Goal: Communication & Community: Answer question/provide support

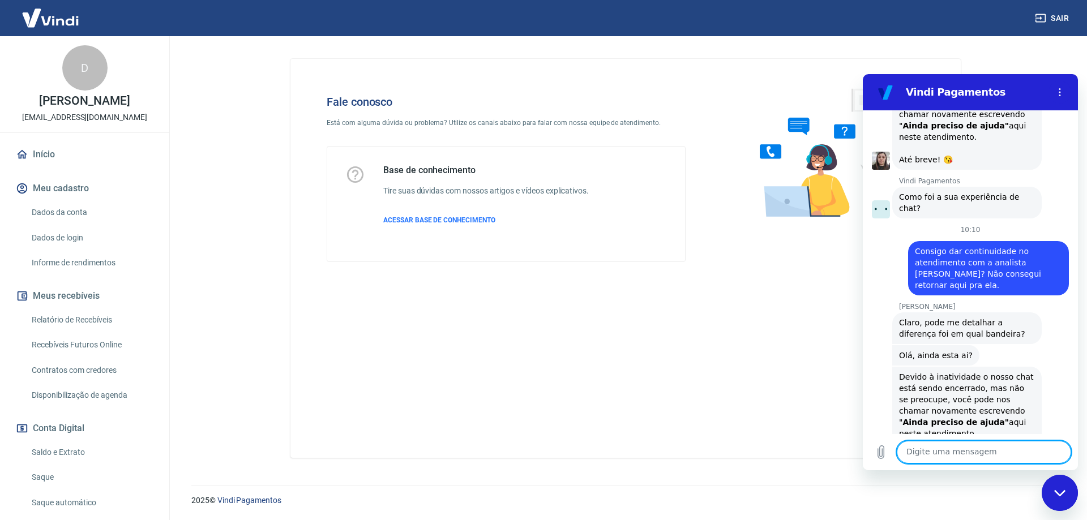
scroll to position [3711, 0]
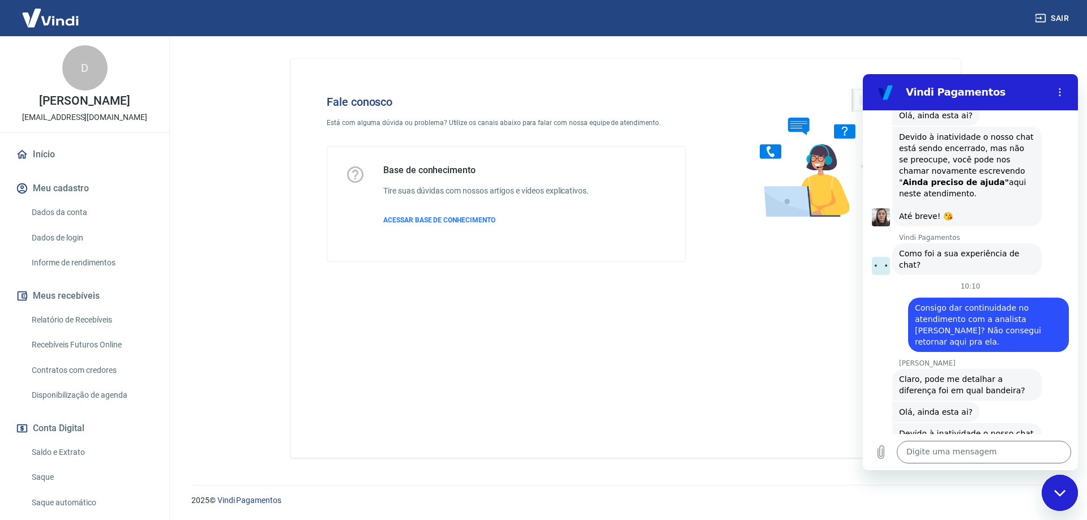
drag, startPoint x: 913, startPoint y: 199, endPoint x: 963, endPoint y: 236, distance: 61.9
click at [963, 298] on div "diz: Consigo dar continuidade no atendimento com a analista [PERSON_NAME]? Não …" at bounding box center [988, 325] width 161 height 54
copy span "Consigo dar continuidade no atendimento com a analista [PERSON_NAME]? Não conse…"
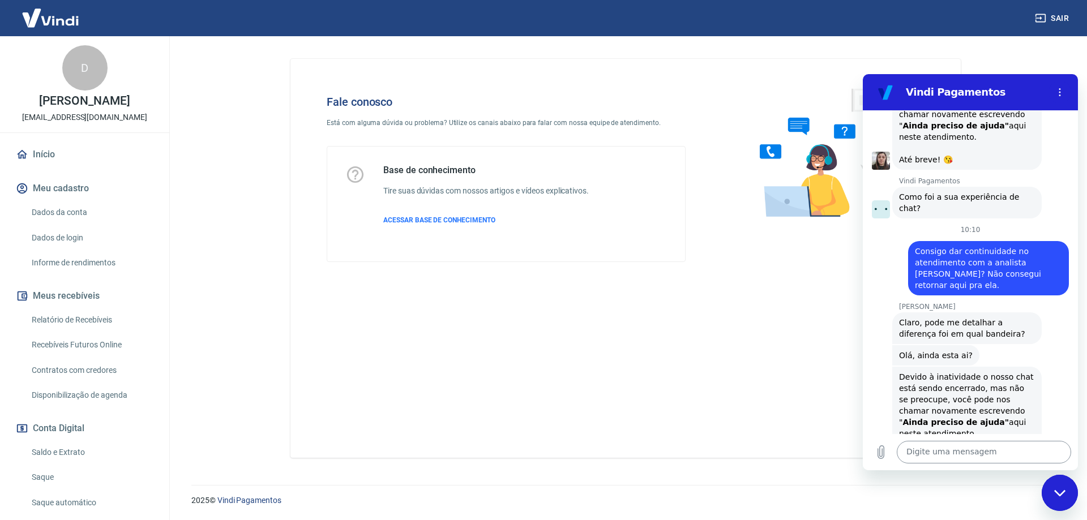
click at [969, 457] on textarea at bounding box center [984, 452] width 174 height 23
paste textarea "Consigo dar continuidade no atendimento com a analista [PERSON_NAME]? Não conse…"
type textarea "Consigo dar continuidade no atendimento com a analista [PERSON_NAME]? Não conse…"
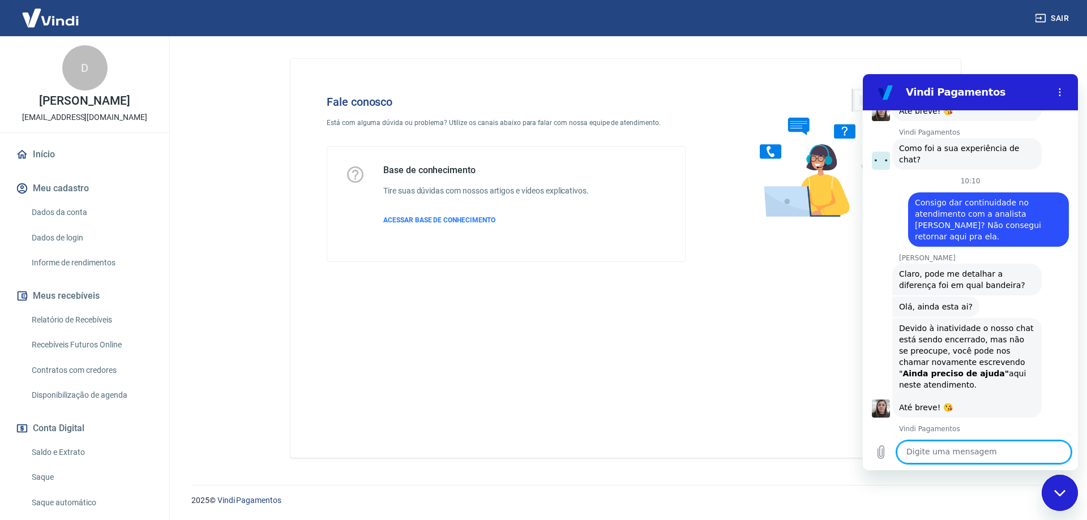
scroll to position [3818, 0]
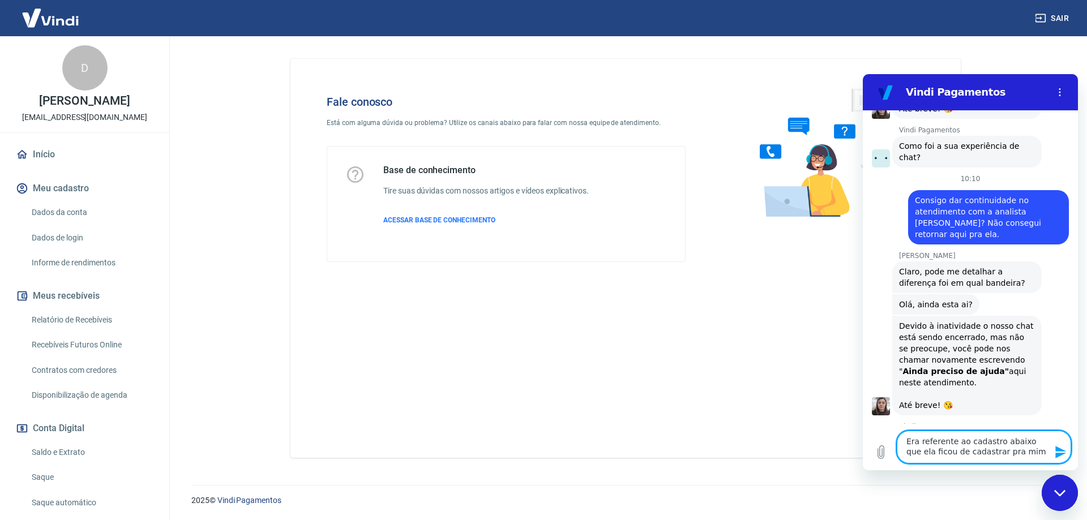
type textarea "Era referente ao cadastro abaixo que ela ficou de cadastrar pra mim."
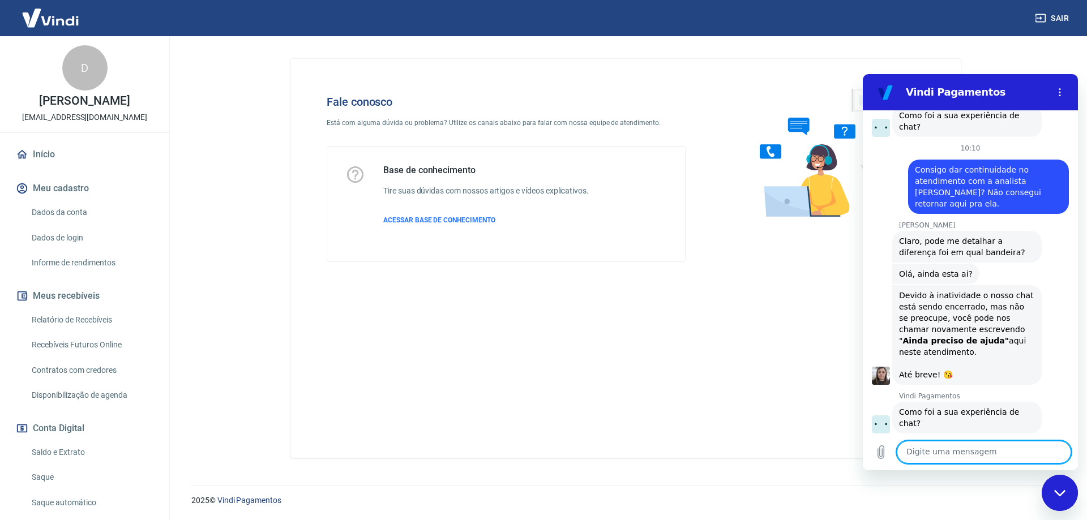
scroll to position [3851, 0]
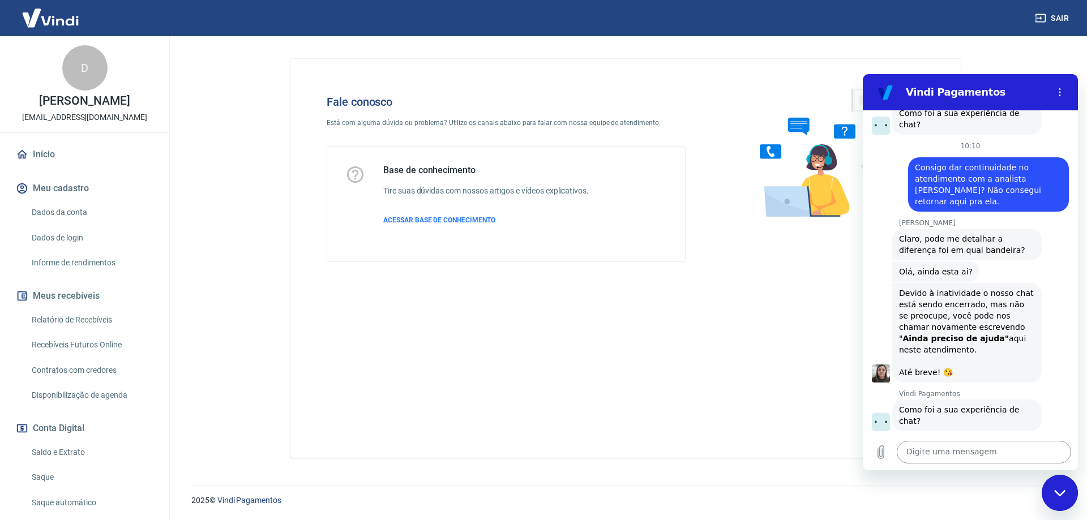
click at [946, 454] on textarea at bounding box center [984, 452] width 174 height 23
click at [966, 454] on textarea "Nome" at bounding box center [984, 452] width 174 height 23
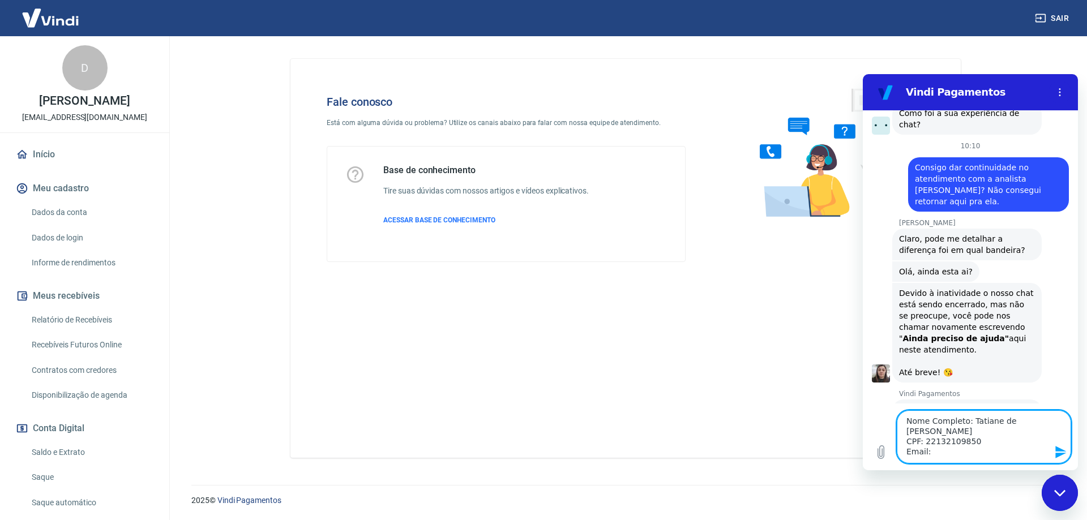
scroll to position [3882, 0]
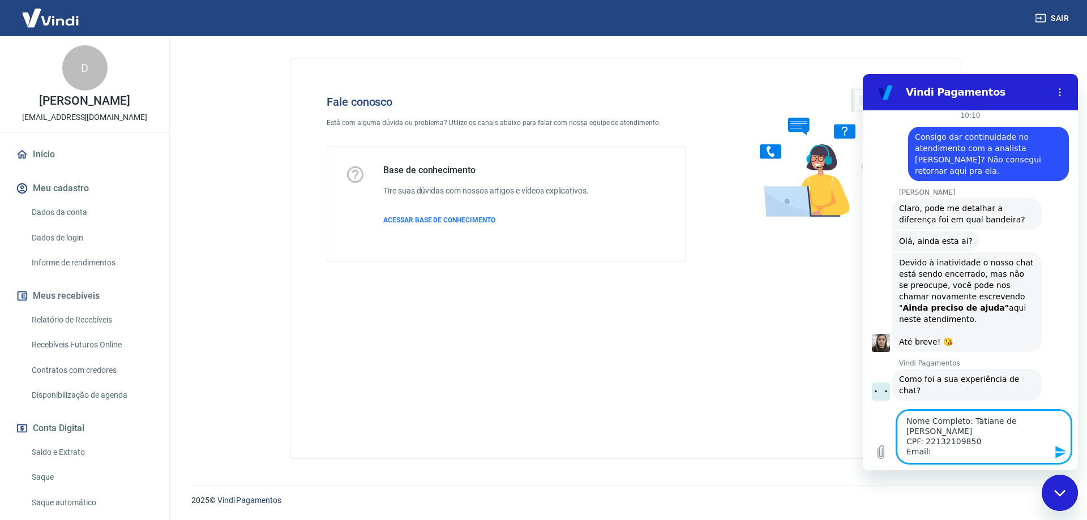
paste textarea "[EMAIL_ADDRESS][DOMAIN_NAME]"
drag, startPoint x: 906, startPoint y: 422, endPoint x: 1036, endPoint y: 450, distance: 132.6
click at [1036, 450] on textarea "Nome Completo: Tatiane de [PERSON_NAME] CPF: 22132109850 Email: [EMAIL_ADDRESS]…" at bounding box center [984, 437] width 174 height 53
type textarea "Nome Completo: Tatiane de [PERSON_NAME] CPF: 22132109850 Email: [EMAIL_ADDRESS]…"
click at [1060, 452] on icon "Enviar mensagem" at bounding box center [1061, 453] width 14 height 14
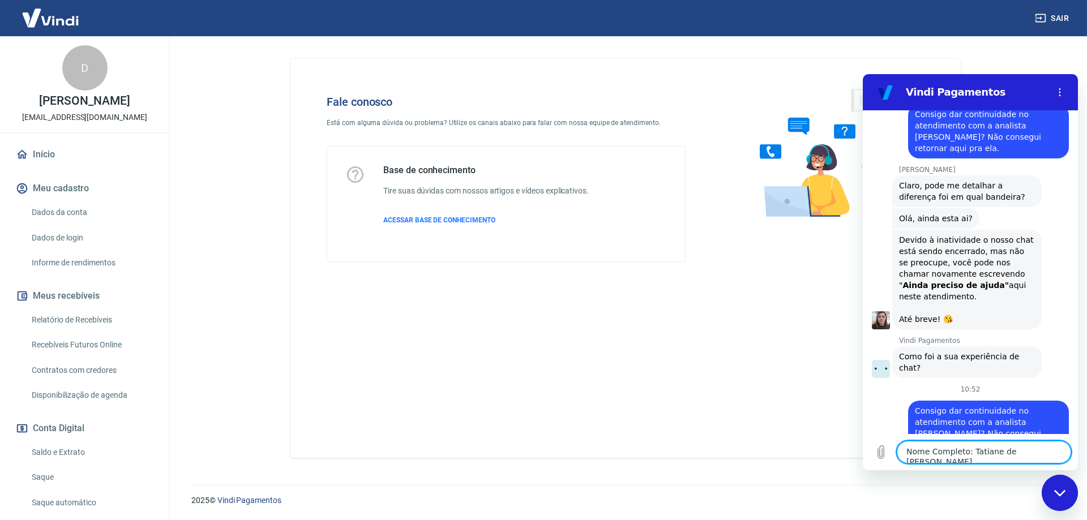
scroll to position [3907, 0]
paste textarea "Nome Completo: [PERSON_NAME] CPF: 37760828870 Email: [EMAIL_ADDRESS][DOMAIN_NAM…"
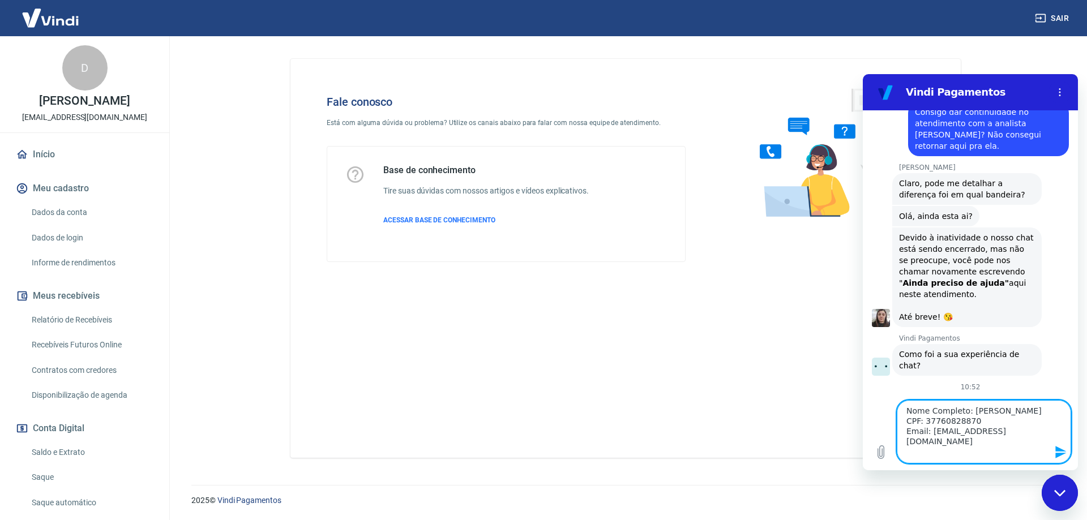
type textarea "Nome Completo: [PERSON_NAME] CPF: 37760828870 Email: [EMAIL_ADDRESS][DOMAIN_NAM…"
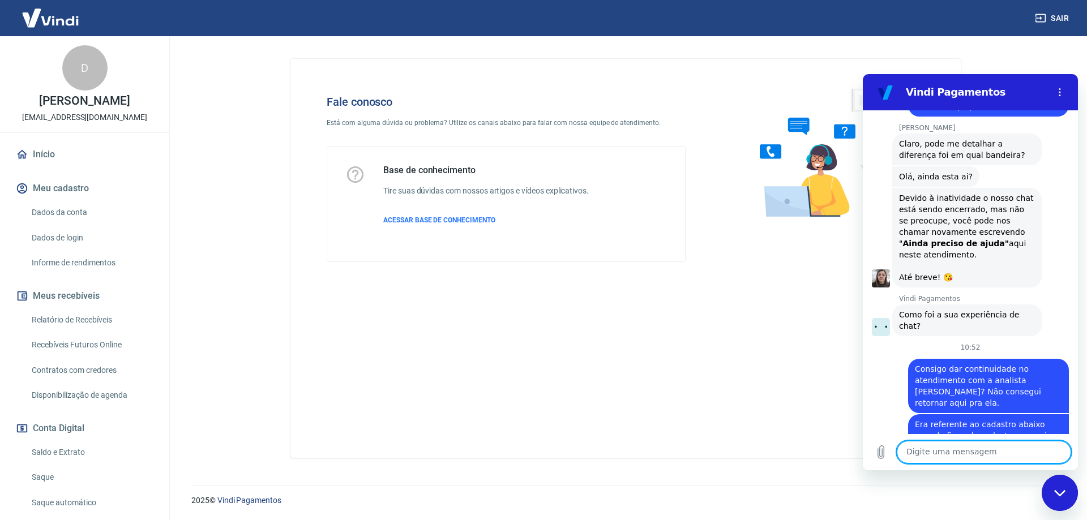
scroll to position [3962, 0]
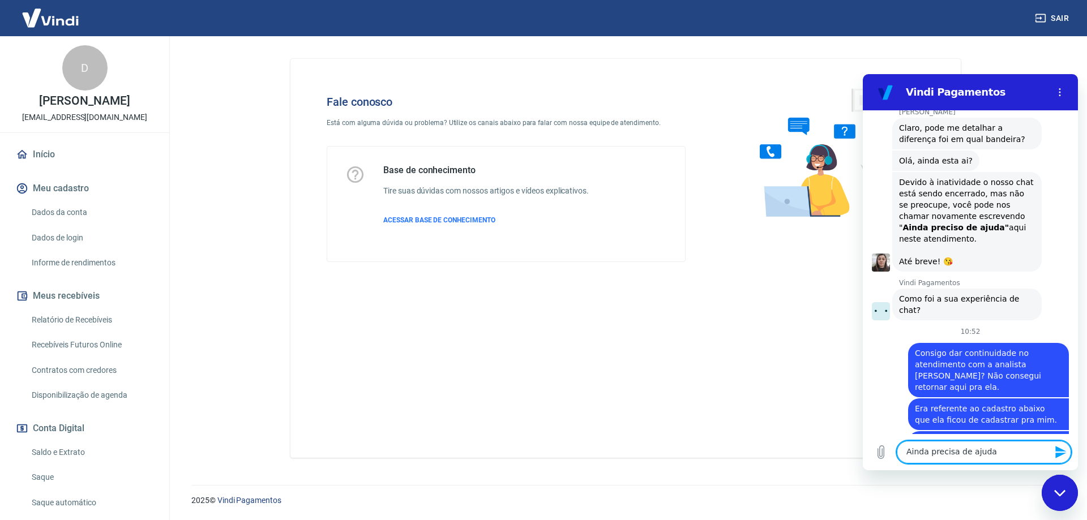
type textarea "Ainda precisa de ajuda."
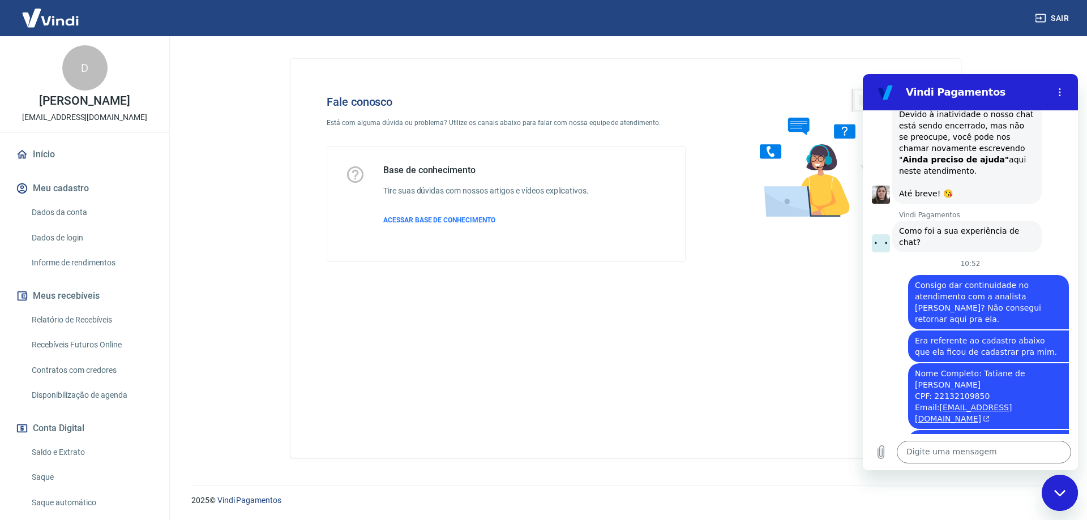
scroll to position [4032, 0]
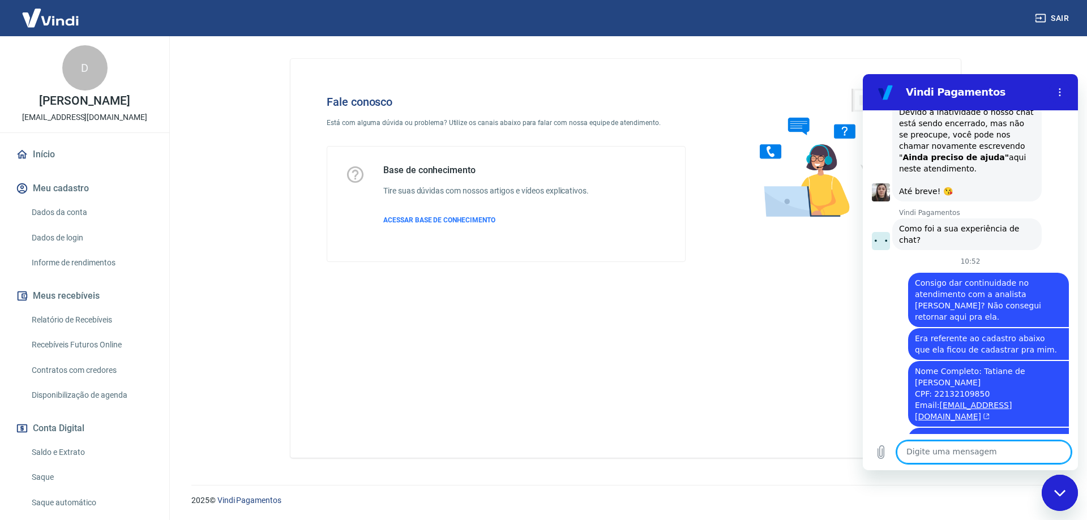
click at [934, 448] on textarea at bounding box center [984, 452] width 174 height 23
type textarea "[PERSON_NAME]."
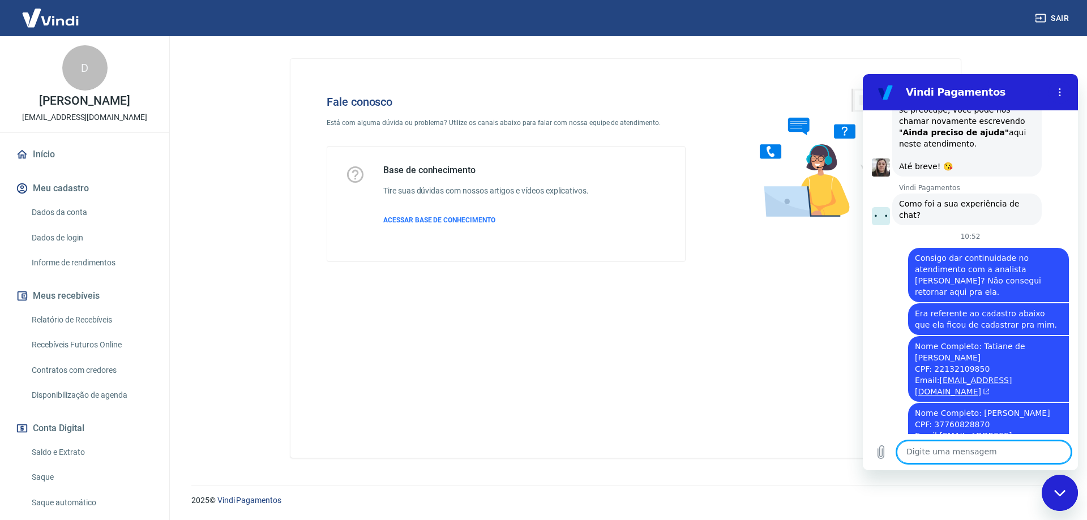
scroll to position [4059, 0]
type textarea "Fico no aguardo."
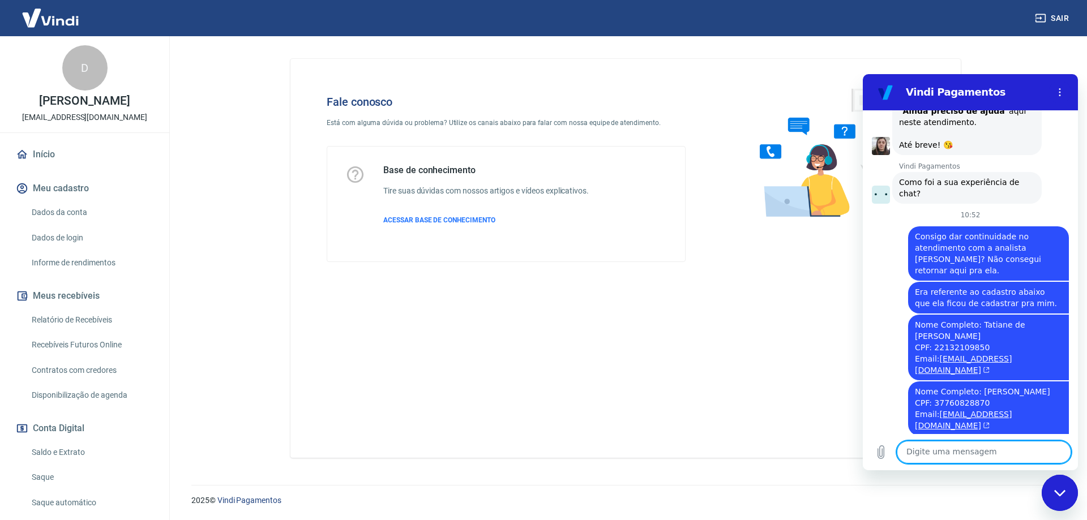
scroll to position [4081, 0]
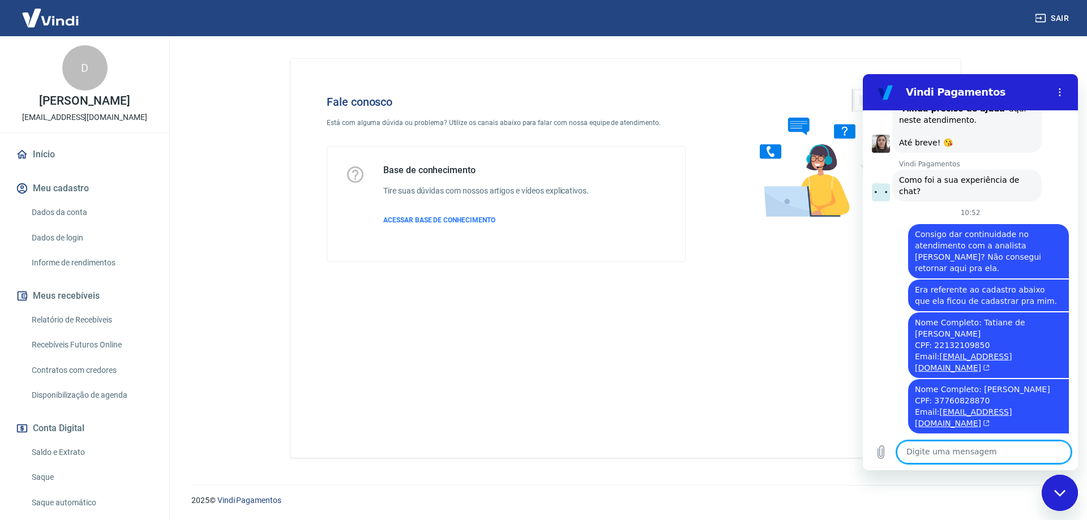
click at [971, 450] on textarea at bounding box center [984, 452] width 174 height 23
click at [547, 386] on div "Fale conosco Está com alguma dúvida ou problema? Utilize os canais abaixo para …" at bounding box center [625, 258] width 670 height 399
click at [962, 450] on textarea at bounding box center [984, 452] width 174 height 23
type textarea "q"
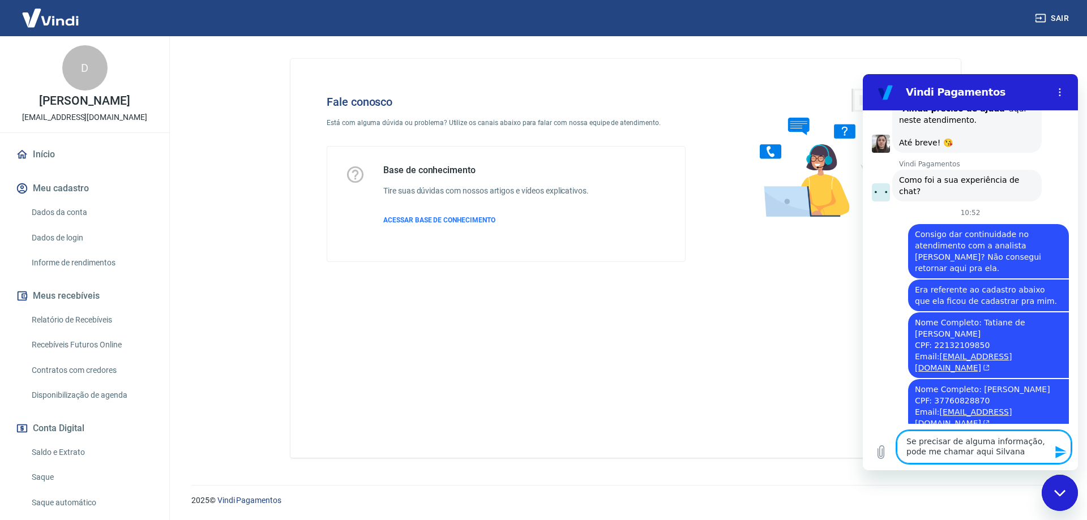
type textarea "Se precisar de alguma informação, pode me chamar aqui Silvana."
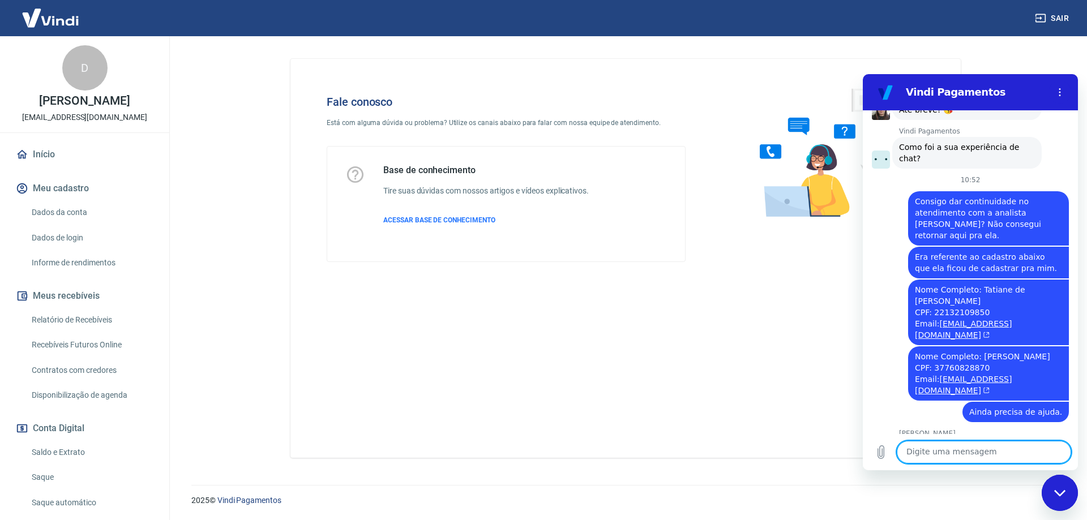
scroll to position [4157, 0]
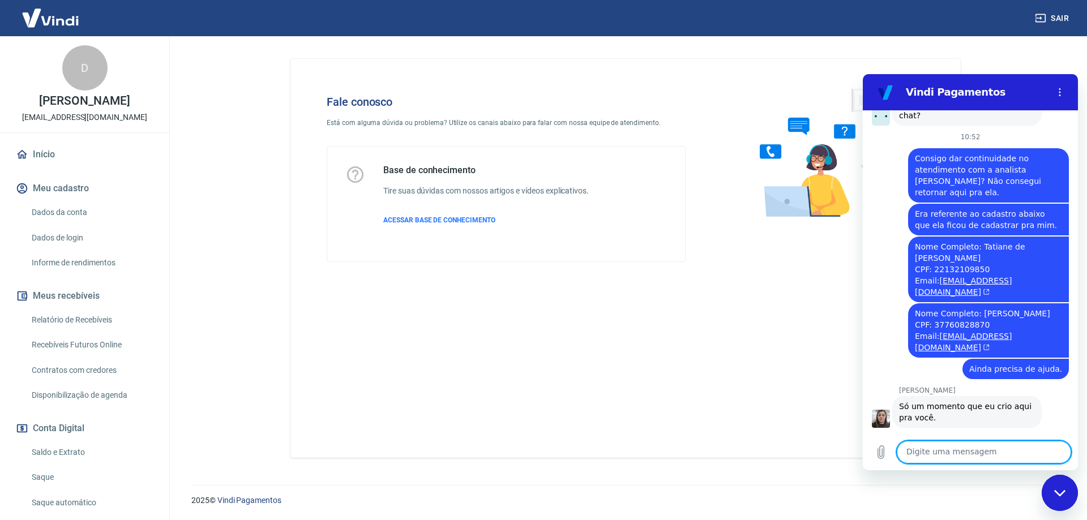
click at [940, 454] on textarea at bounding box center [984, 452] width 174 height 23
type textarea "Q"
click at [974, 455] on textarea at bounding box center [984, 452] width 174 height 23
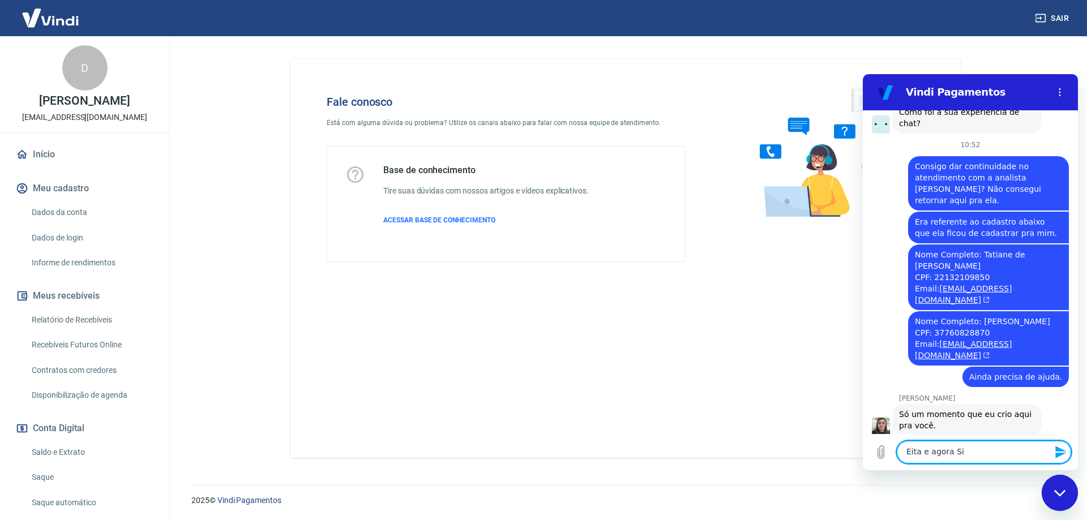
scroll to position [4151, 0]
type textarea "Eita e agora [PERSON_NAME]?"
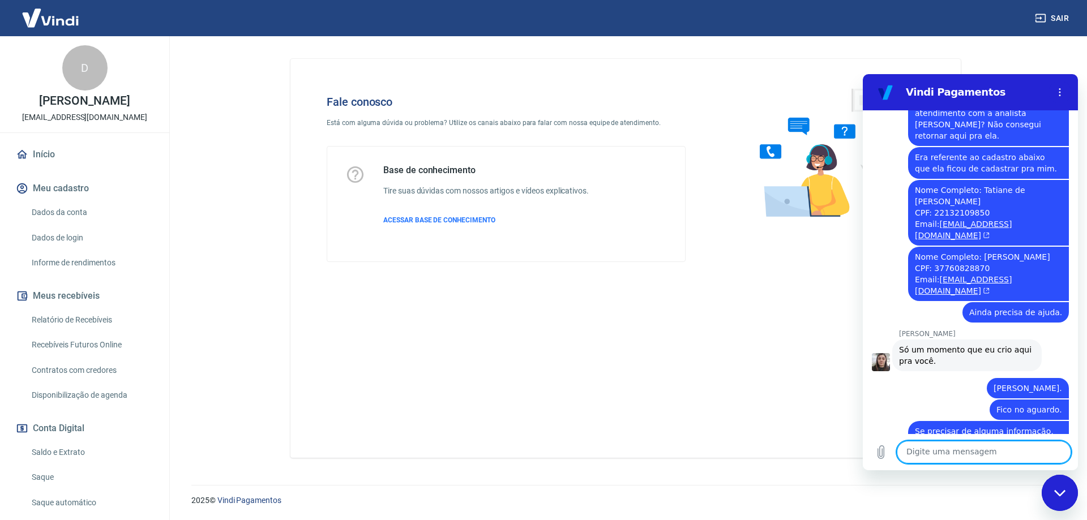
scroll to position [4216, 0]
type textarea "Silvana*"
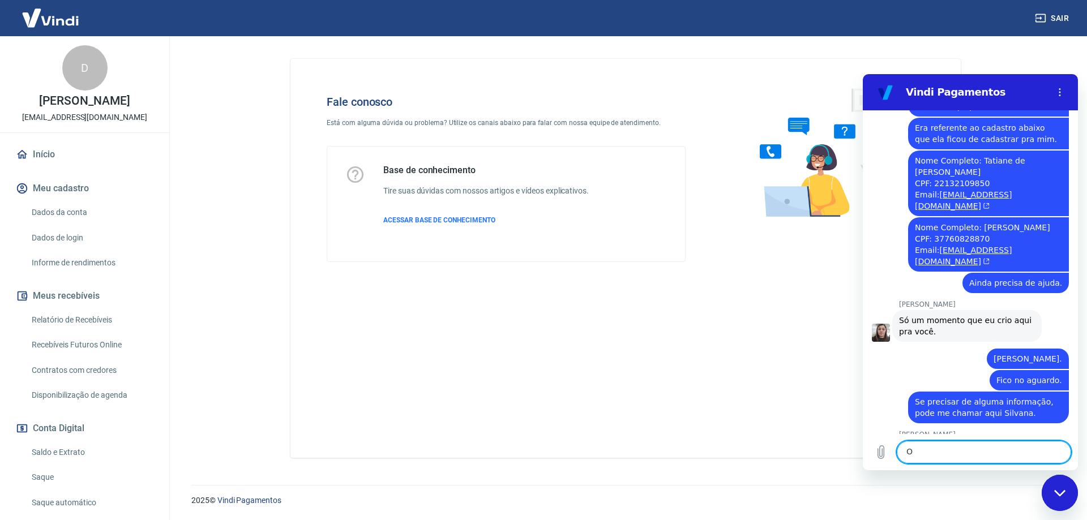
type textarea "Ok"
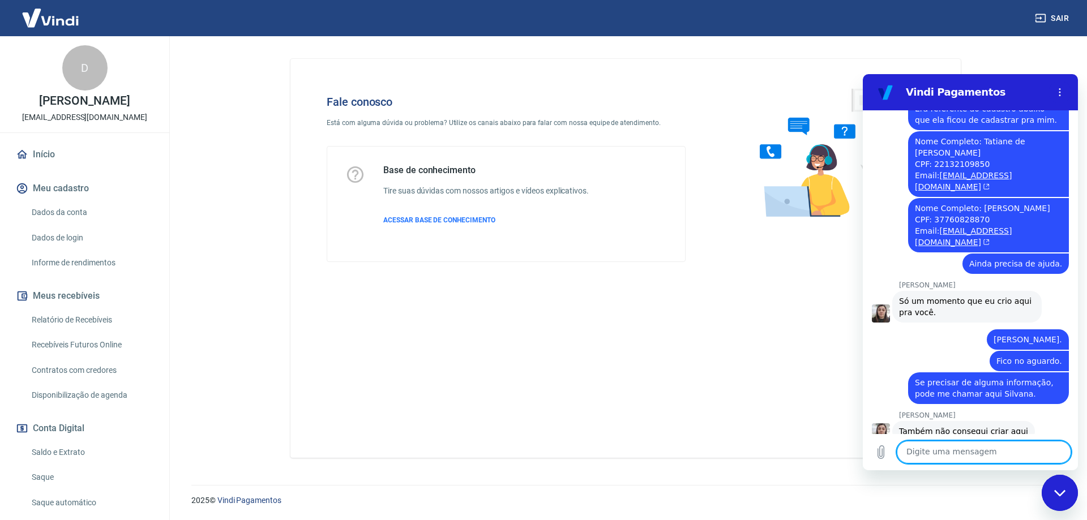
scroll to position [4264, 0]
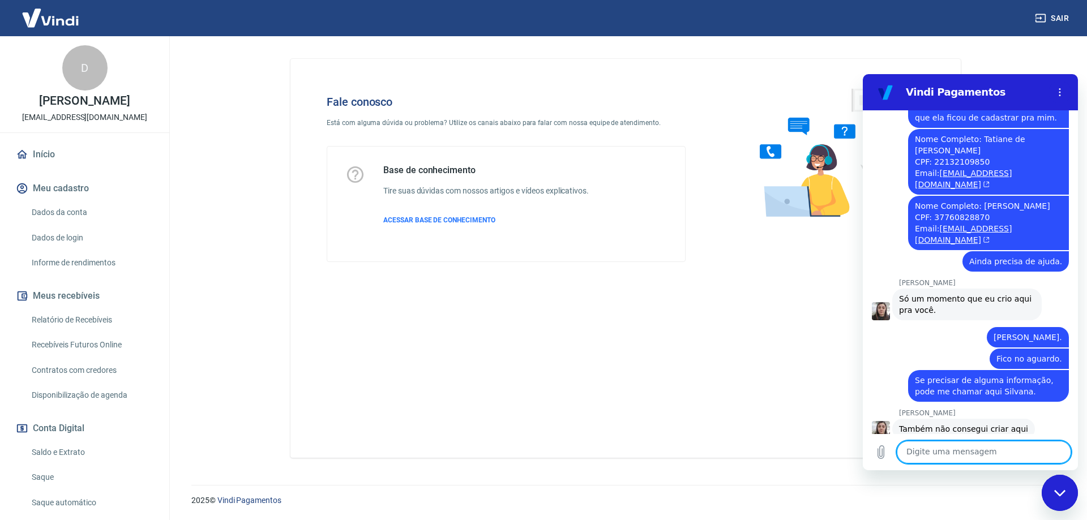
click at [929, 458] on textarea at bounding box center [984, 452] width 174 height 23
click at [946, 456] on textarea at bounding box center [984, 452] width 174 height 23
click at [952, 445] on textarea at bounding box center [984, 452] width 174 height 23
click at [964, 457] on textarea at bounding box center [984, 452] width 174 height 23
click at [922, 448] on textarea at bounding box center [984, 452] width 174 height 23
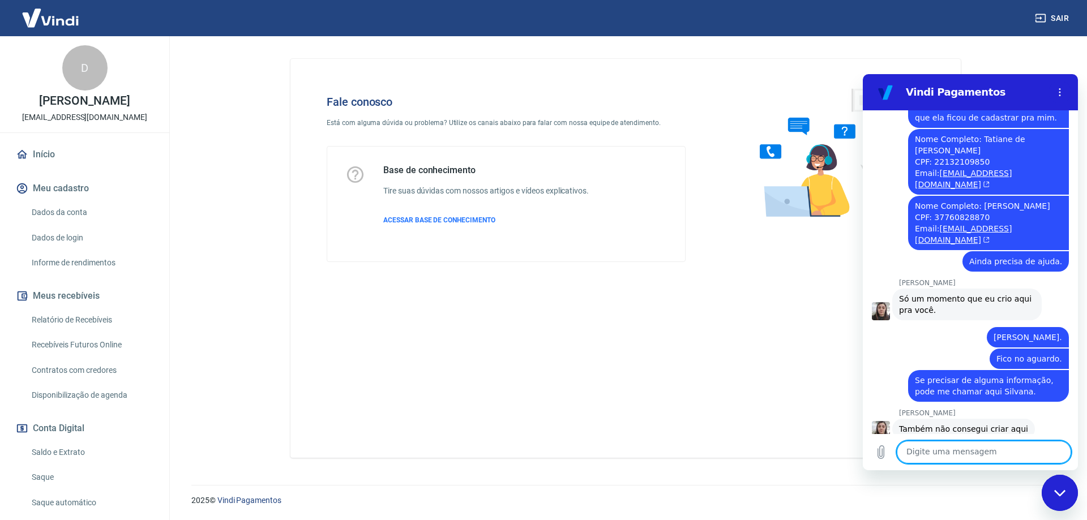
click at [757, 50] on div "Fale conosco Está com alguma dúvida ou problema? Utilize os canais abaixo para …" at bounding box center [626, 253] width 698 height 435
click at [970, 460] on textarea at bounding box center [984, 452] width 174 height 23
type textarea "A"
type textarea "No aguardo."
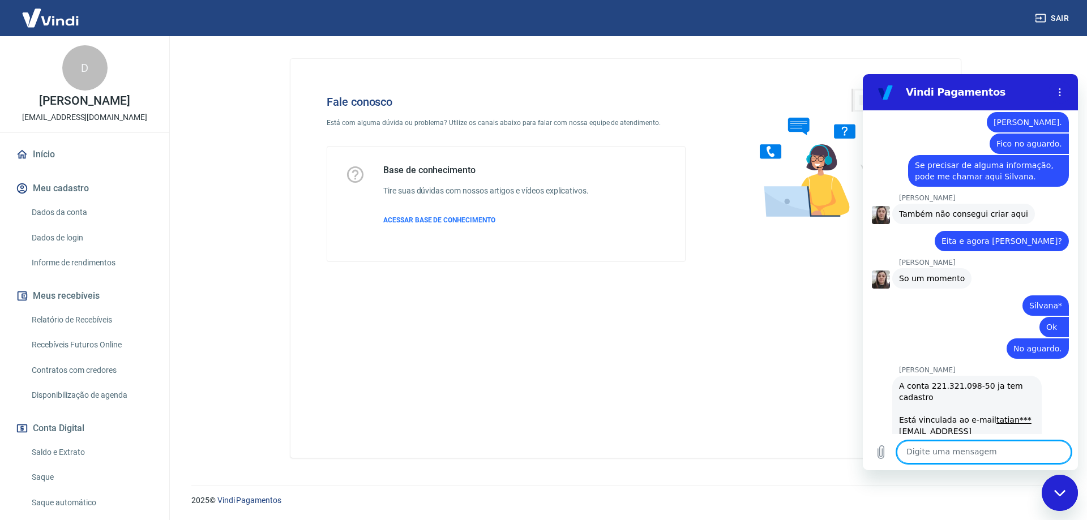
scroll to position [4536, 0]
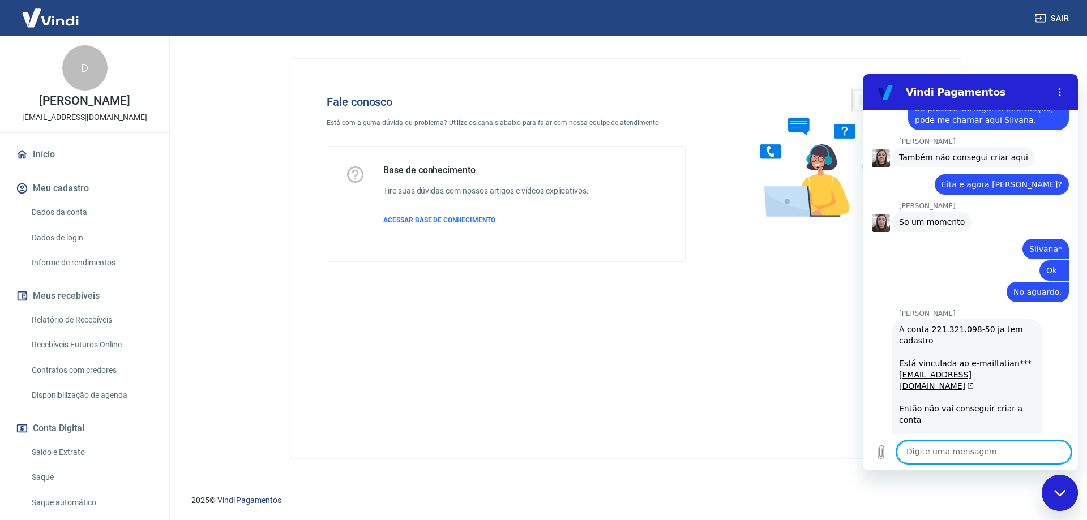
click at [973, 454] on textarea at bounding box center [984, 452] width 174 height 23
type textarea "e"
type textarea "E"
type textarea "Mas através de qual [PERSON_NAME] seria pra eles logarem (ou solicitar alteraçã…"
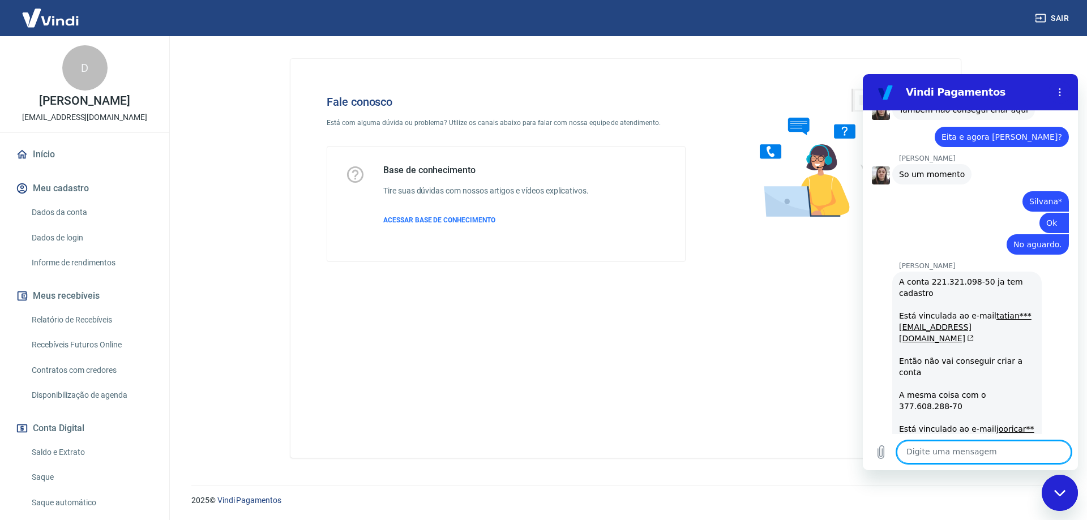
scroll to position [4586, 0]
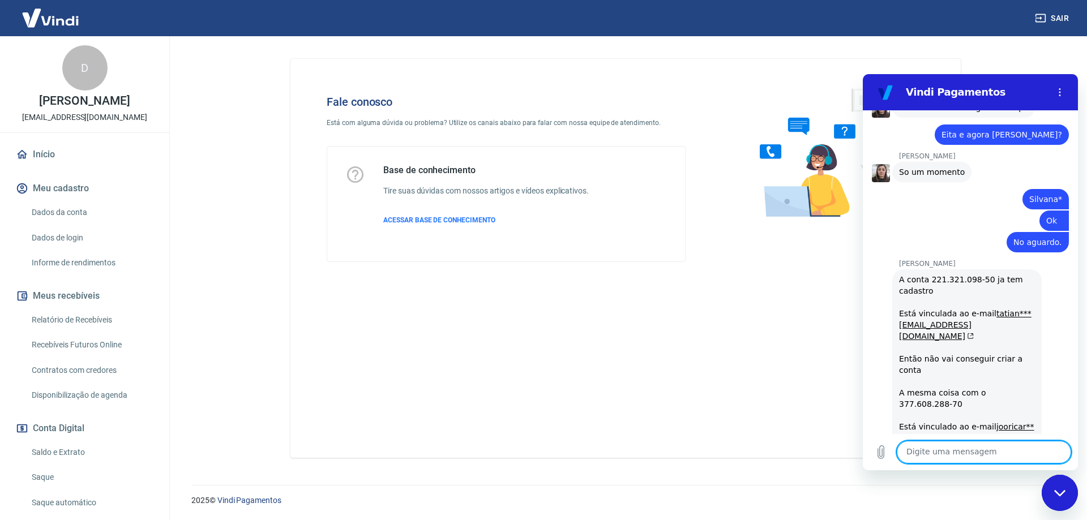
click at [971, 456] on textarea at bounding box center [984, 452] width 174 height 23
click at [993, 449] on textarea at bounding box center [984, 452] width 174 height 23
click at [1008, 454] on textarea at bounding box center [984, 452] width 174 height 23
type textarea "Pois eles informaram aqui que nunca se cadastraram na plataforma de vocês."
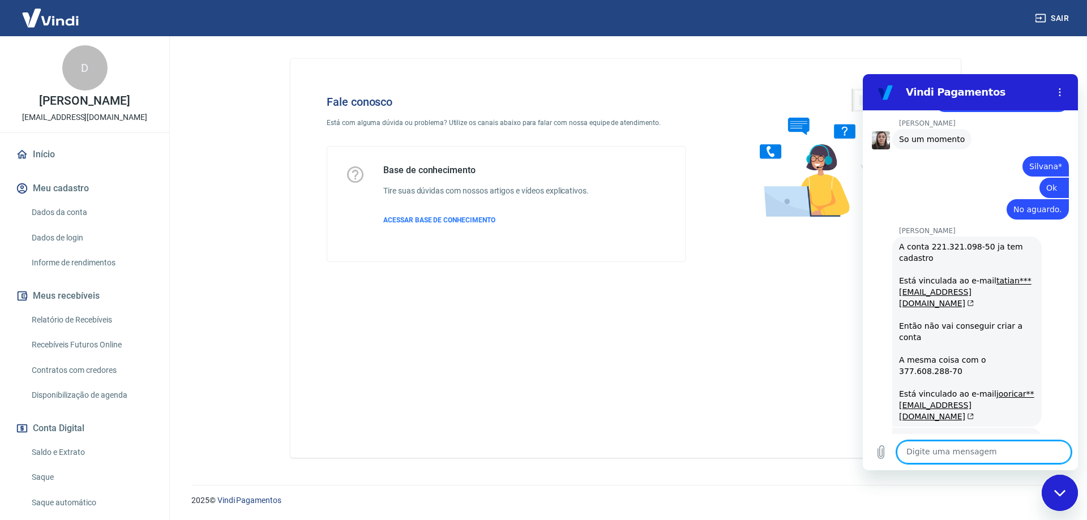
scroll to position [4640, 0]
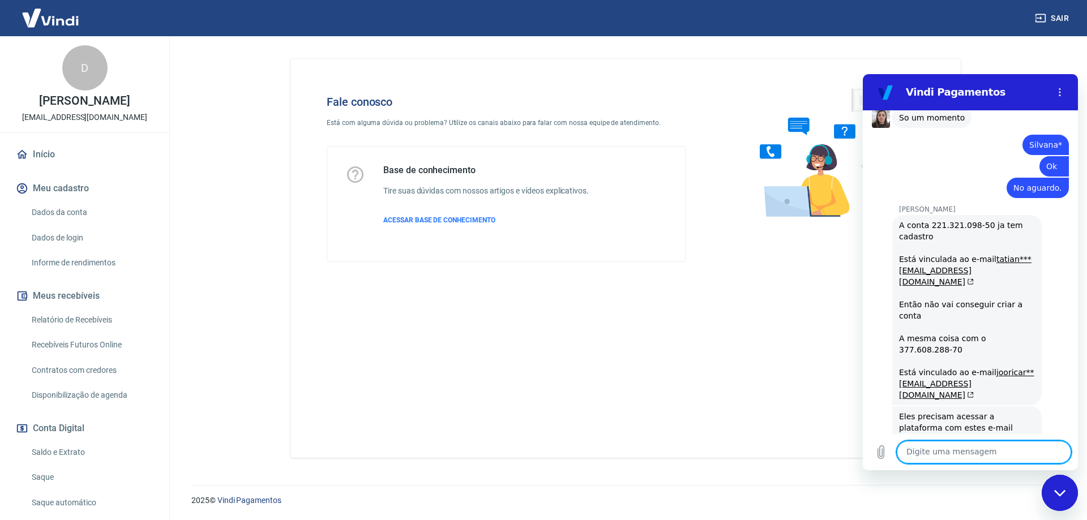
click at [977, 455] on textarea at bounding box center [984, 452] width 174 height 23
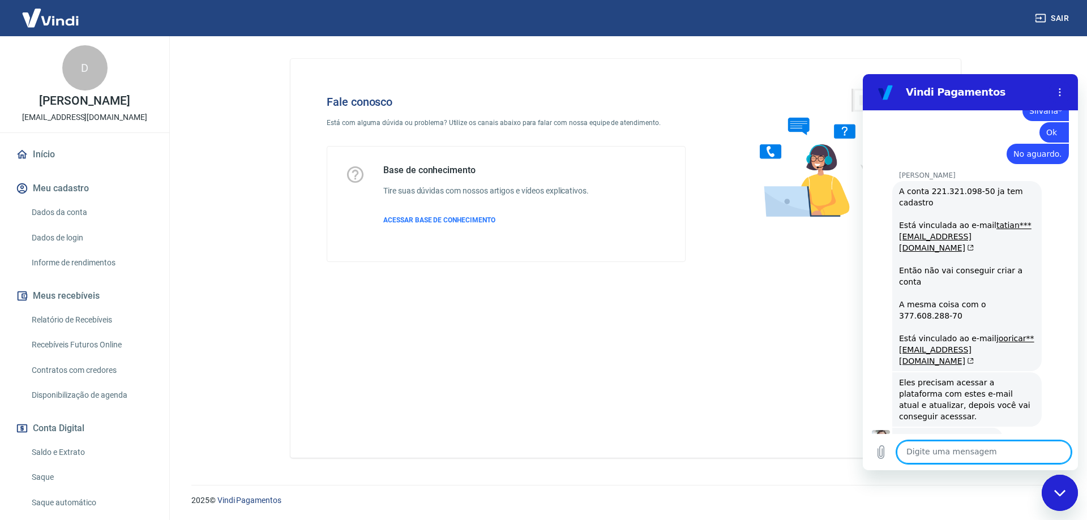
scroll to position [4673, 0]
click at [964, 455] on textarea "Si" at bounding box center [984, 452] width 174 height 23
type textarea "S"
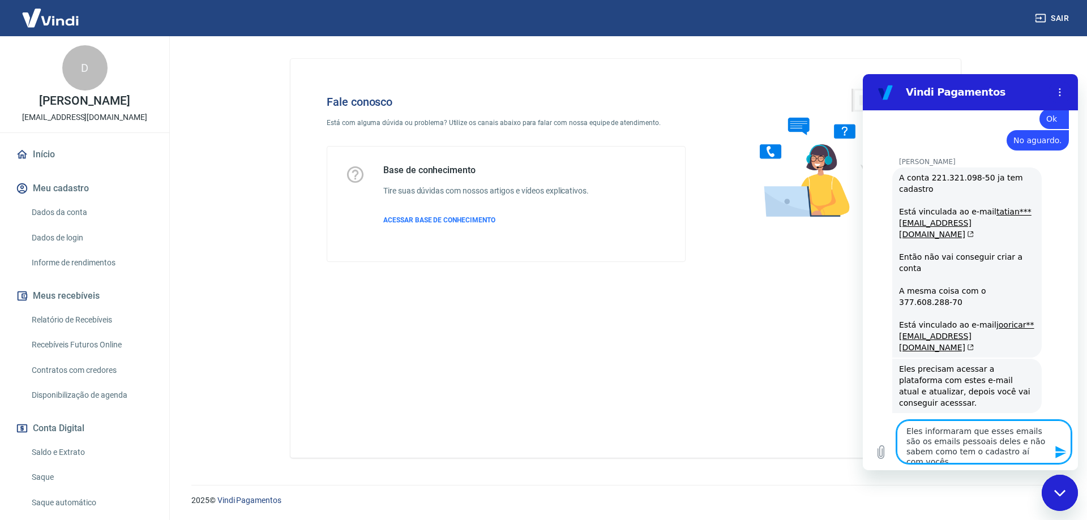
type textarea "Eles informaram que esses emails são os emails pessoais deles e não sabem como …"
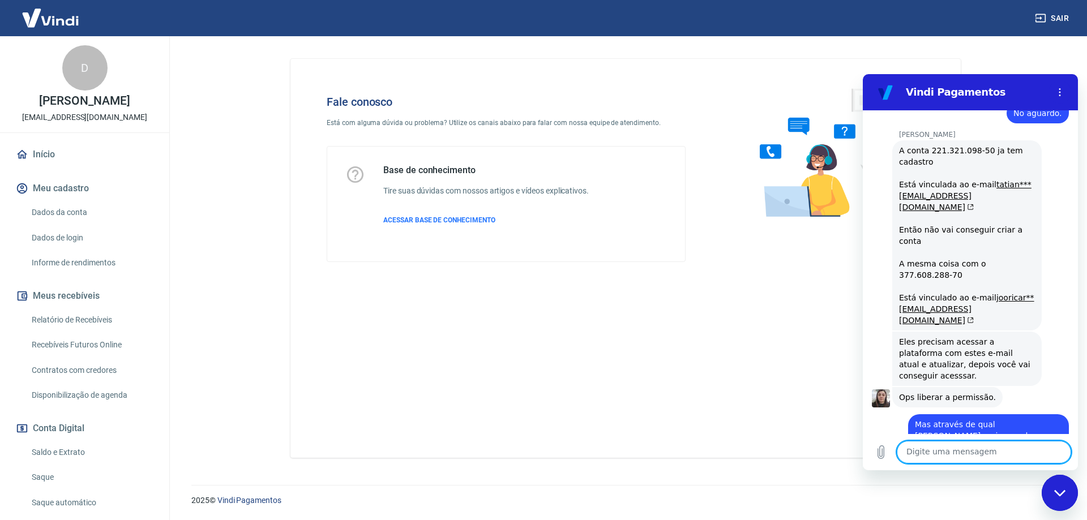
scroll to position [4717, 0]
click at [981, 452] on textarea at bounding box center [984, 452] width 174 height 23
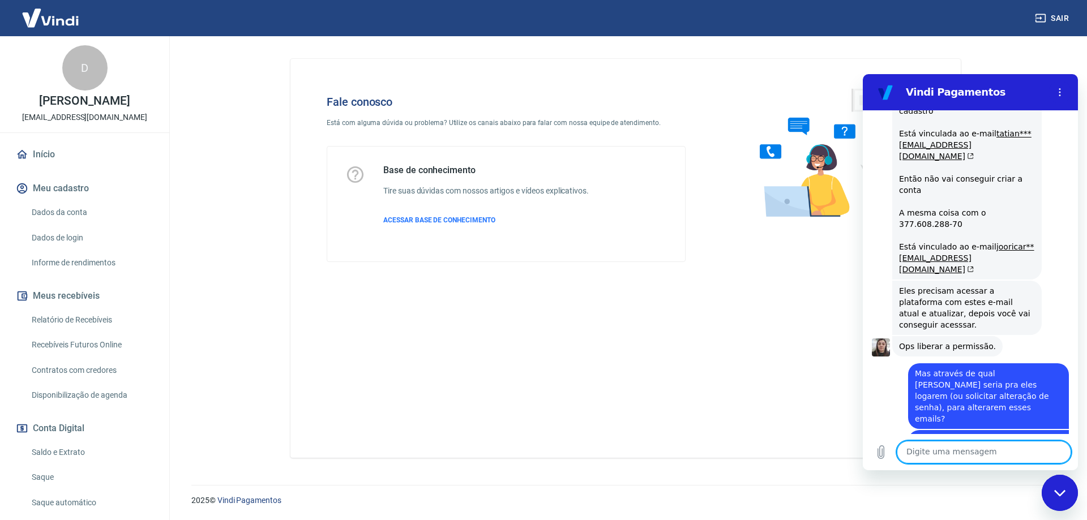
click at [973, 451] on textarea at bounding box center [984, 452] width 174 height 23
type textarea "i"
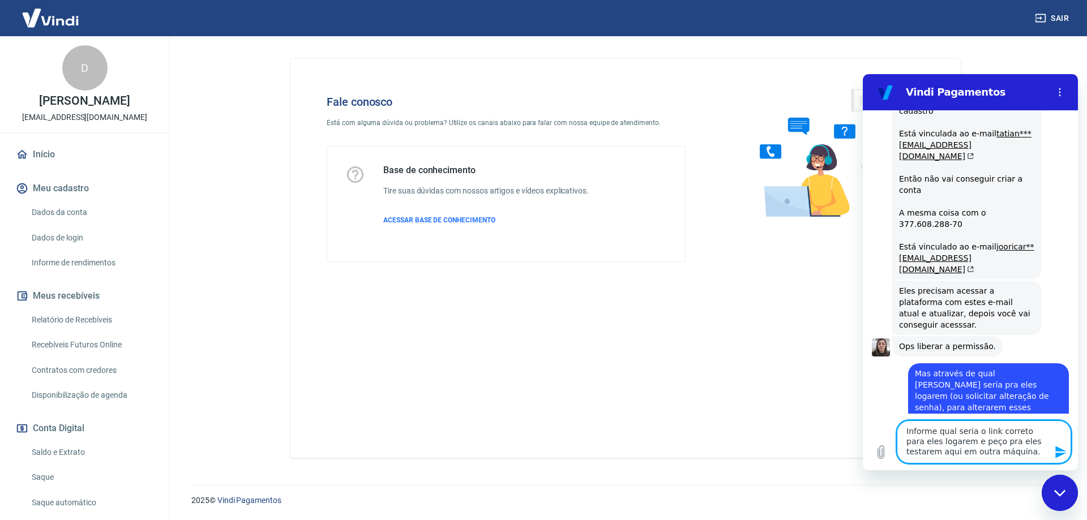
click at [907, 435] on textarea "Informe qual seria o link correto para eles logarem e peço pra eles testarem aq…" at bounding box center [984, 442] width 174 height 43
type textarea "Podemos verificar. Informe qual seria o link correto para eles logarem e peço p…"
click at [1059, 454] on icon "Enviar mensagem" at bounding box center [1060, 452] width 11 height 12
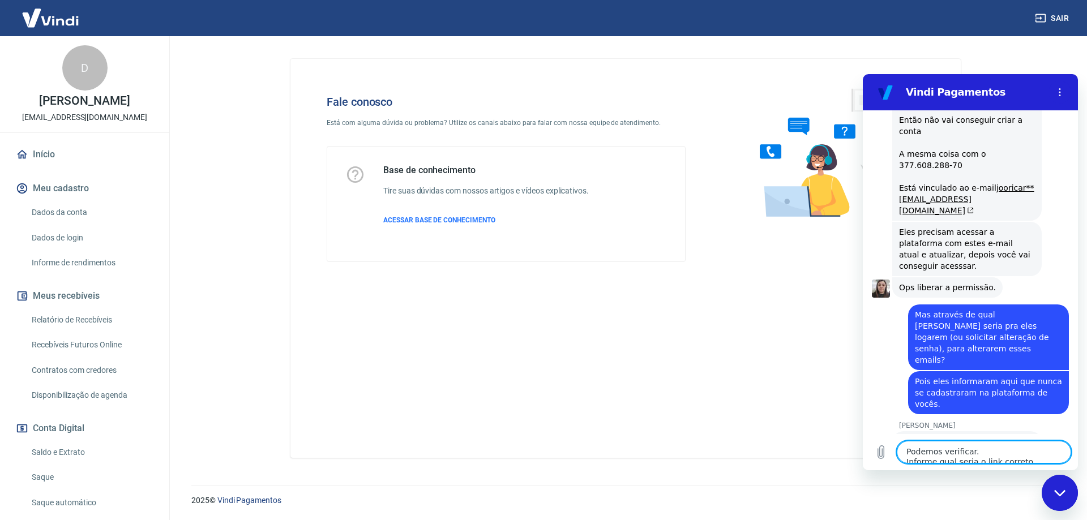
scroll to position [4827, 0]
click at [936, 458] on textarea "Podemos verificar. Informe qual seria o link correto para eles logarem e peço p…" at bounding box center [984, 452] width 174 height 23
click at [934, 457] on textarea "Podemos verificar. Informe qual seria o link correto para eles logarem e peço p…" at bounding box center [984, 452] width 174 height 23
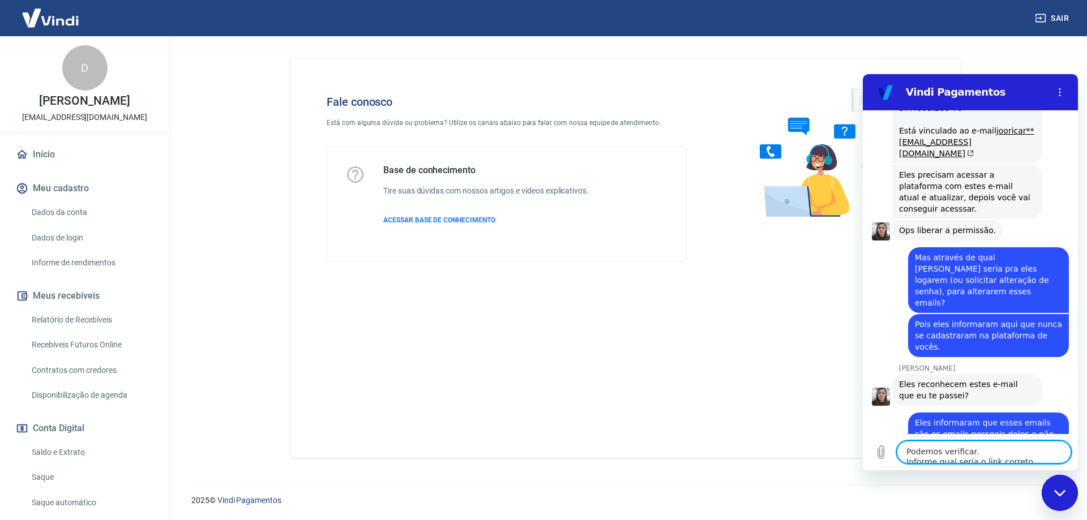
scroll to position [4933, 0]
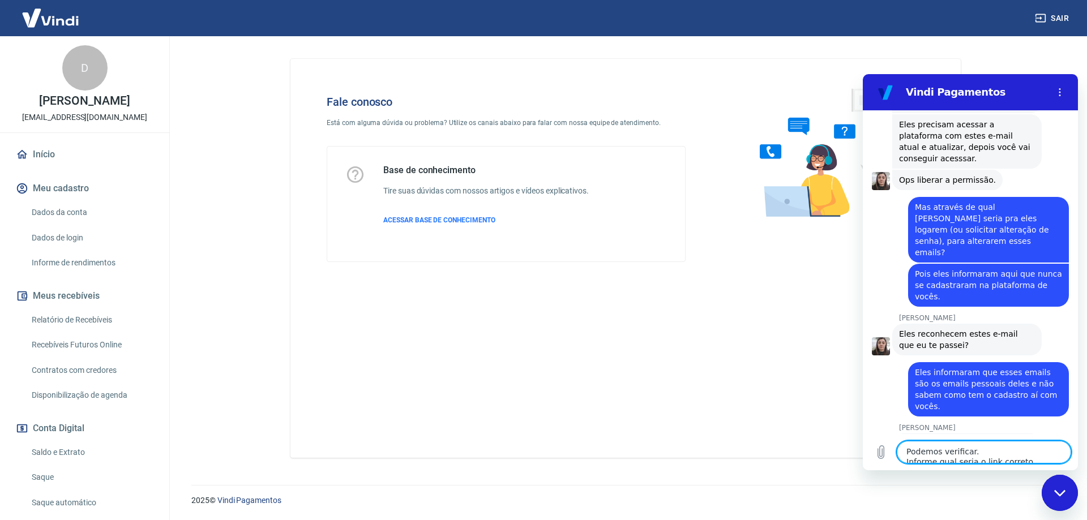
click at [983, 447] on textarea "Podemos verificar. Informe qual seria o link correto para eles logarem e peço p…" at bounding box center [984, 452] width 174 height 23
type textarea "E qual seria o link para eles tentarem acessar esse cadastro que possuem com vo…"
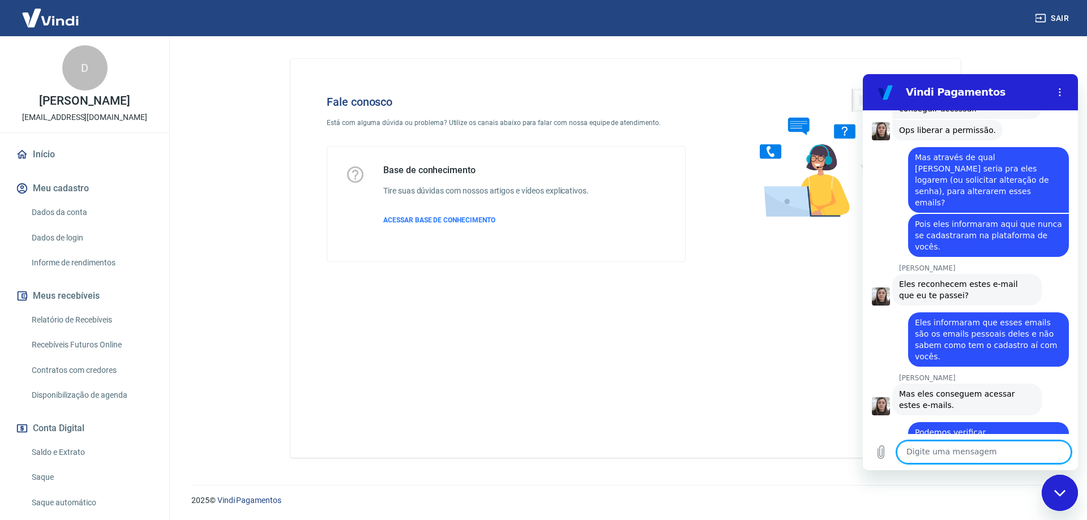
scroll to position [5042, 0]
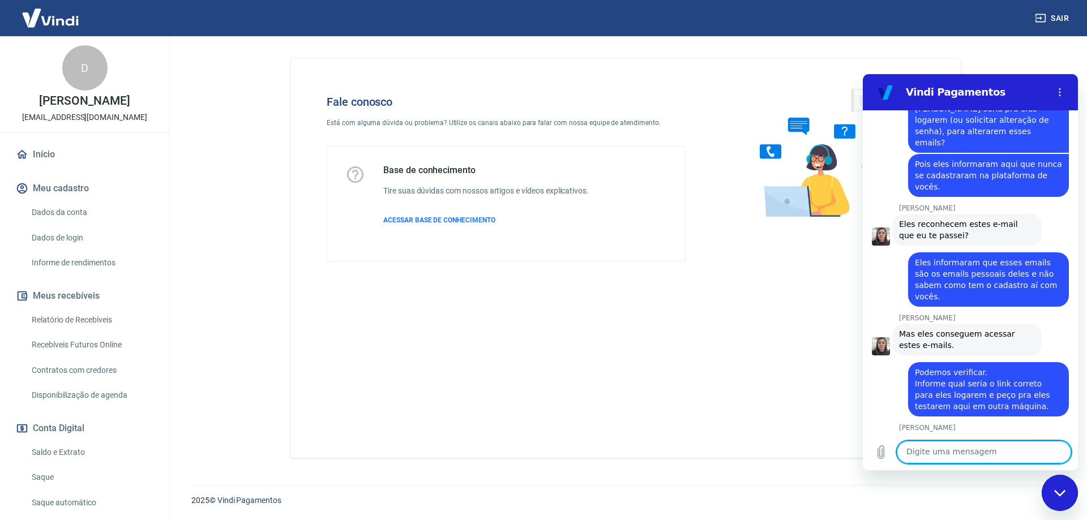
click at [971, 460] on textarea at bounding box center [984, 452] width 174 height 23
type textarea "U"
type textarea "Aguarde um momento que eles vão tentar acessar aqui Silvana."
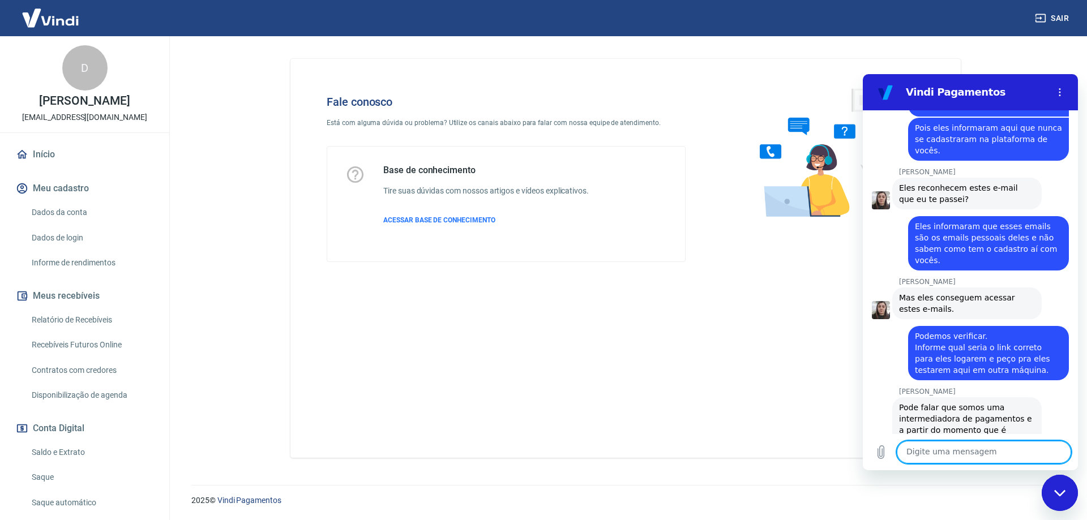
scroll to position [5081, 0]
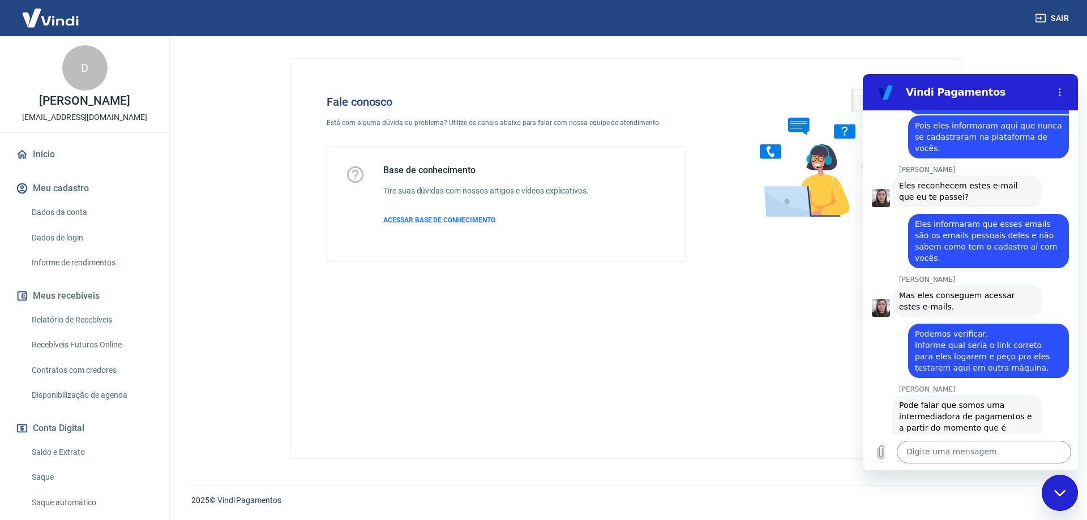
click at [944, 454] on textarea at bounding box center [984, 452] width 174 height 23
type textarea "[PERSON_NAME] caiu nessa tela"
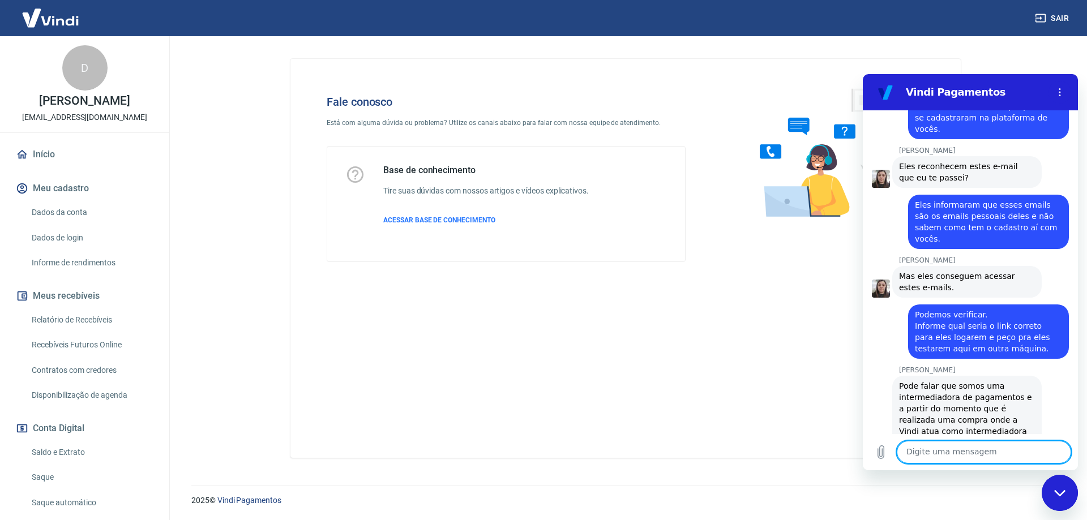
scroll to position [5102, 0]
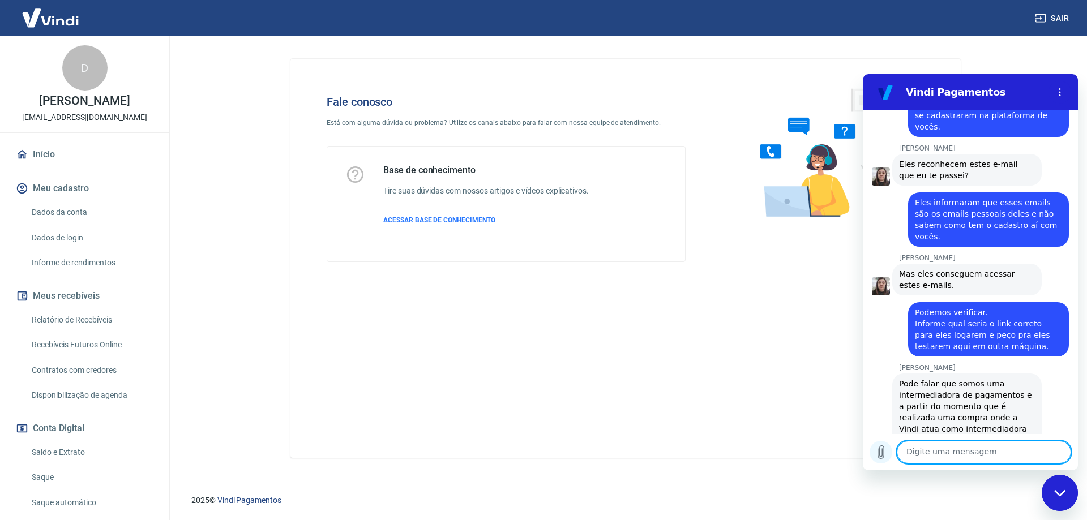
click at [879, 453] on icon "Carregar arquivo" at bounding box center [881, 453] width 14 height 14
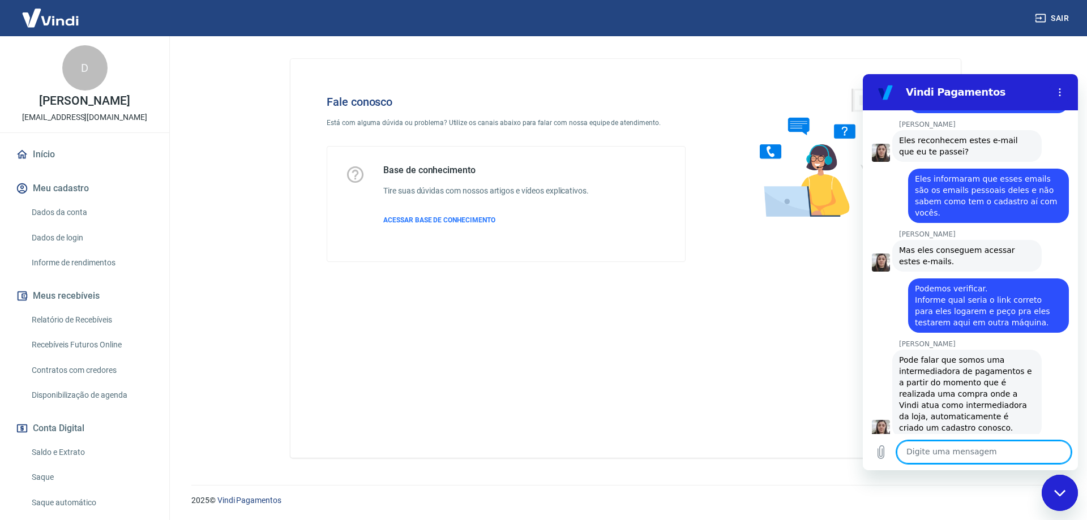
scroll to position [5128, 0]
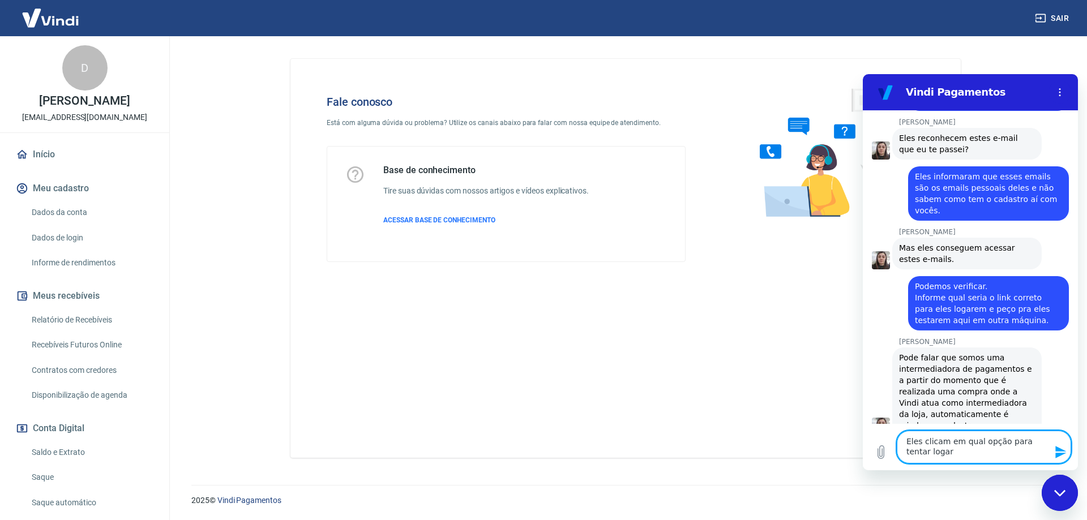
type textarea "Eles clicam em qual opção para tentar logar?"
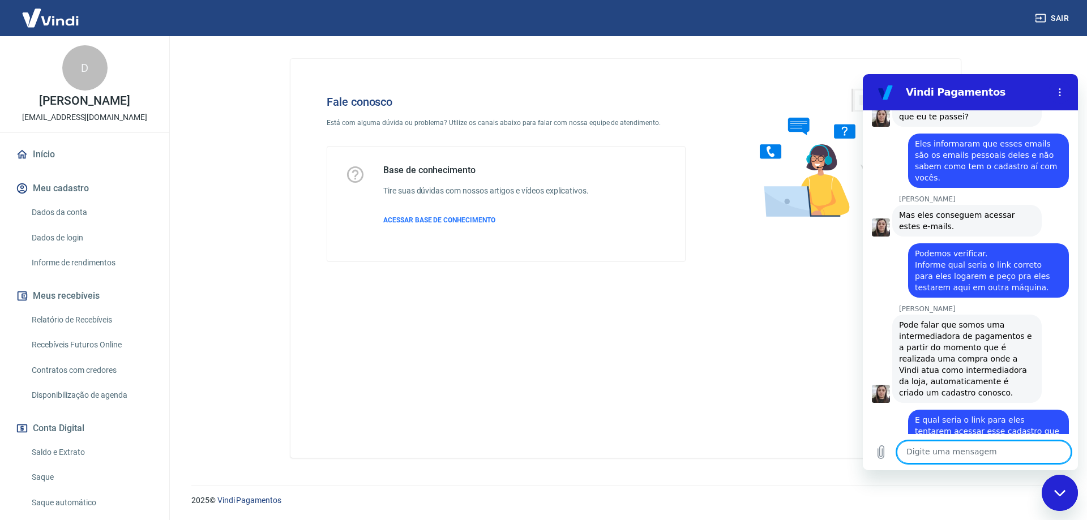
scroll to position [5164, 0]
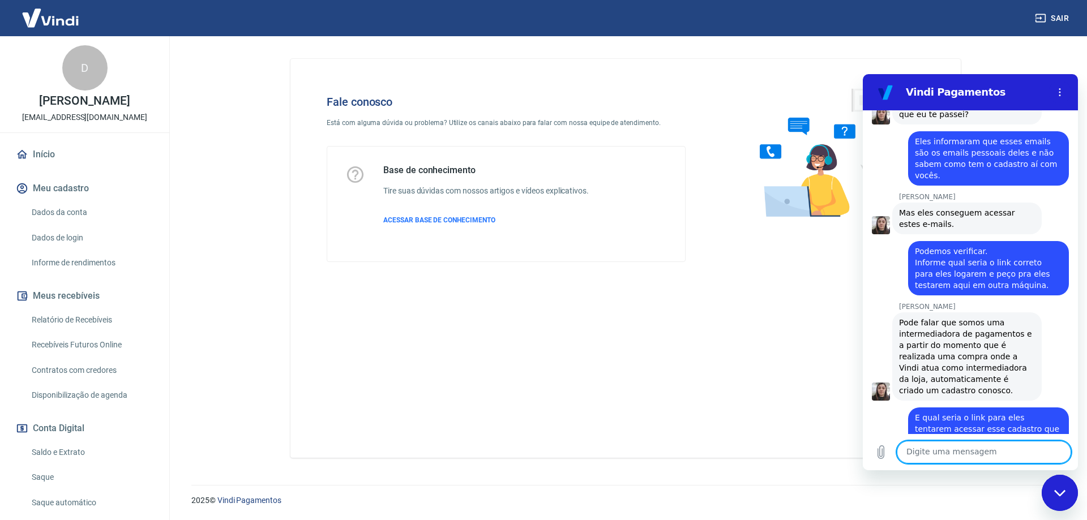
click at [951, 456] on textarea at bounding box center [984, 452] width 174 height 23
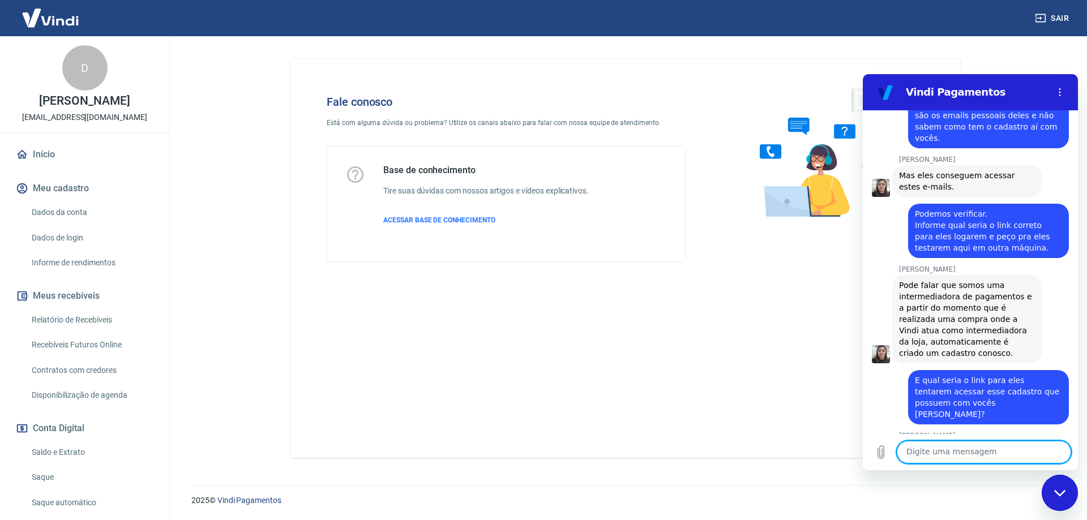
click at [985, 452] on textarea at bounding box center [984, 452] width 174 height 23
type textarea "S"
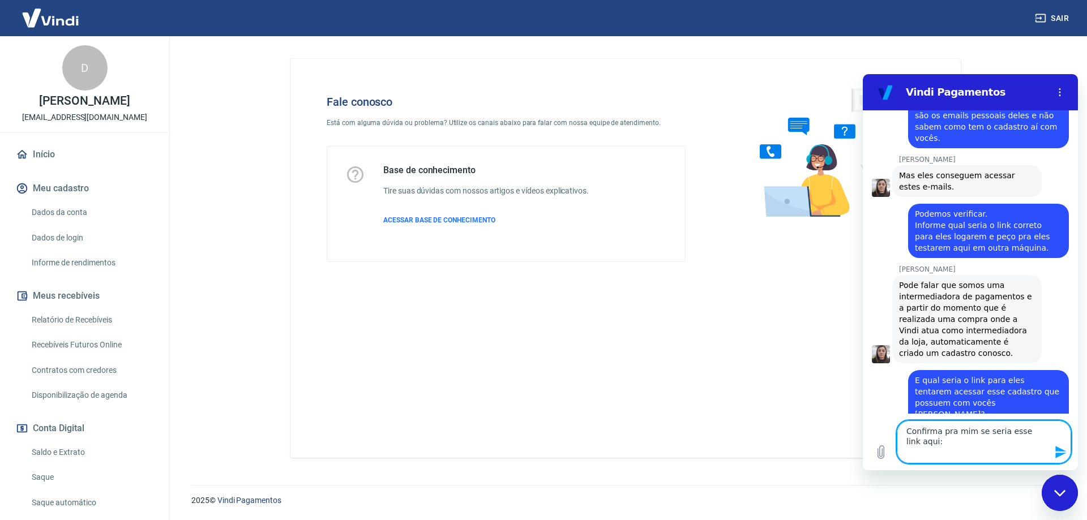
paste textarea "[URL][DOMAIN_NAME]"
type textarea "Confirma pra mim se seria esse link aqui: [URL][DOMAIN_NAME]"
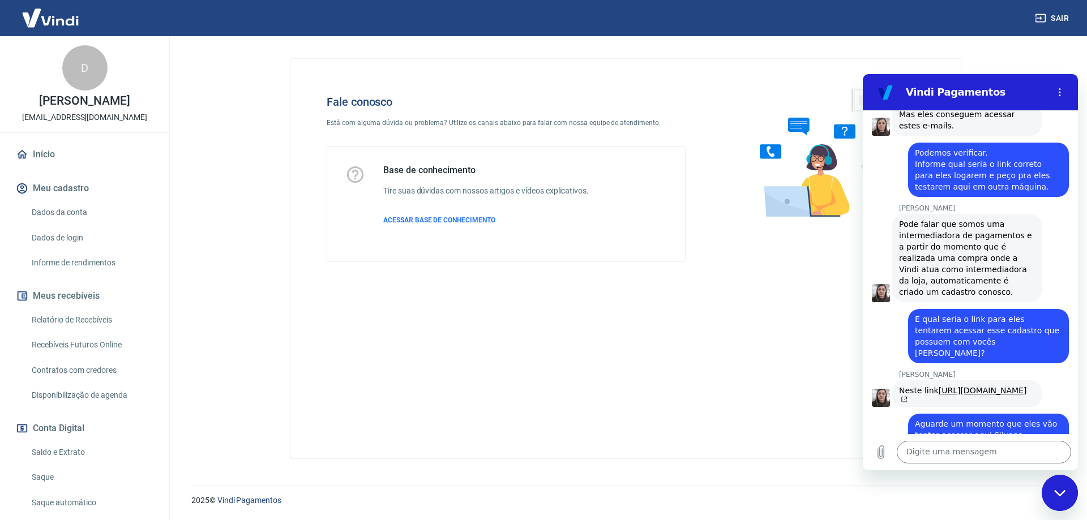
scroll to position [5299, 0]
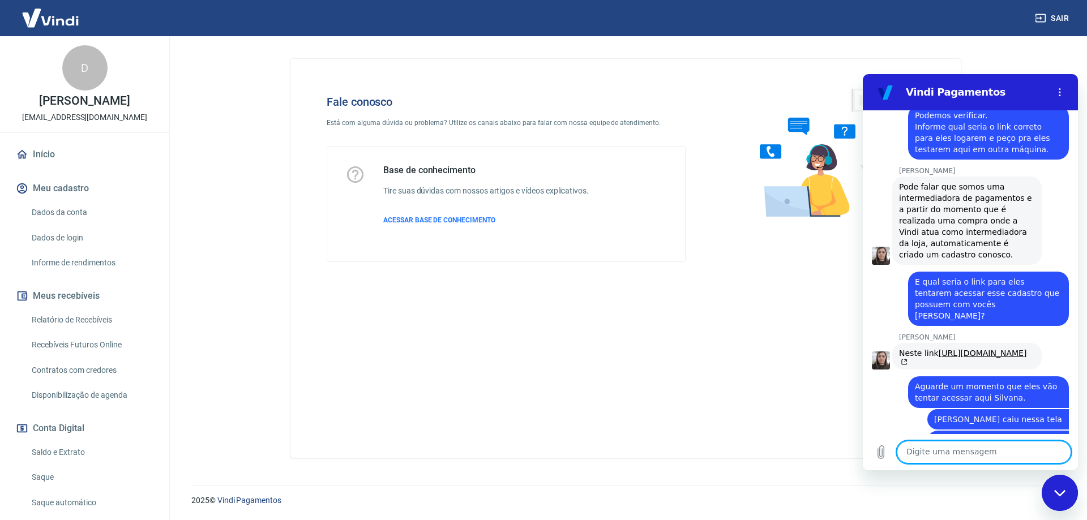
click at [943, 455] on textarea at bounding box center [984, 452] width 174 height 23
type textarea "Um momento que estamos testando"
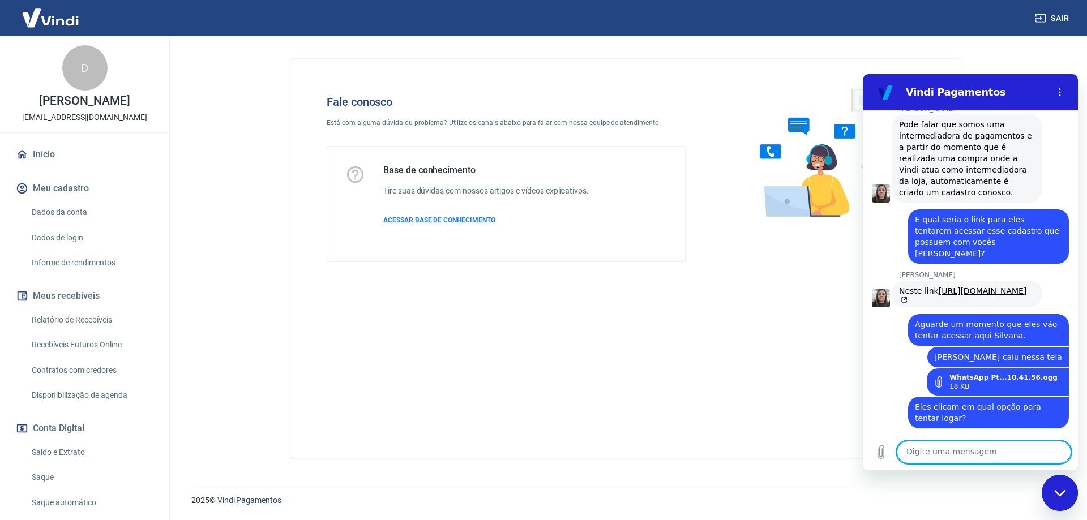
scroll to position [5364, 0]
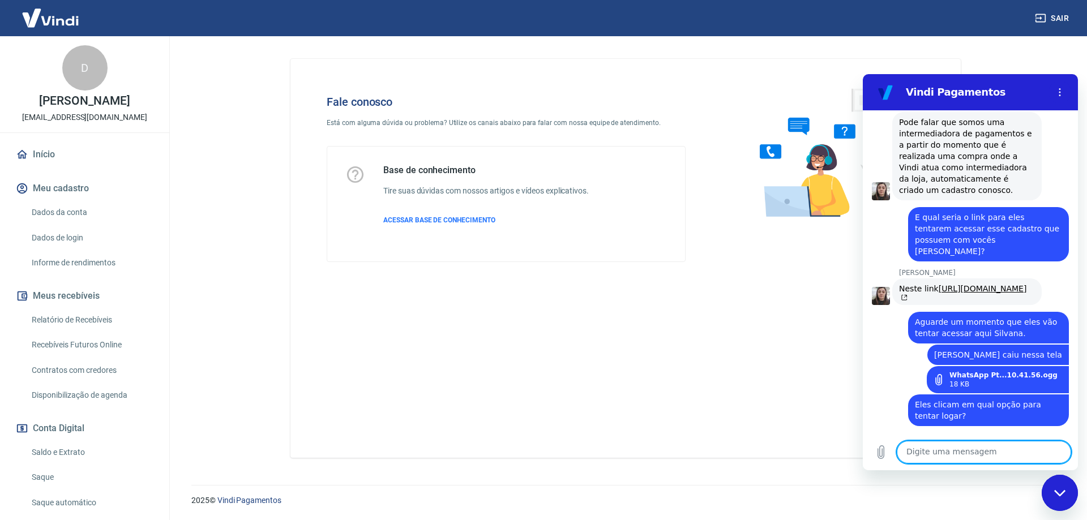
click at [924, 452] on textarea at bounding box center [984, 452] width 174 height 23
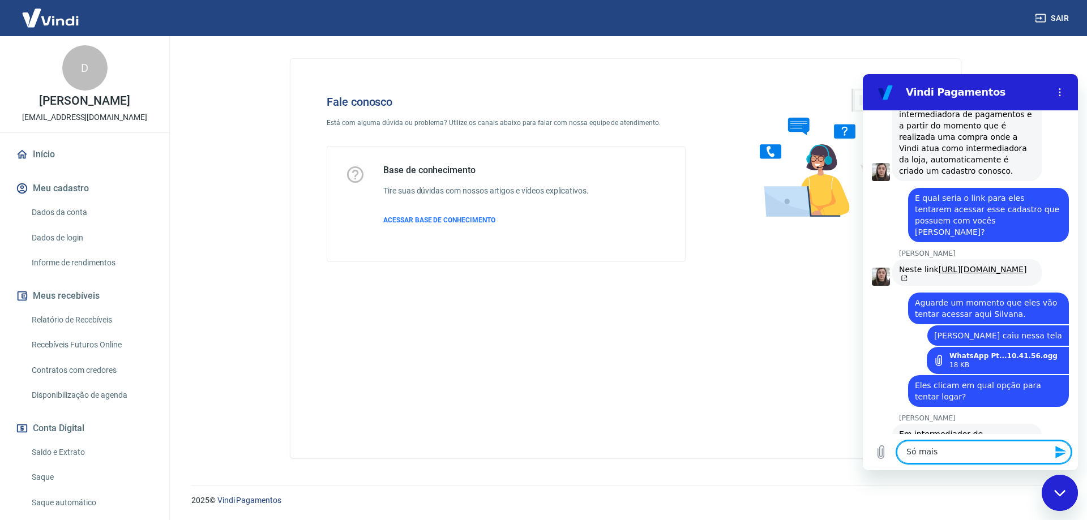
scroll to position [5386, 0]
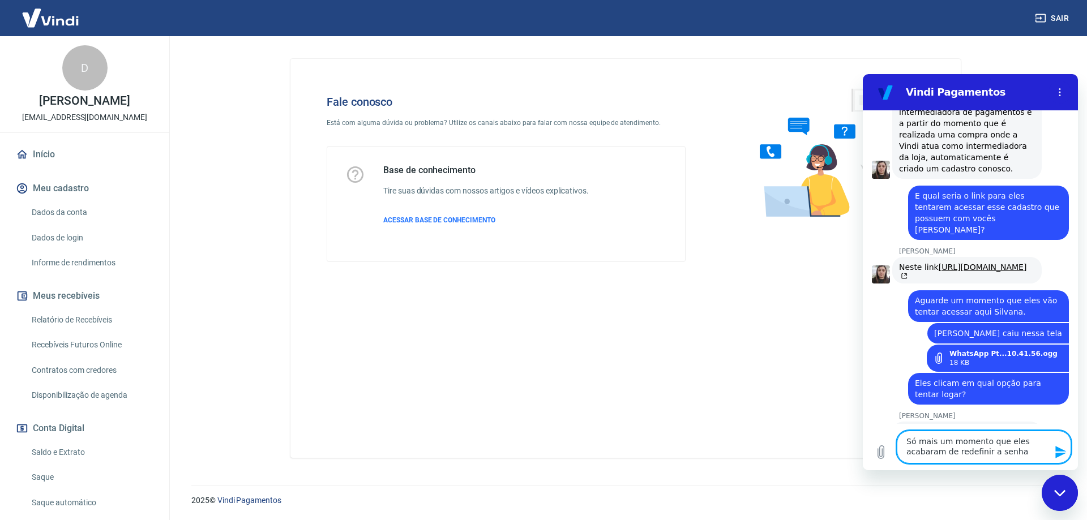
type textarea "Só mais um momento que eles acabaram de redefinir a senha."
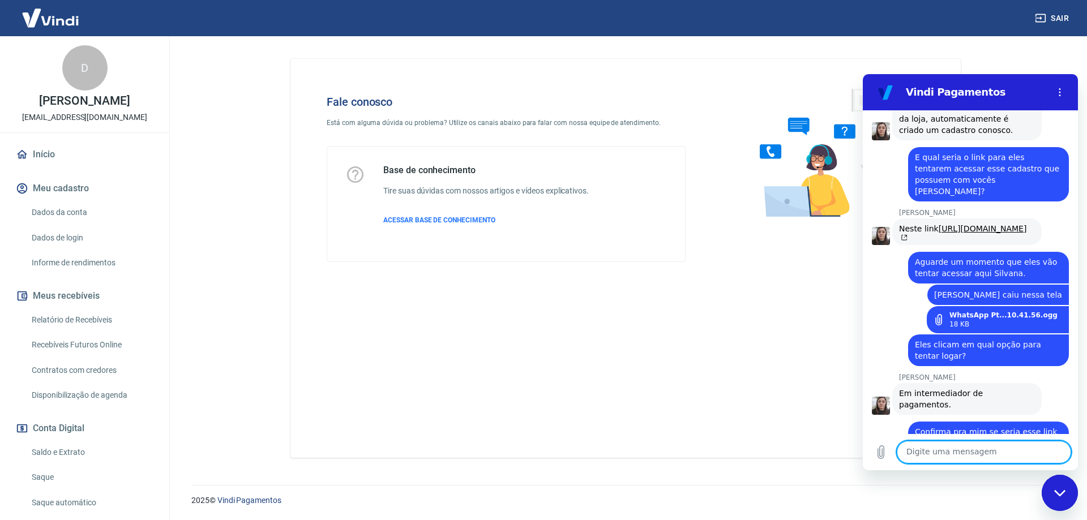
scroll to position [5483, 0]
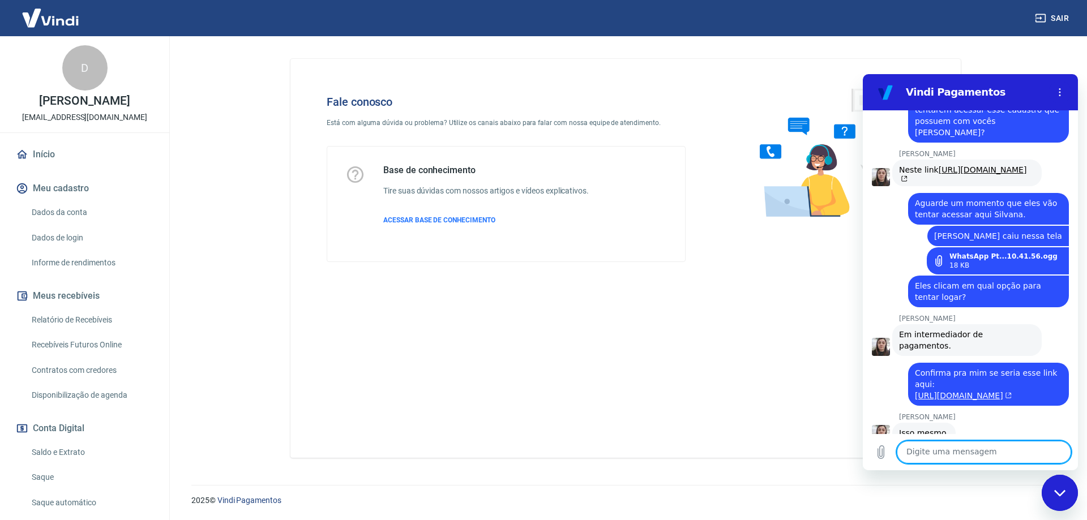
click at [959, 458] on textarea at bounding box center [984, 452] width 174 height 23
type textarea "Mais um momento por favor."
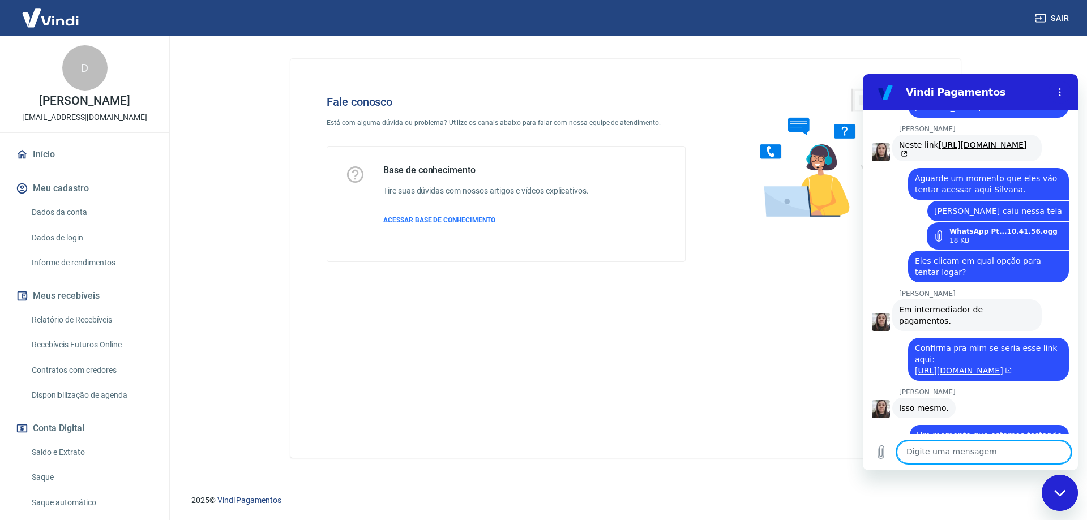
scroll to position [5510, 0]
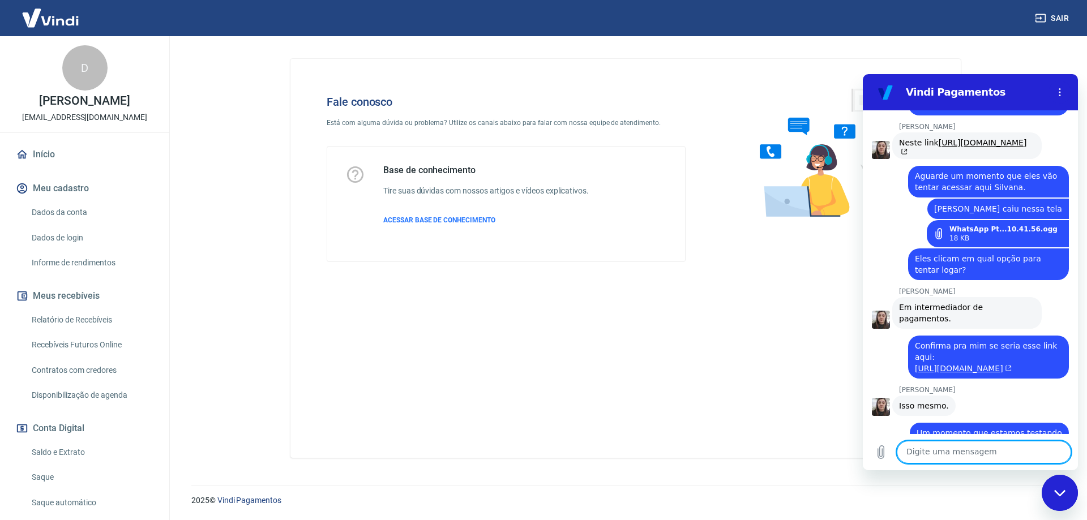
click at [963, 454] on textarea at bounding box center [984, 452] width 174 height 23
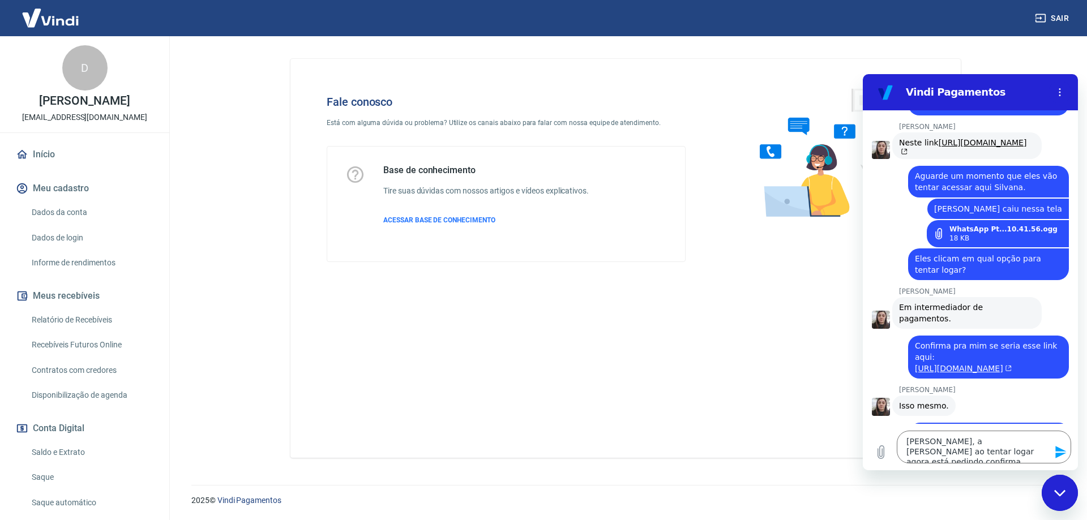
scroll to position [5520, 0]
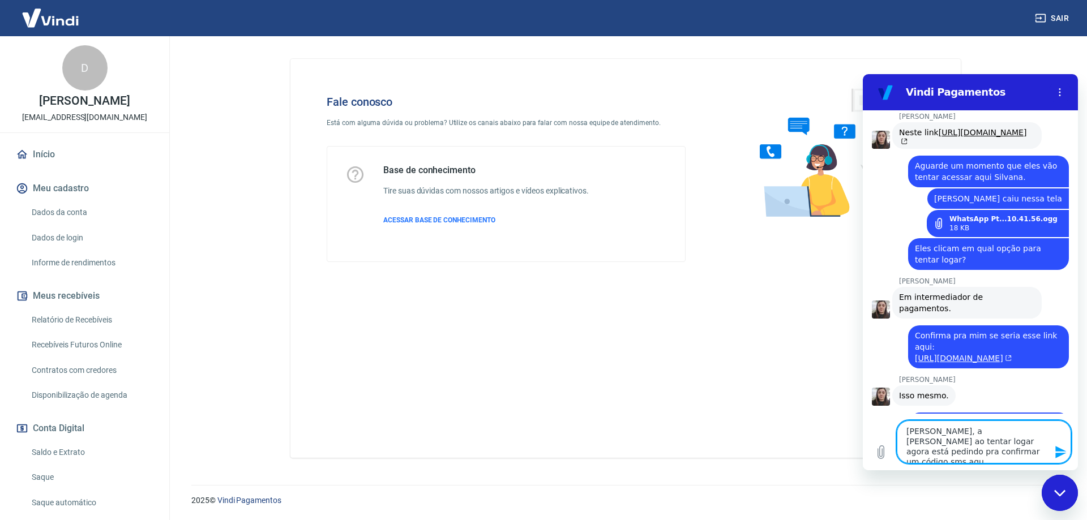
type textarea "[PERSON_NAME], a [PERSON_NAME] ao tentar logar agora está pedindo pra confirmar…"
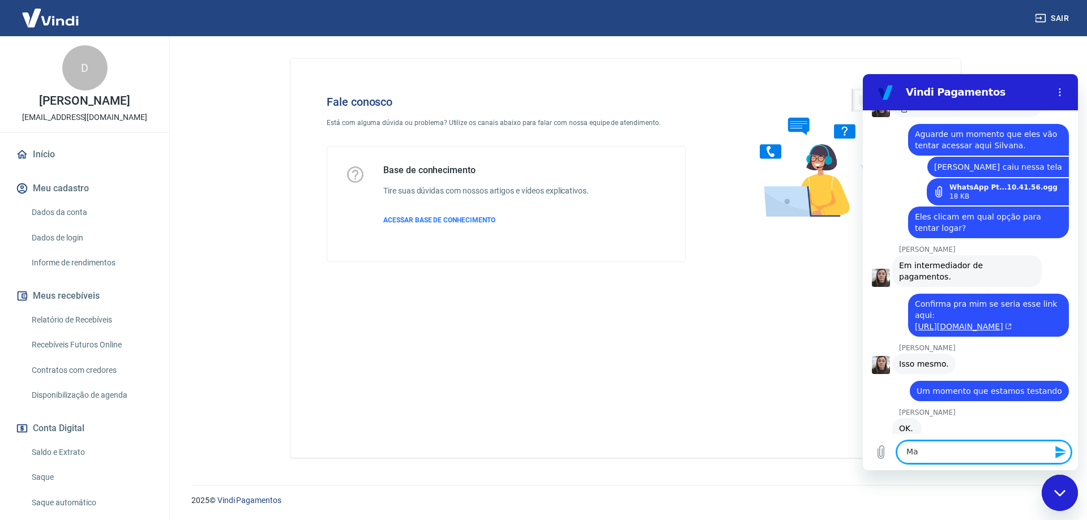
scroll to position [5554, 0]
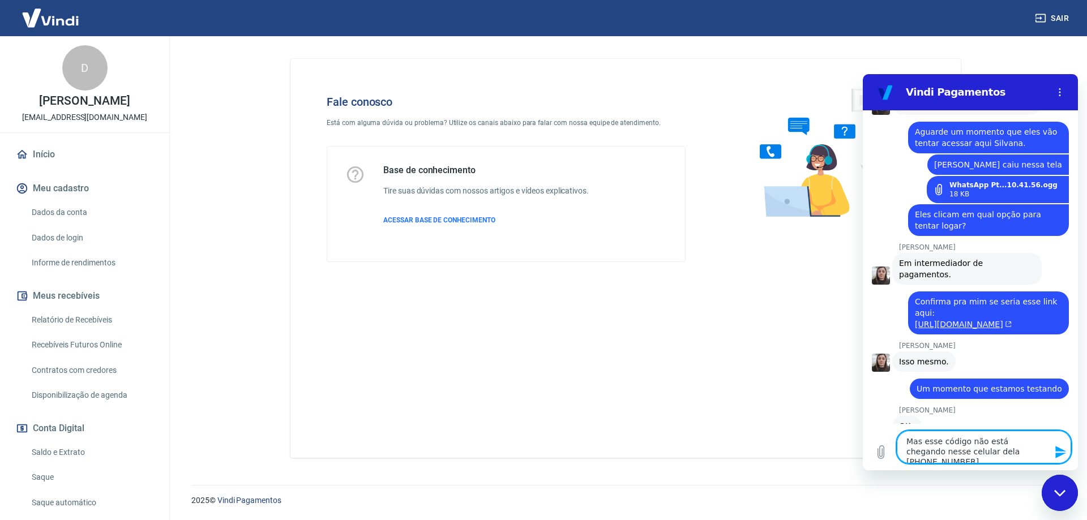
type textarea "Mas esse código não está chegando nesse celular dela [PHONE_NUMBER]"
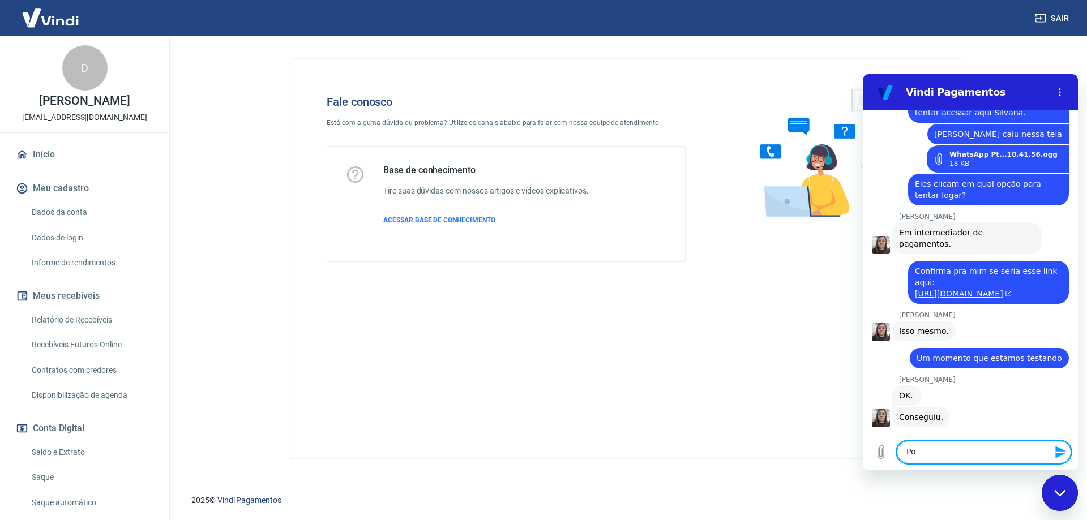
scroll to position [5587, 0]
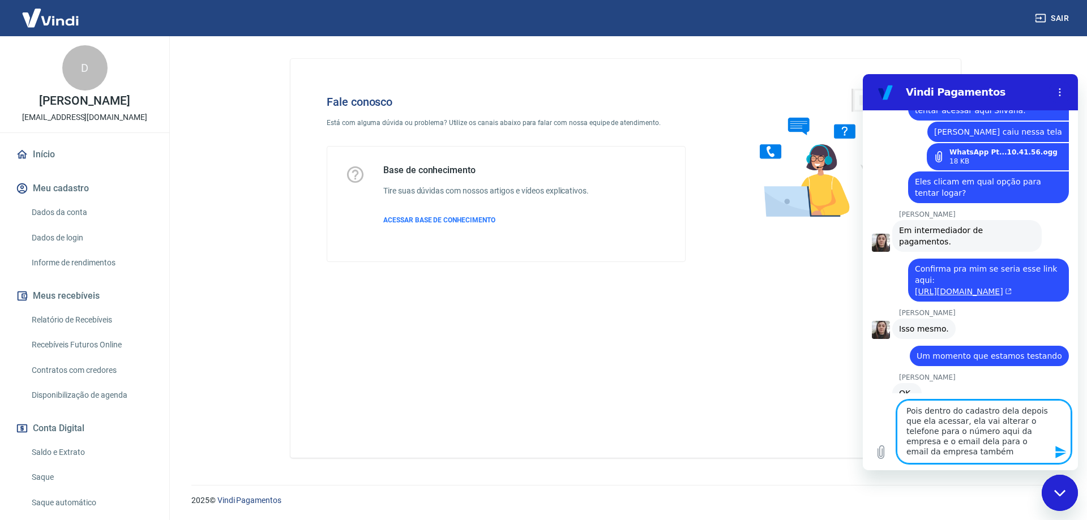
type textarea "Pois dentro do cadastro dela depois que ela acessar, ela vai alterar o telefone…"
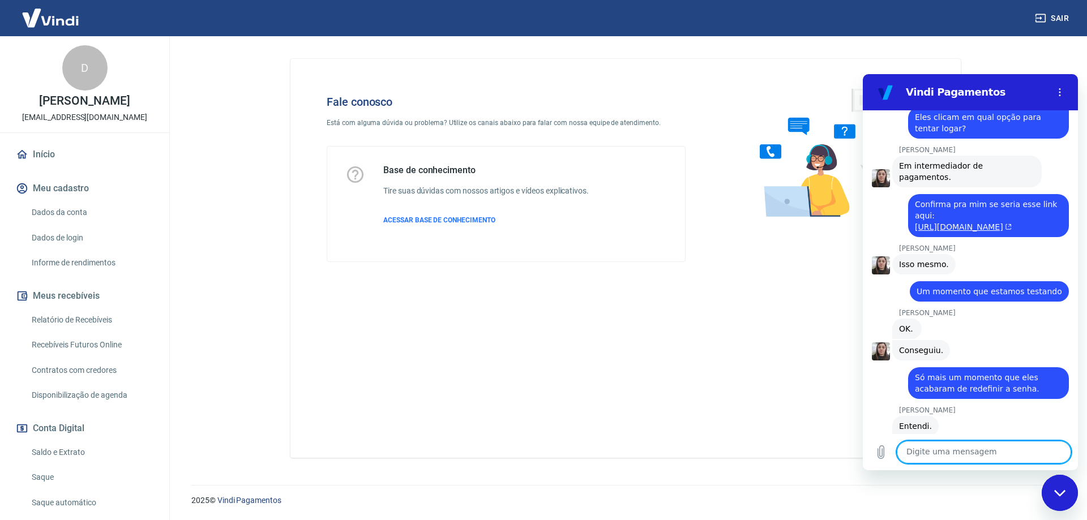
scroll to position [5654, 0]
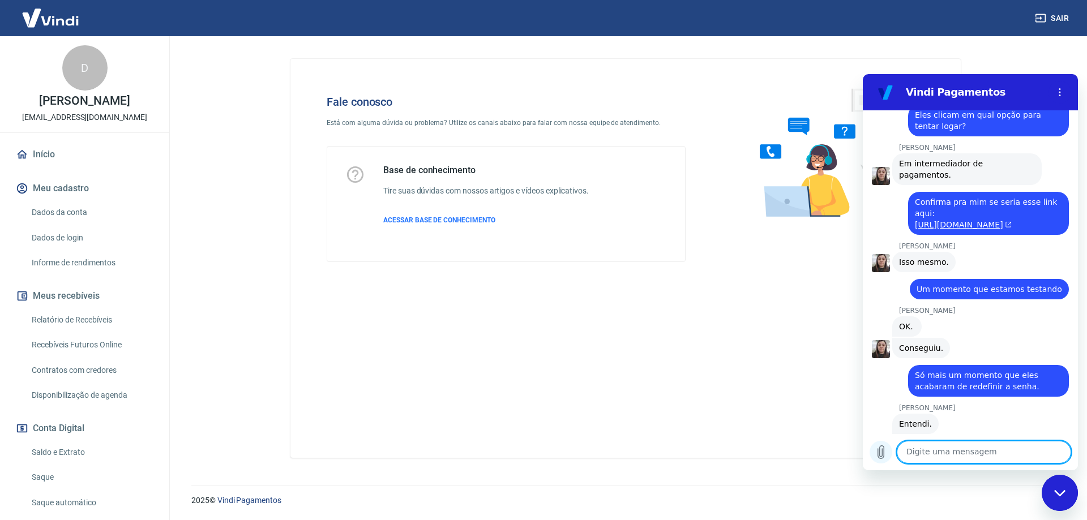
click at [881, 451] on icon "Carregar arquivo" at bounding box center [881, 453] width 14 height 14
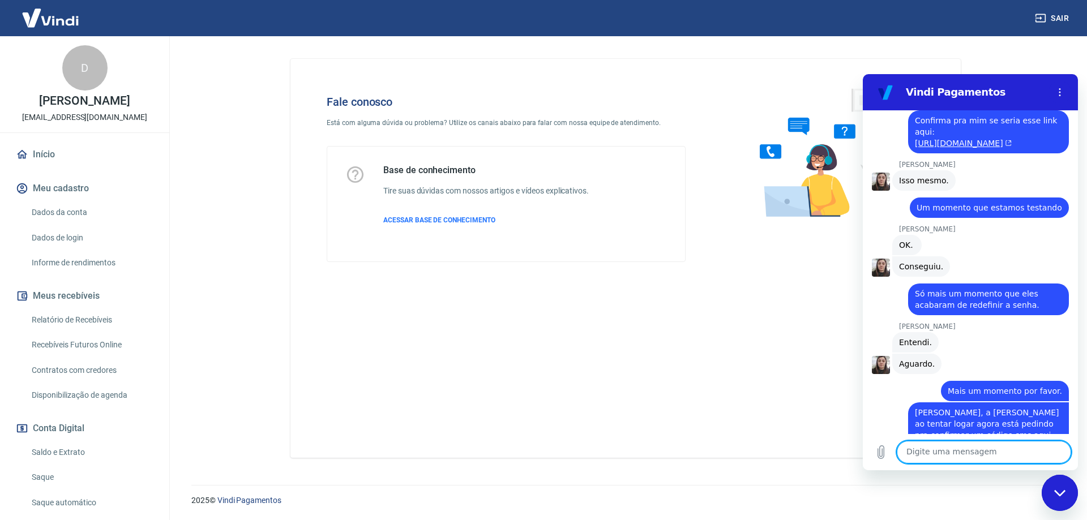
scroll to position [5738, 0]
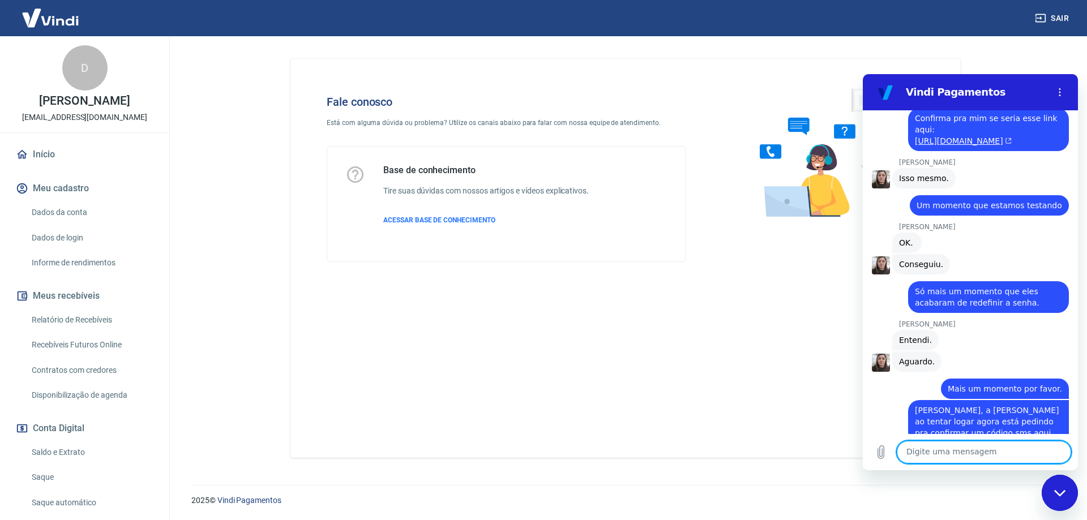
click at [1010, 446] on textarea at bounding box center [984, 452] width 174 height 23
type textarea "Veja"
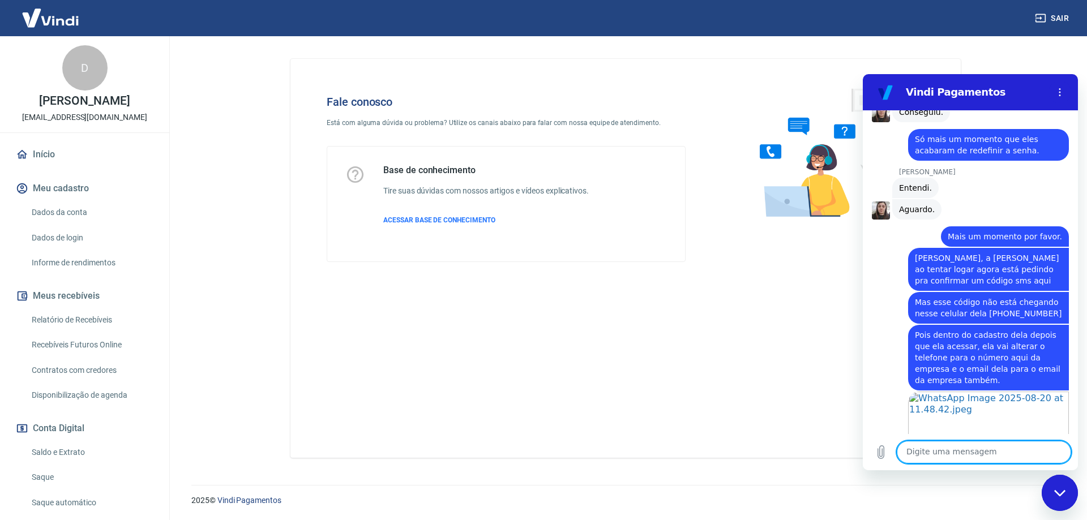
scroll to position [5892, 0]
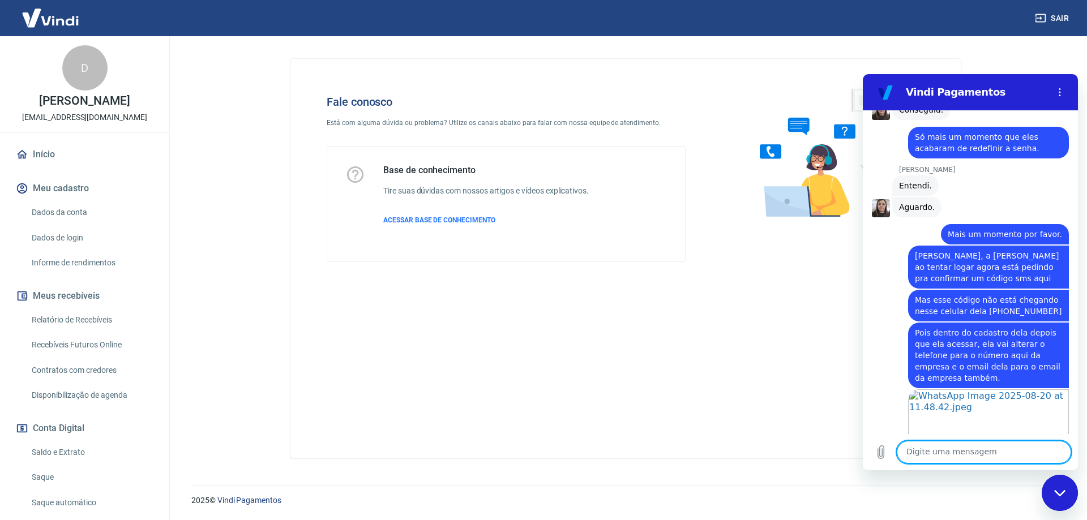
click at [974, 447] on textarea at bounding box center [984, 452] width 174 height 23
type textarea "Um momento que vou pedir pra ela configurar aqui"
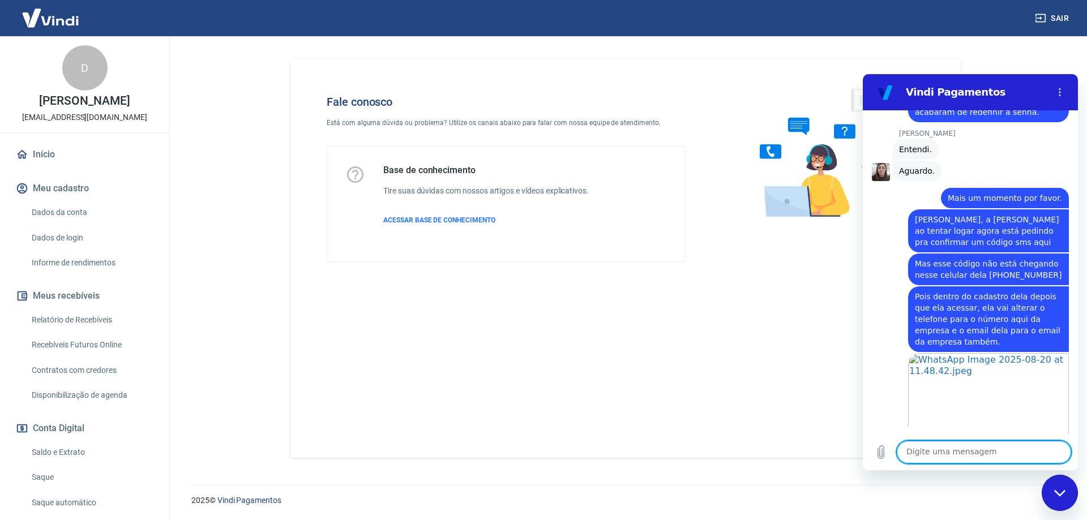
scroll to position [5931, 0]
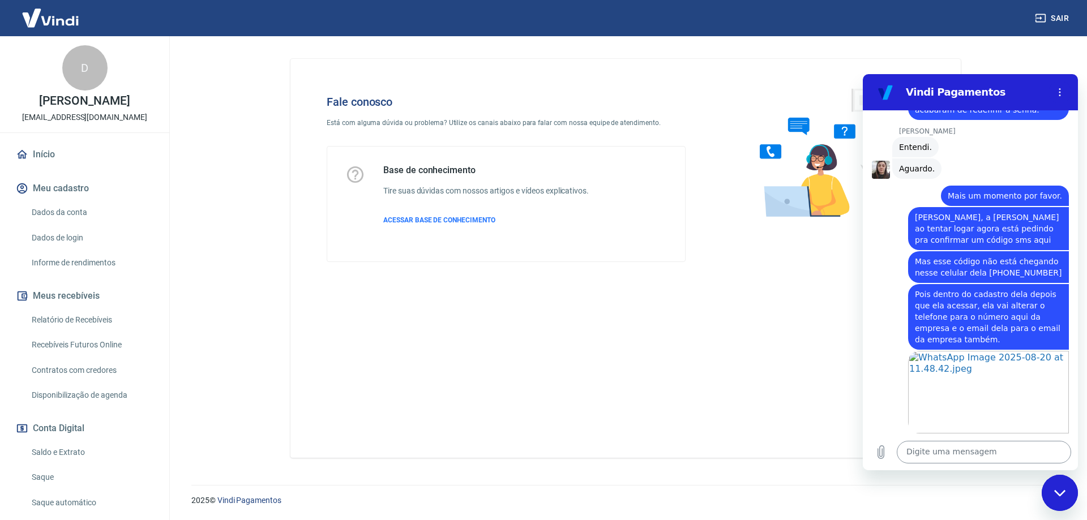
click at [985, 456] on textarea at bounding box center [984, 452] width 174 height 23
type textarea "Ela vai tentar pelo Google Authenticator"
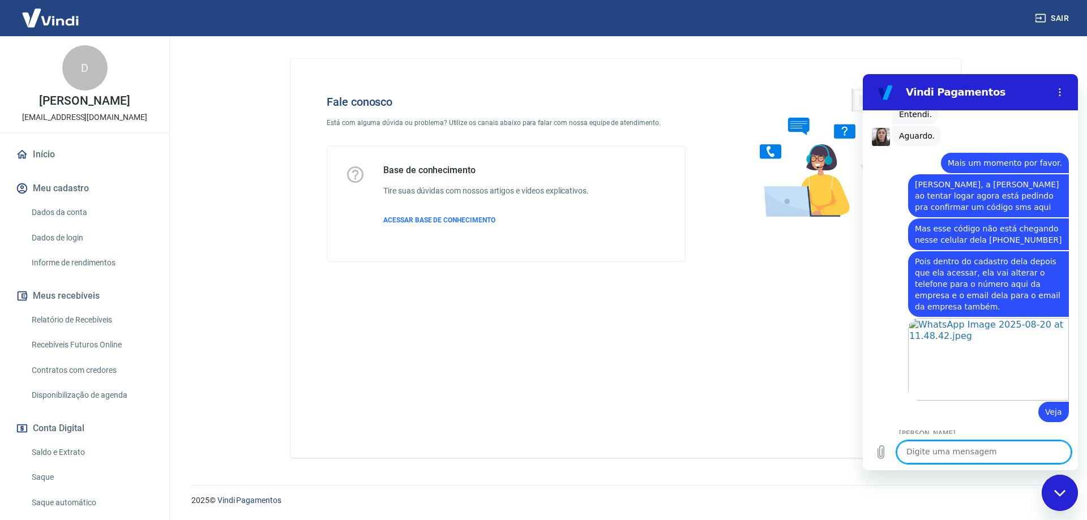
scroll to position [6001, 0]
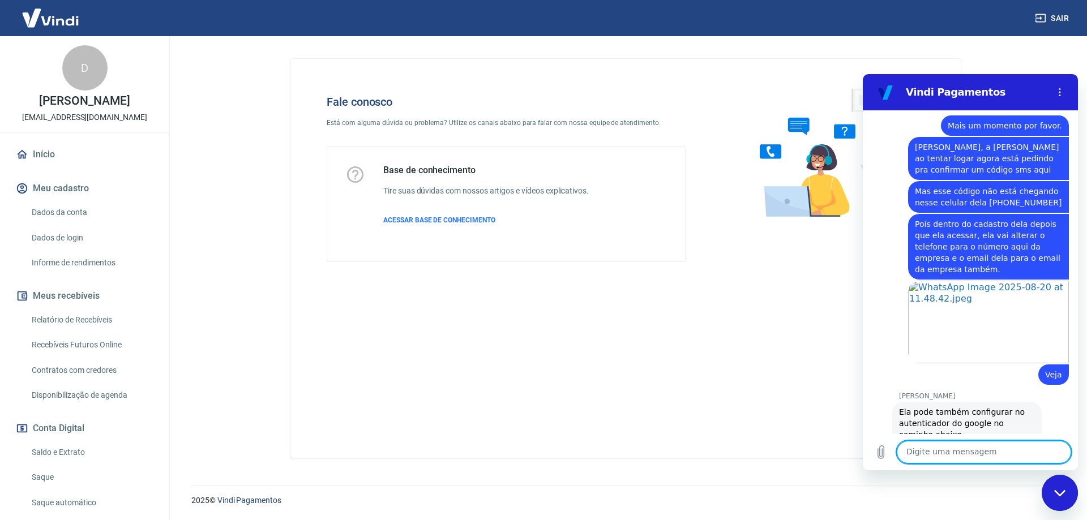
click at [935, 451] on textarea at bounding box center [984, 452] width 174 height 23
type textarea "E"
type textarea "Mais um momento por favor"
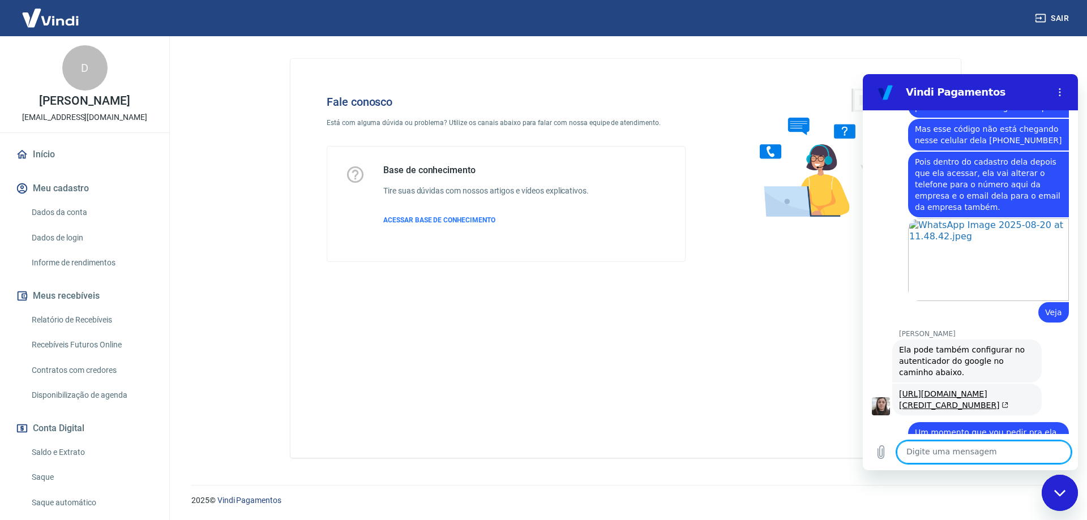
scroll to position [6066, 0]
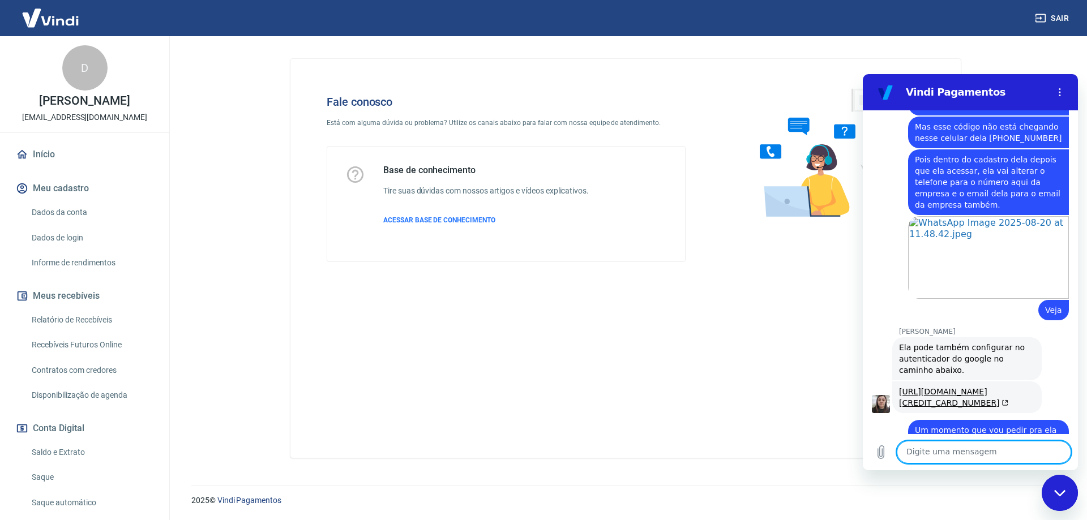
click at [950, 456] on textarea at bounding box center [984, 452] width 174 height 23
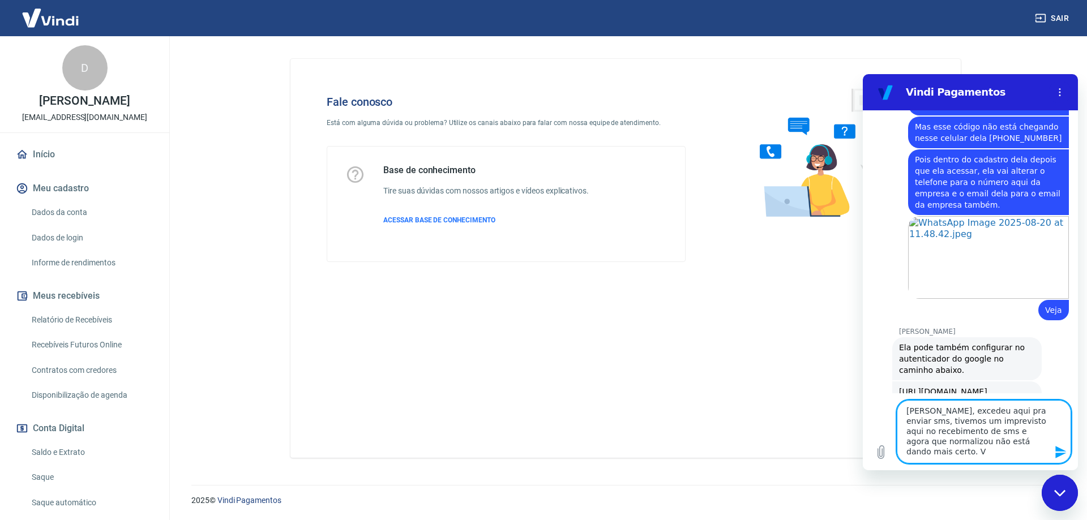
type textarea "[PERSON_NAME], excedeu aqui pra enviar sms, tivemos um imprevisto aqui no receb…"
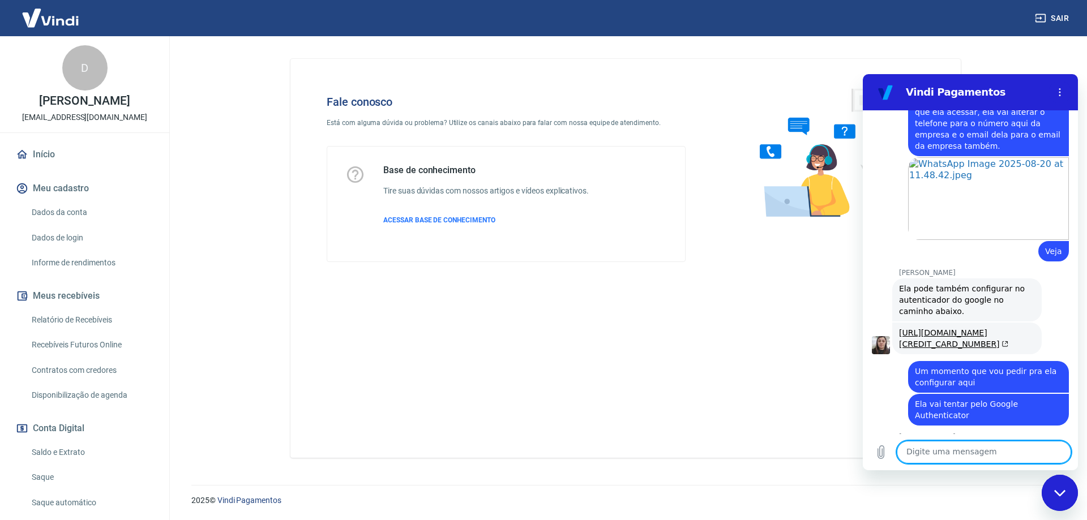
scroll to position [6127, 0]
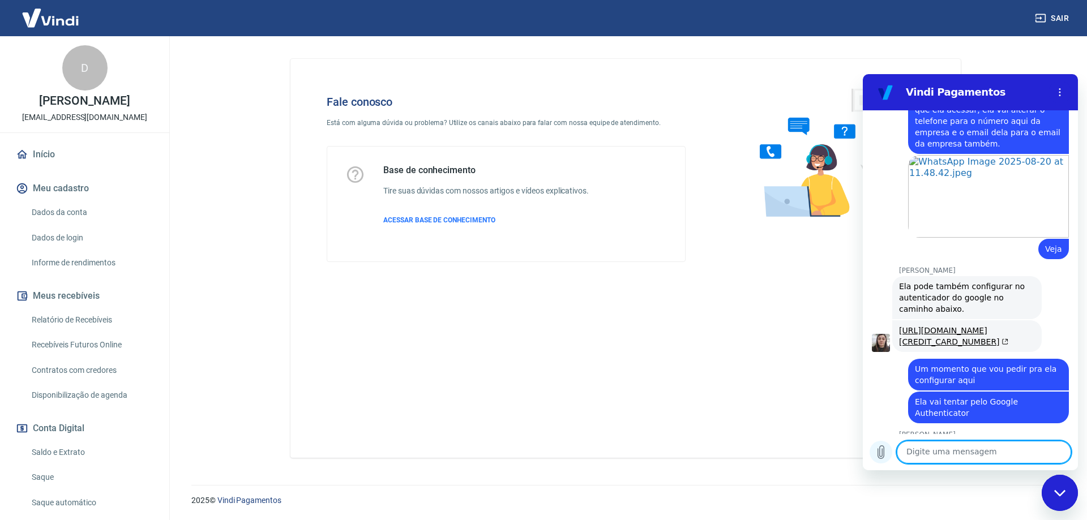
click at [879, 458] on icon "Carregar arquivo" at bounding box center [881, 453] width 14 height 14
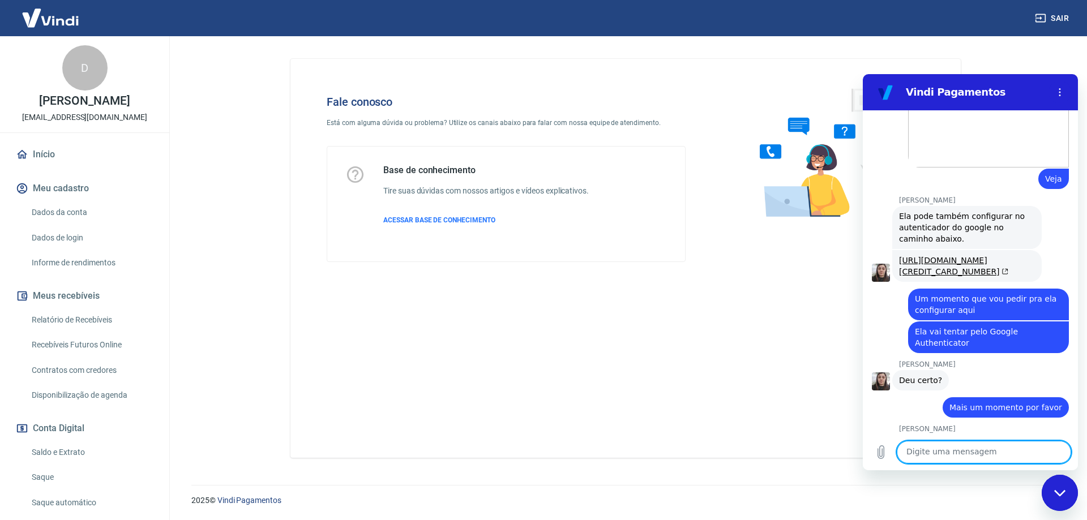
click at [952, 455] on textarea at bounding box center [984, 452] width 174 height 23
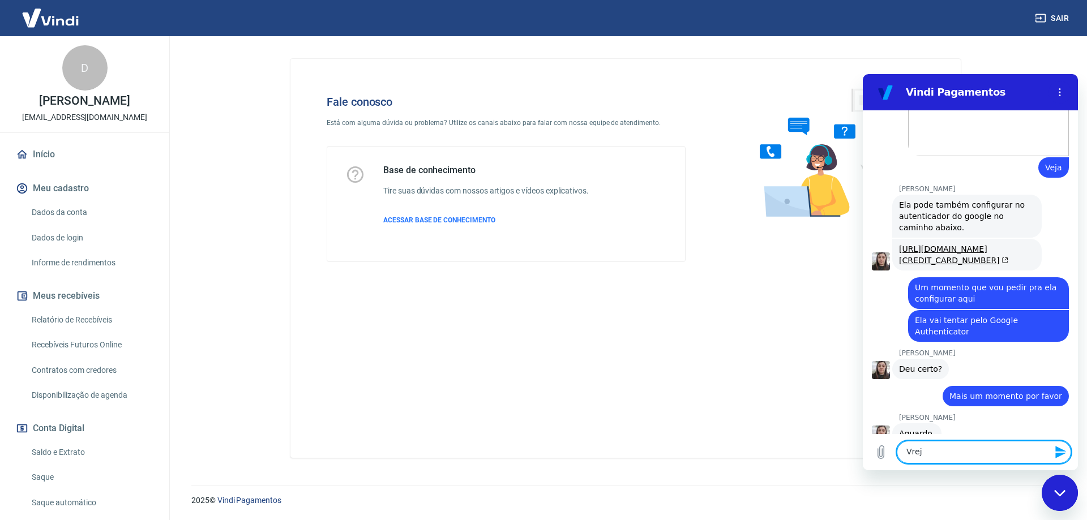
scroll to position [6211, 0]
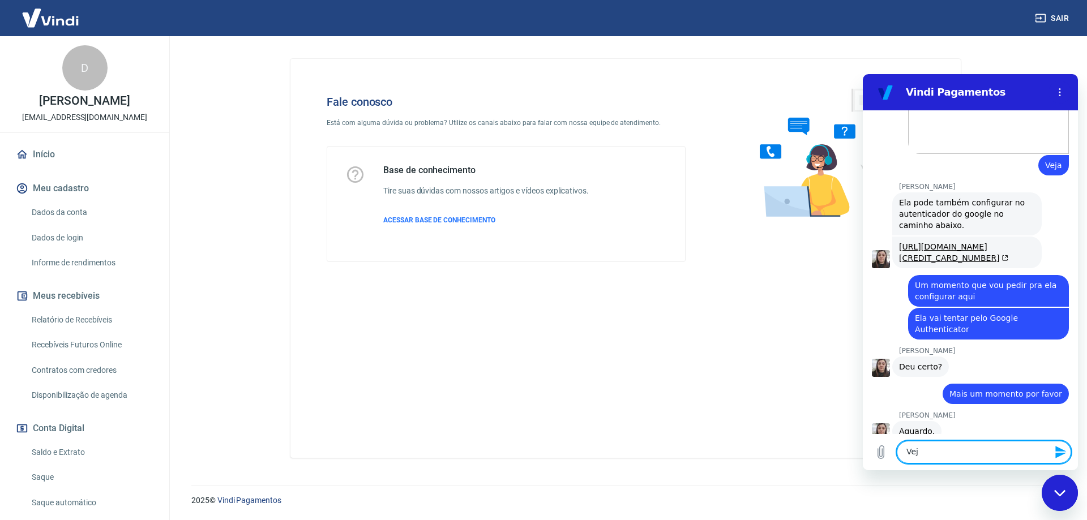
type textarea "Veja"
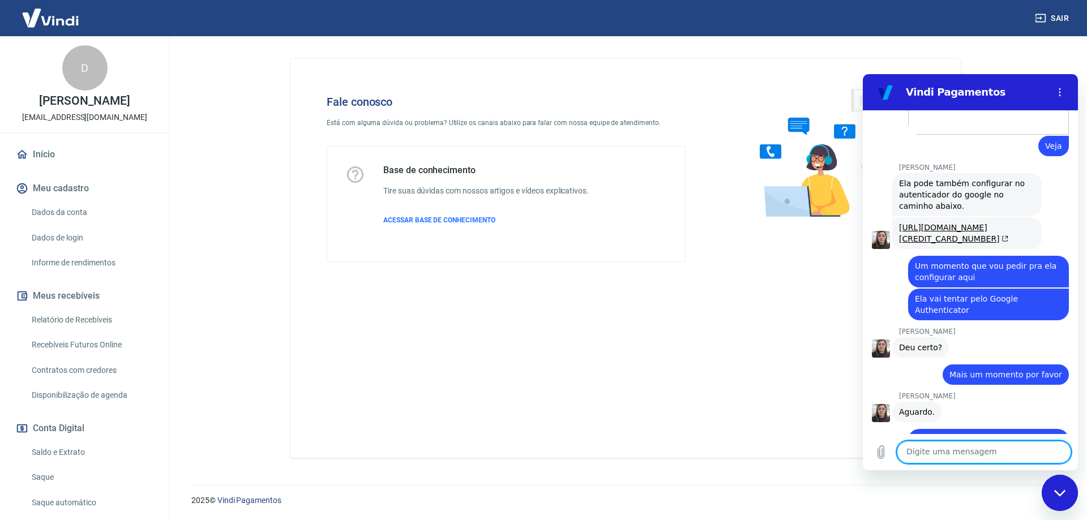
scroll to position [6232, 0]
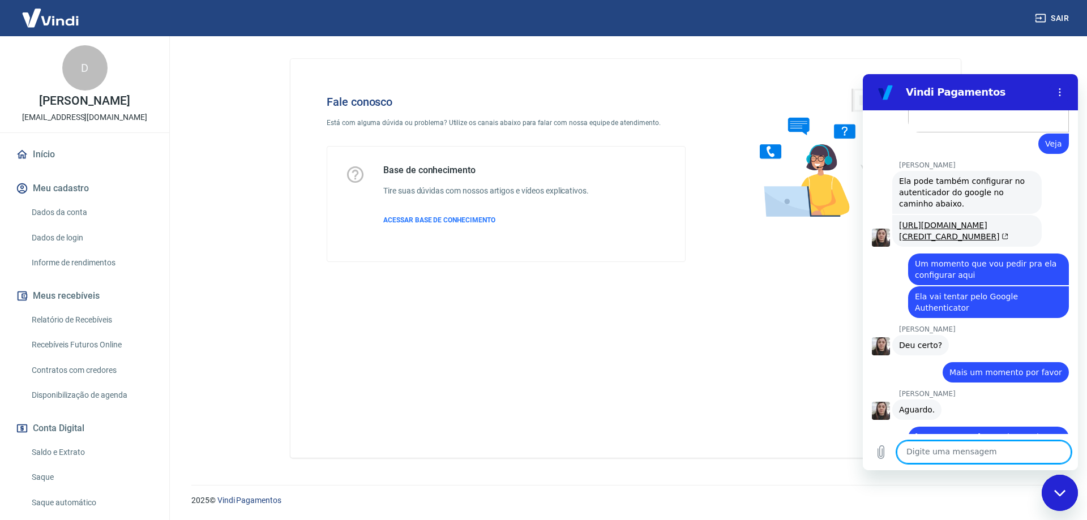
click at [953, 451] on textarea at bounding box center [984, 452] width 174 height 23
click at [958, 452] on textarea at bounding box center [984, 452] width 174 height 23
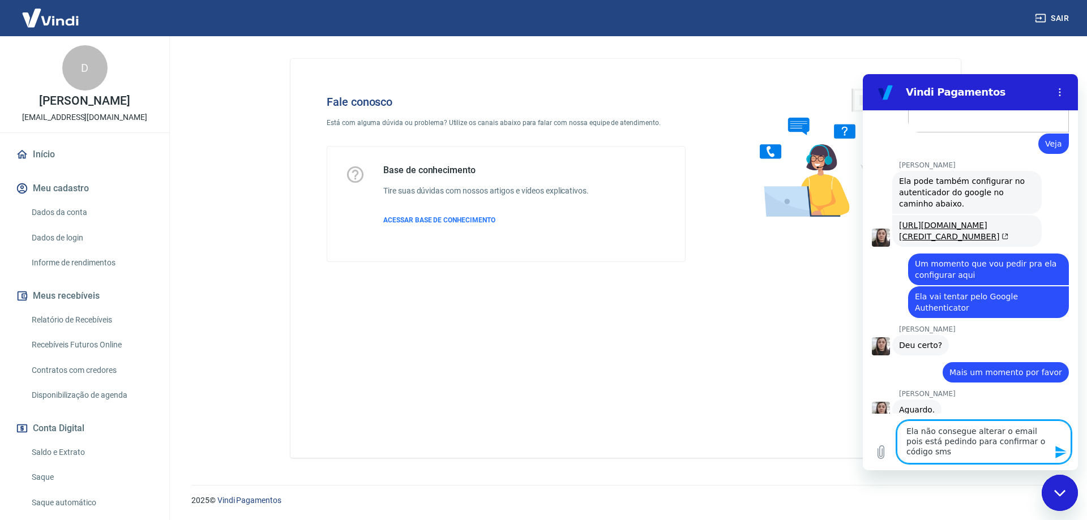
type textarea "Ela não consegue alterar o email pois está pedindo para confirmar o código sms."
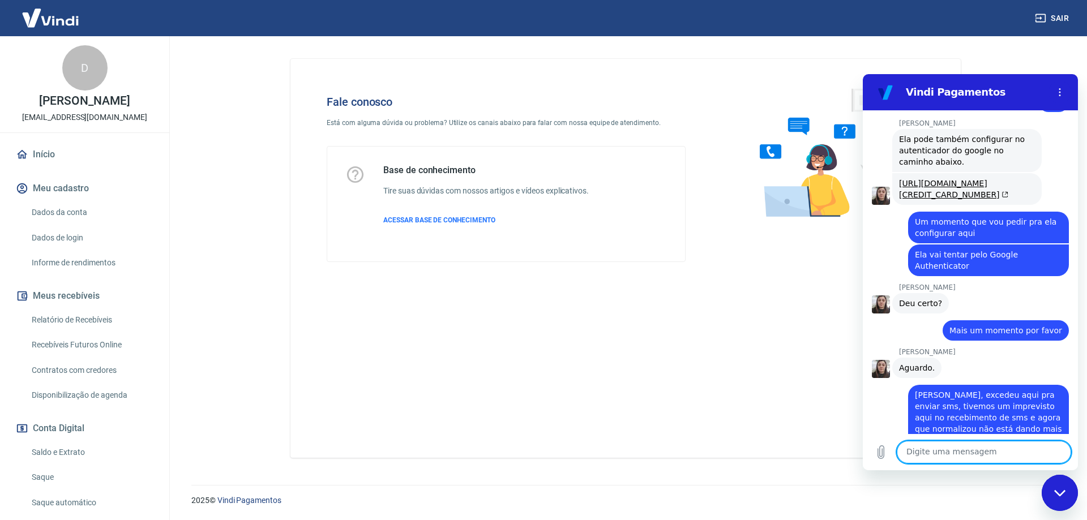
scroll to position [6276, 0]
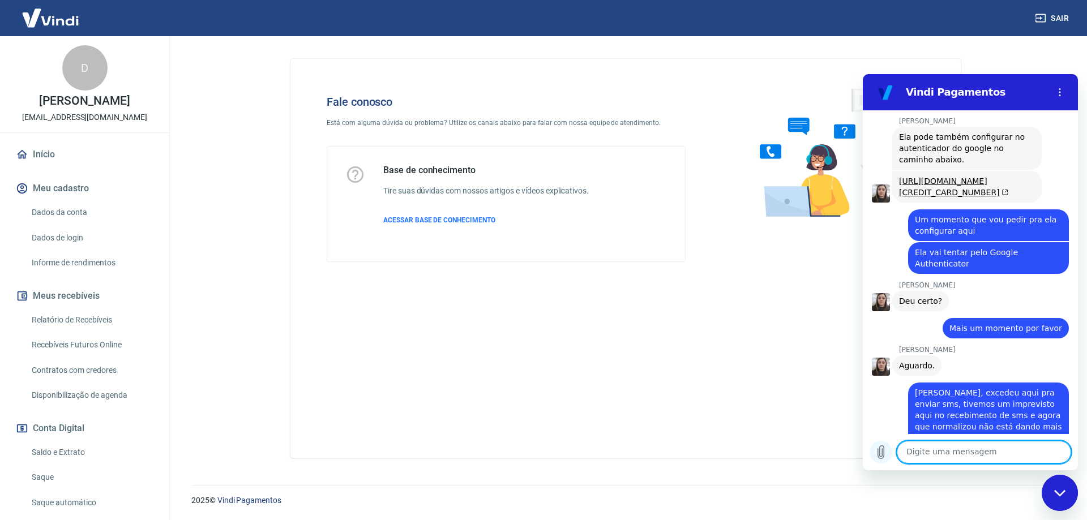
click at [884, 454] on icon "Carregar arquivo" at bounding box center [881, 452] width 6 height 13
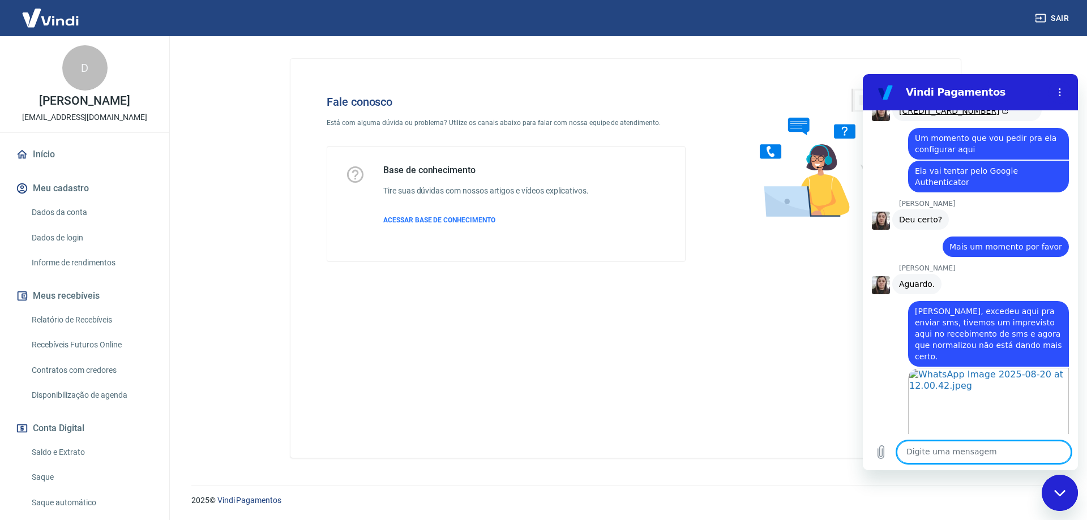
scroll to position [6360, 0]
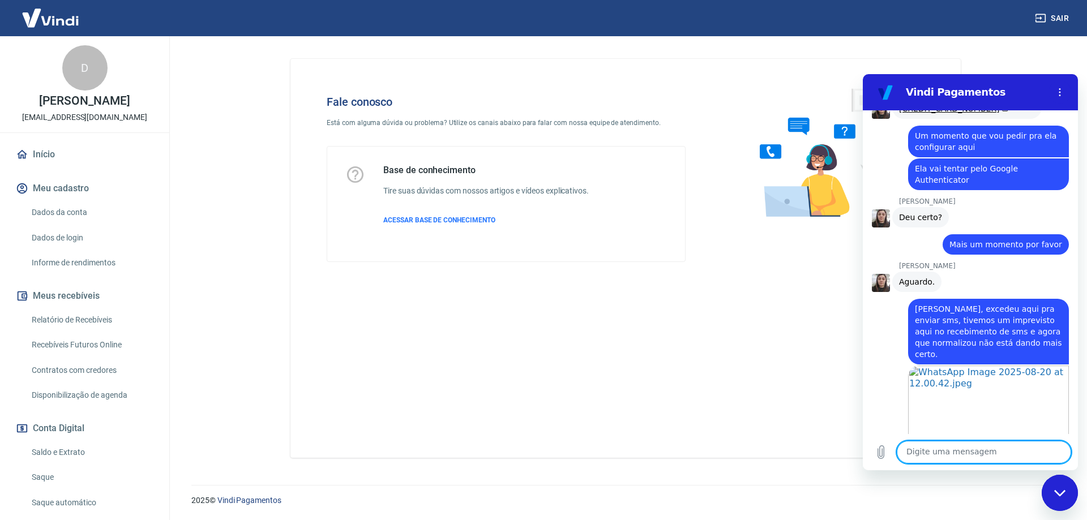
click at [995, 447] on textarea at bounding box center [984, 452] width 174 height 23
type textarea "Você não consegue alterar o email e telefone por aí?"
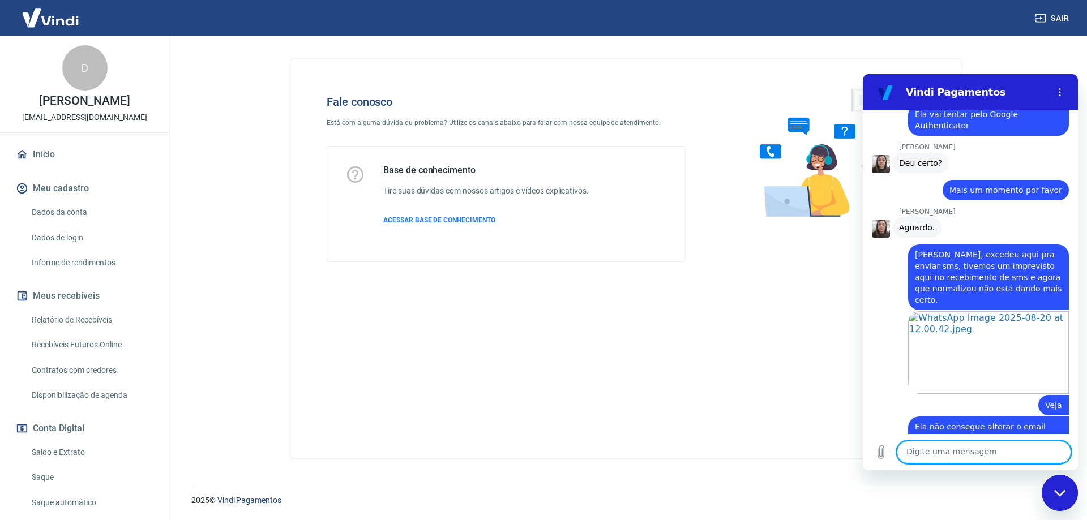
scroll to position [6430, 0]
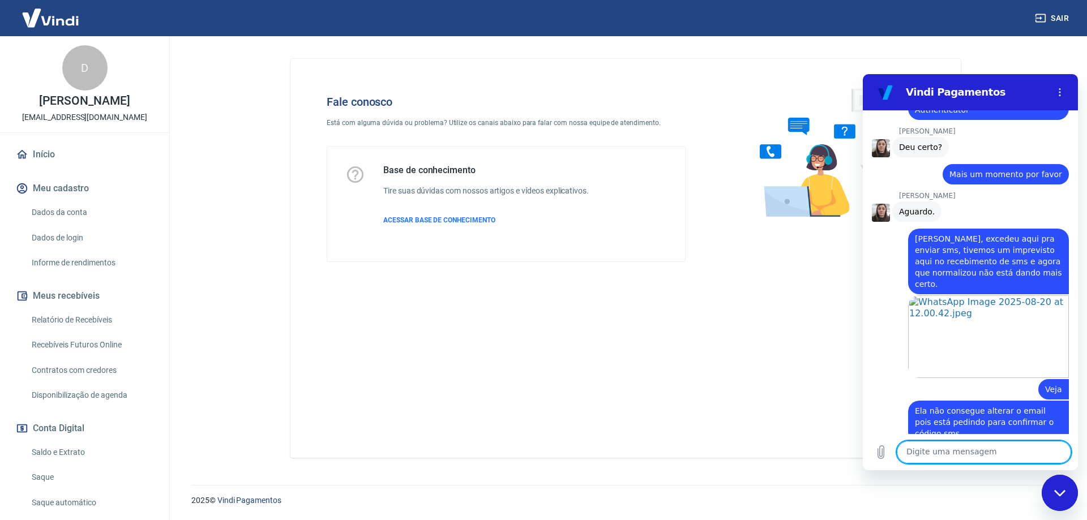
paste textarea "Nome Completo: Tatiane de [PERSON_NAME] CPF: [PHONE_NUMBER] Telefone: [PHONE_NU…"
type textarea "Nome Completo: Tatiane de [PERSON_NAME] CPF: [PHONE_NUMBER] Telefone: [PHONE_NU…"
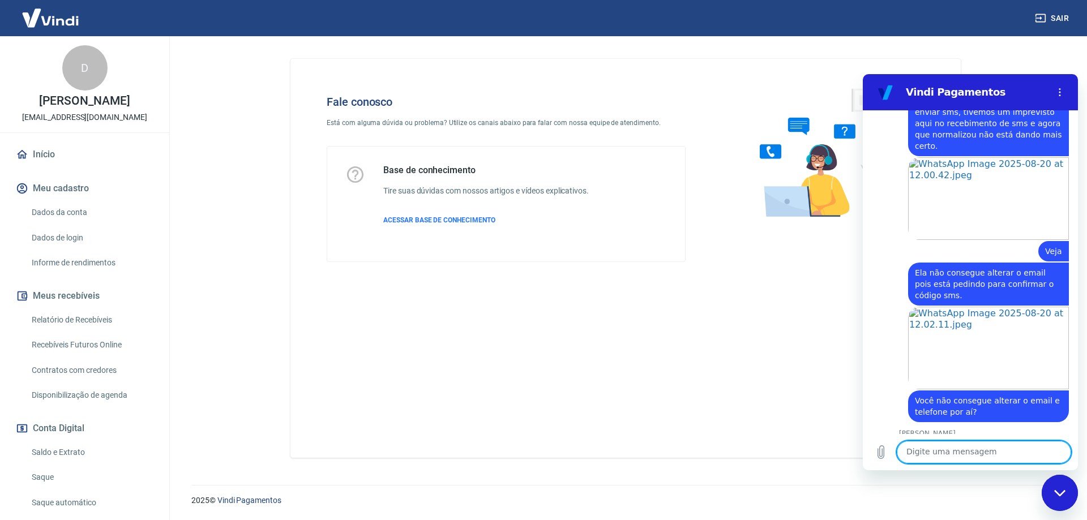
scroll to position [6571, 0]
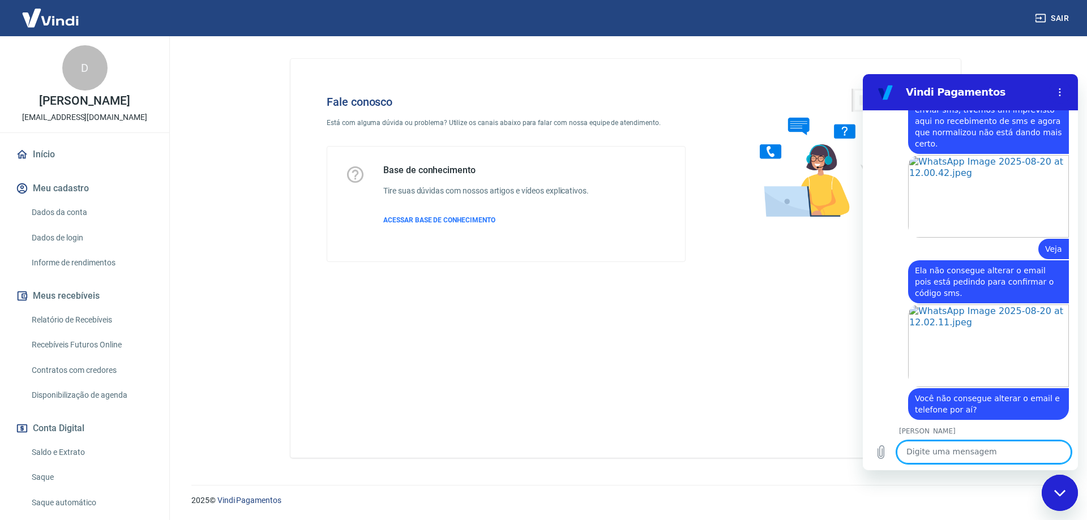
click at [930, 454] on textarea at bounding box center [984, 452] width 174 height 23
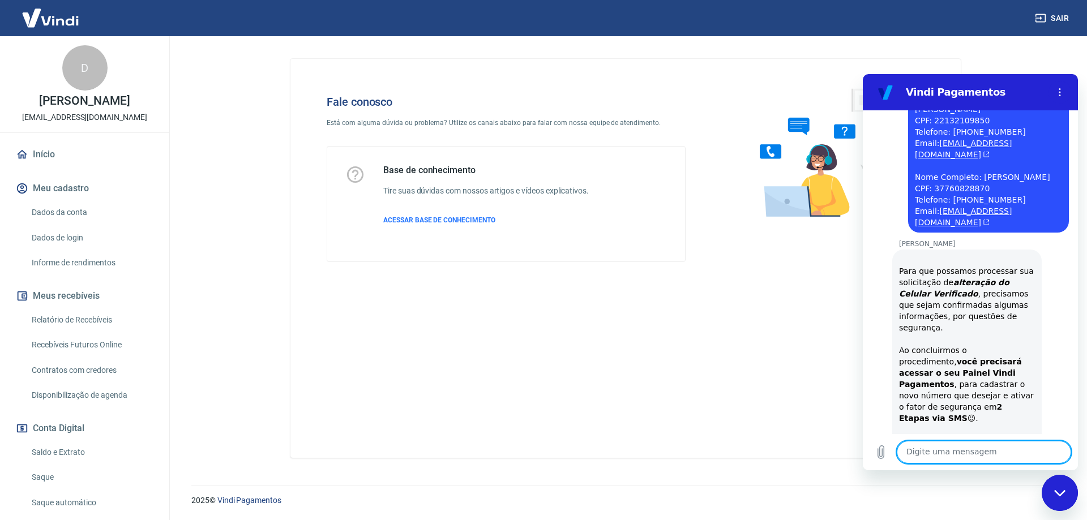
scroll to position [6977, 0]
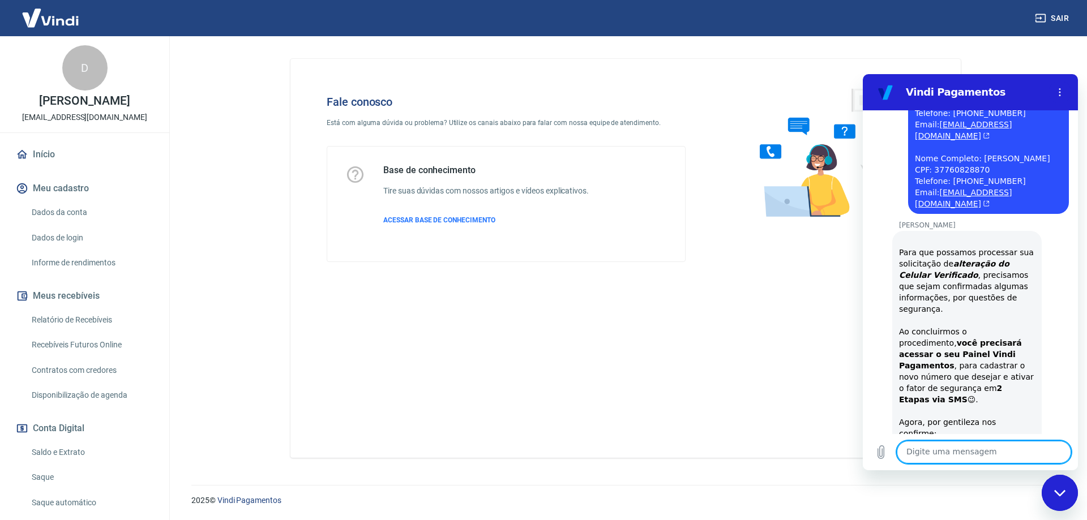
click at [951, 451] on textarea at bounding box center [984, 452] width 174 height 23
type textarea "Um momento que vamos preencher aqui"
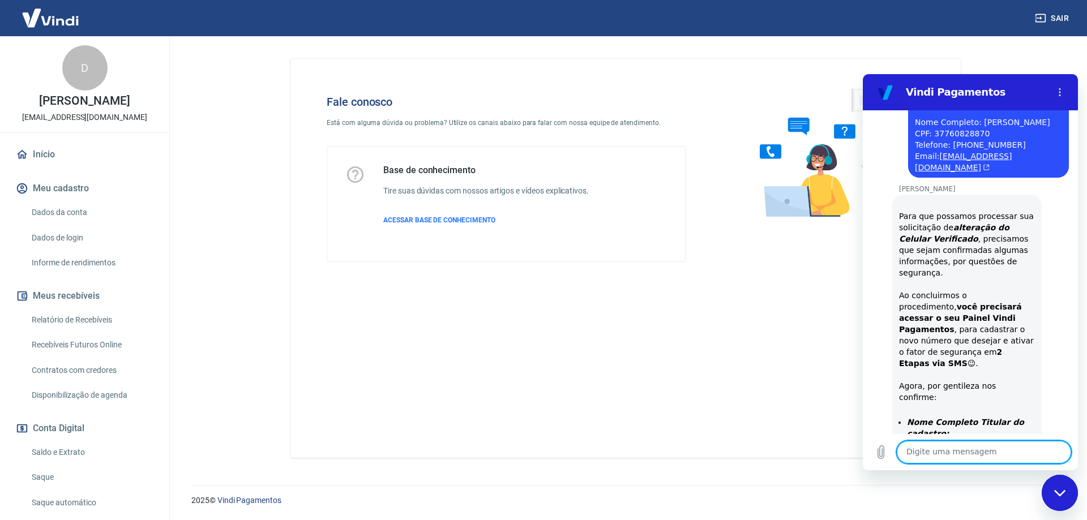
scroll to position [7016, 0]
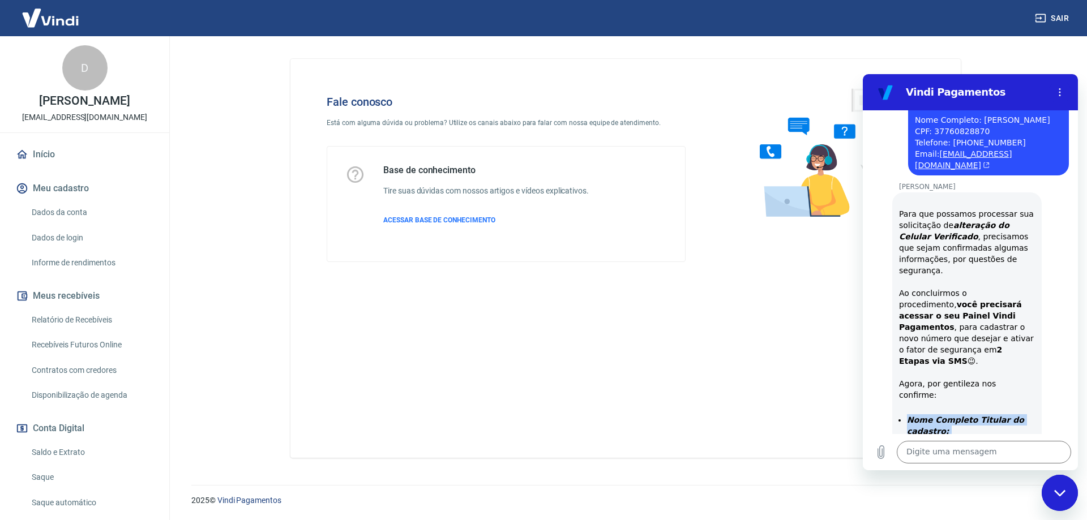
drag, startPoint x: 907, startPoint y: 185, endPoint x: 1009, endPoint y: 286, distance: 144.1
click at [1009, 414] on ul "Nome Completo Titular do cadastro: CPF cadastrado: Endereço cadastrado (Rua, Ba…" at bounding box center [967, 482] width 136 height 136
copy ul "Nome Completo Titular do cadastro: CPF cadastrado: Endereço cadastrado (Rua, Ba…"
click at [959, 449] on textarea at bounding box center [984, 452] width 174 height 23
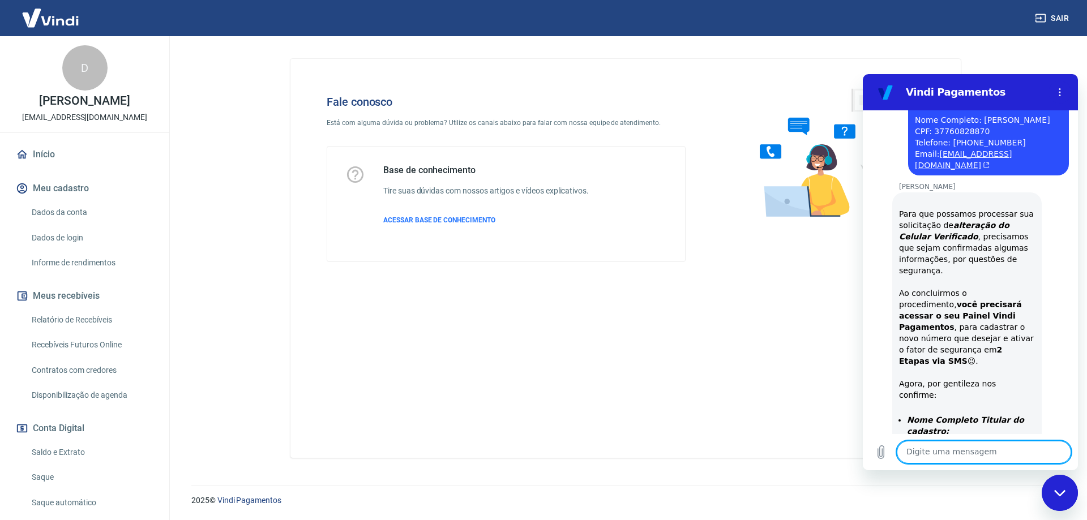
paste textarea "Nome Completo Titular do cadastro: Tatiane de [PERSON_NAME] CPF cadastrado: 221…"
type textarea "Nome Completo Titular do cadastro: Tatiane de [PERSON_NAME] CPF cadastrado: 221…"
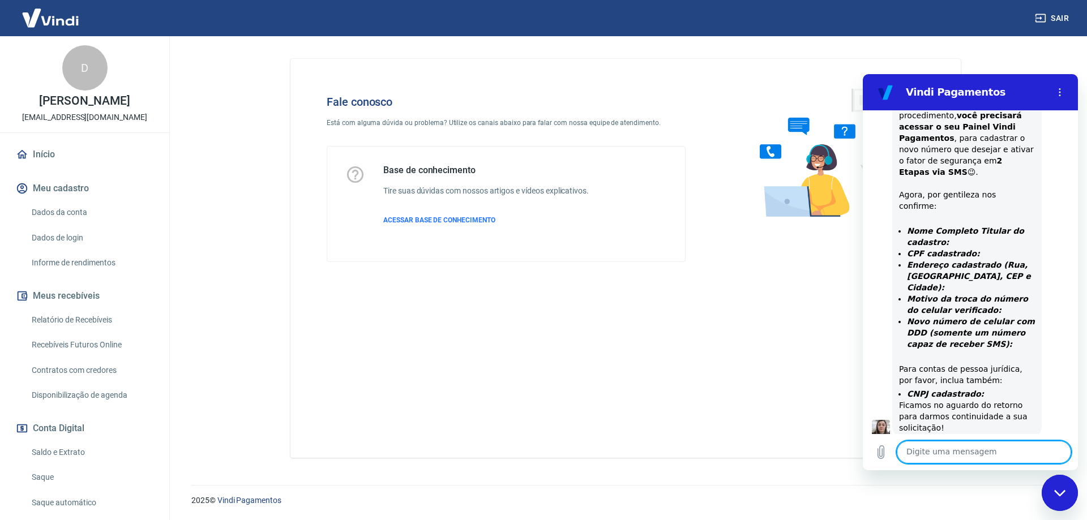
scroll to position [7207, 0]
type textarea "s"
type textarea "Seria essa informação que você precisa?"
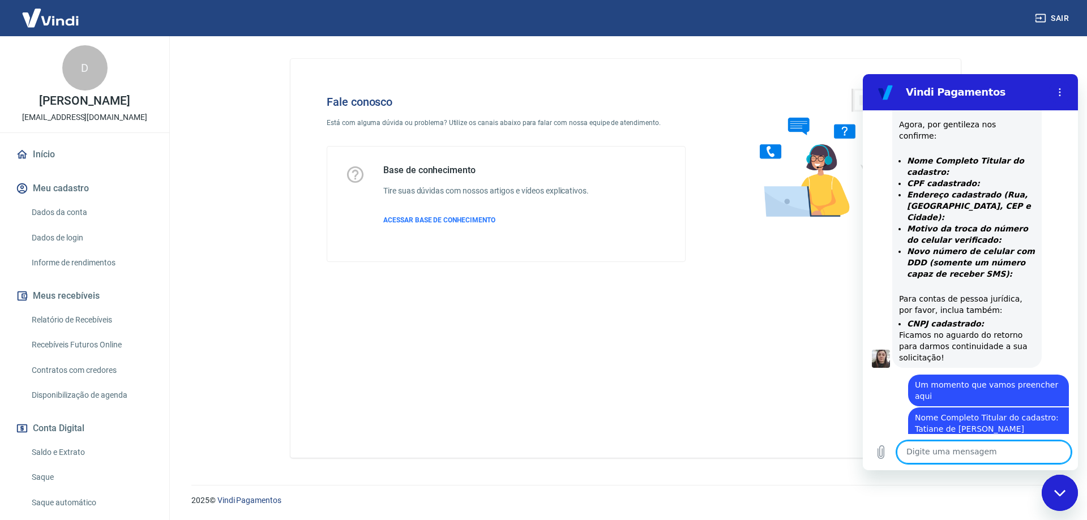
scroll to position [7277, 0]
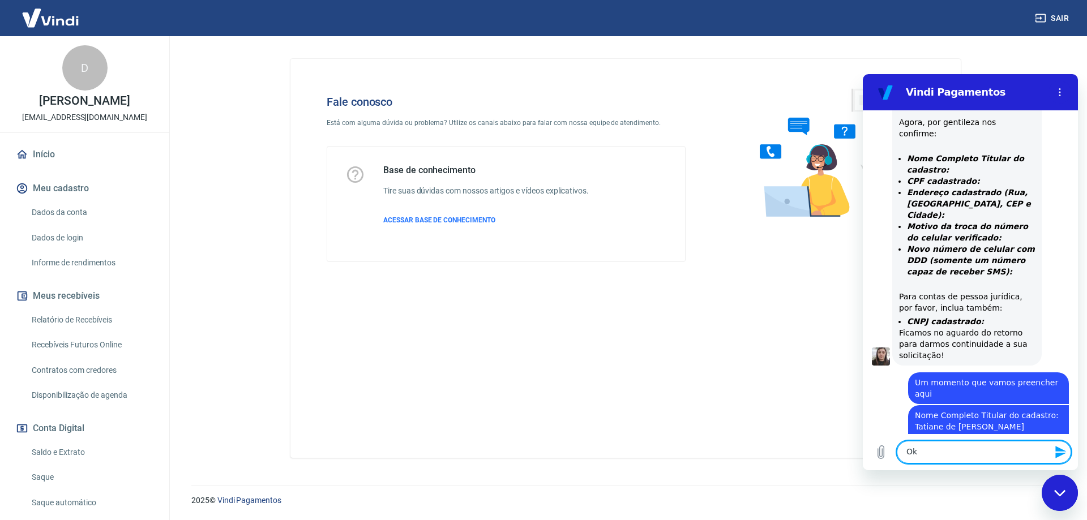
type textarea "Ok."
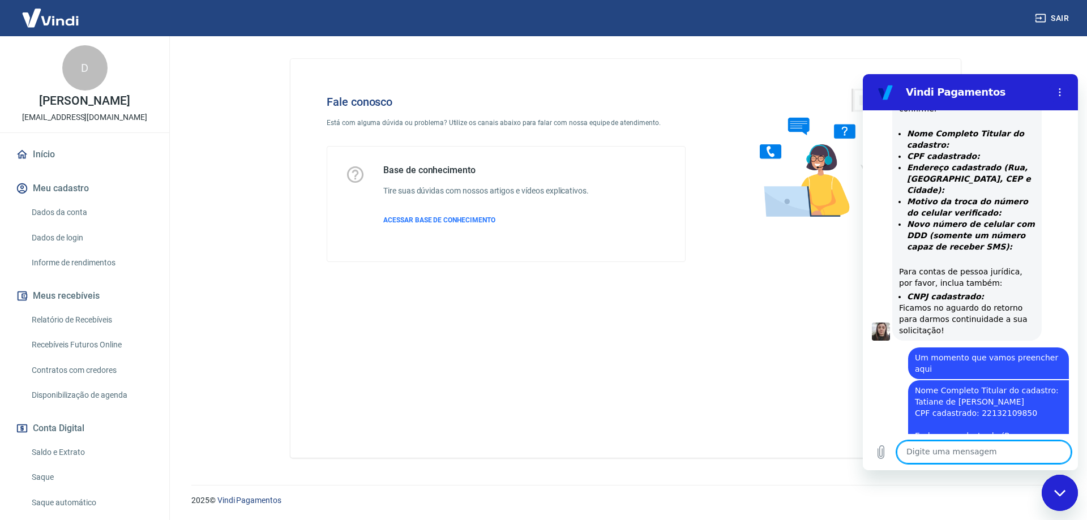
scroll to position [7305, 0]
click at [964, 451] on textarea at bounding box center [984, 452] width 174 height 23
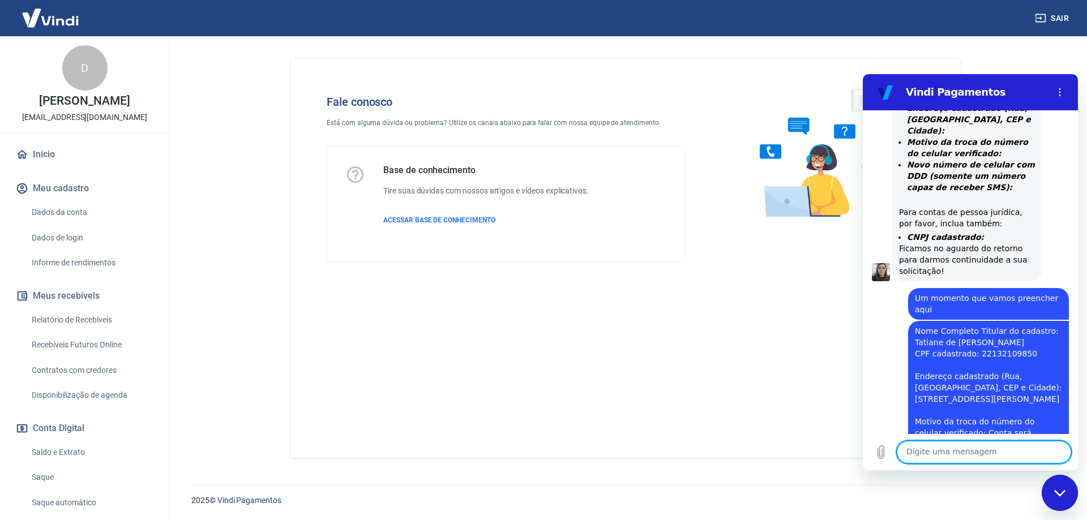
scroll to position [7444, 0]
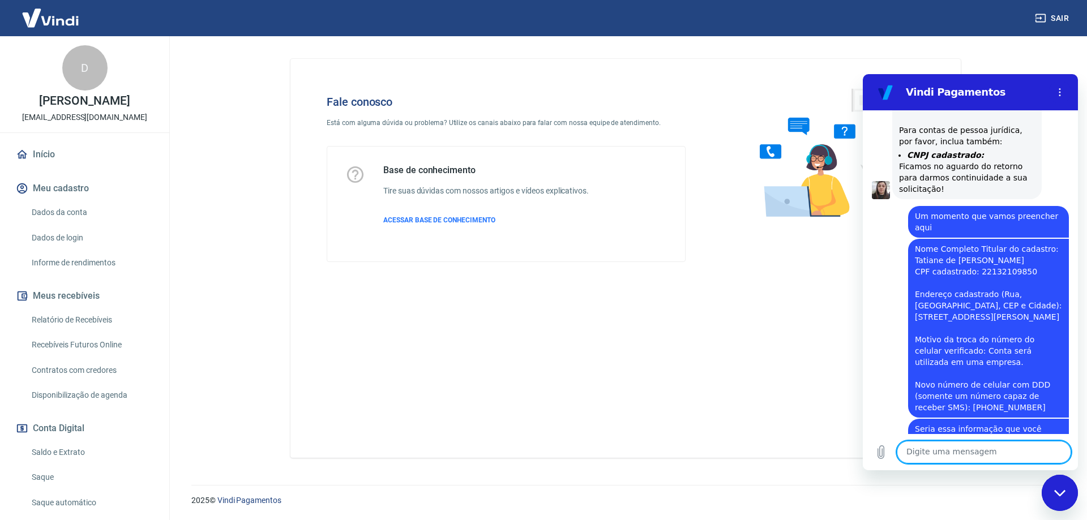
click at [976, 451] on textarea at bounding box center [984, 452] width 174 height 23
type textarea "Um momento que ela vai testar aqui."
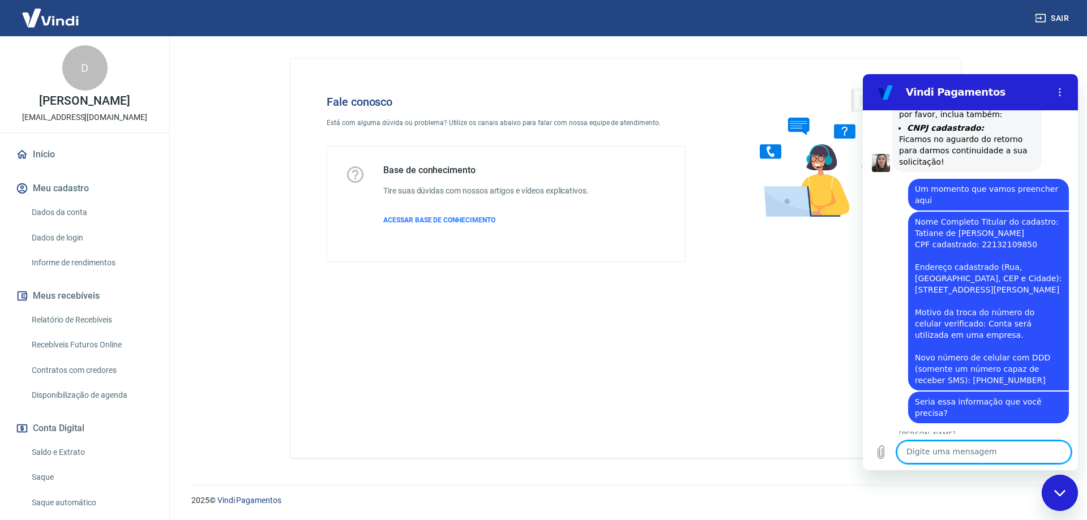
scroll to position [7508, 0]
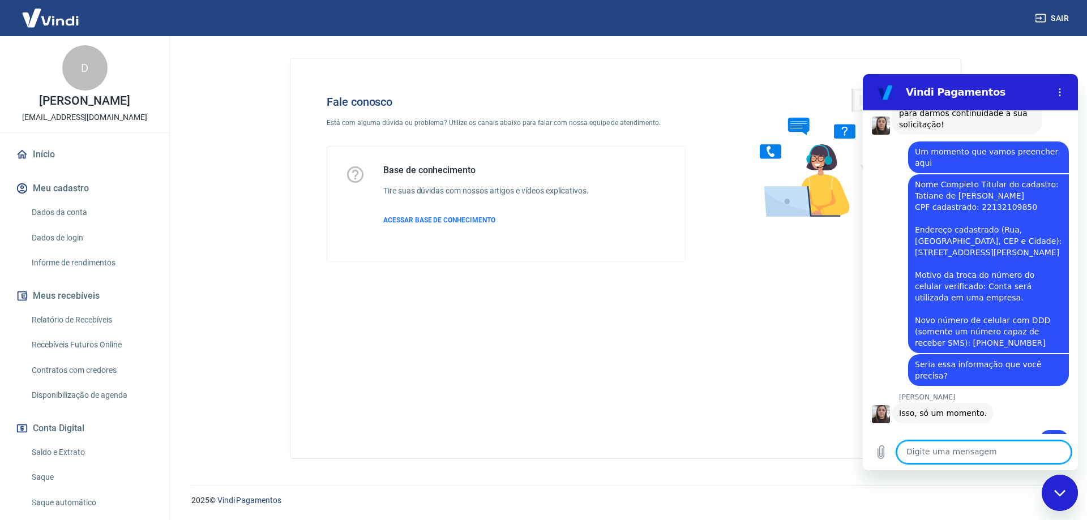
click at [969, 452] on textarea at bounding box center [984, 452] width 174 height 23
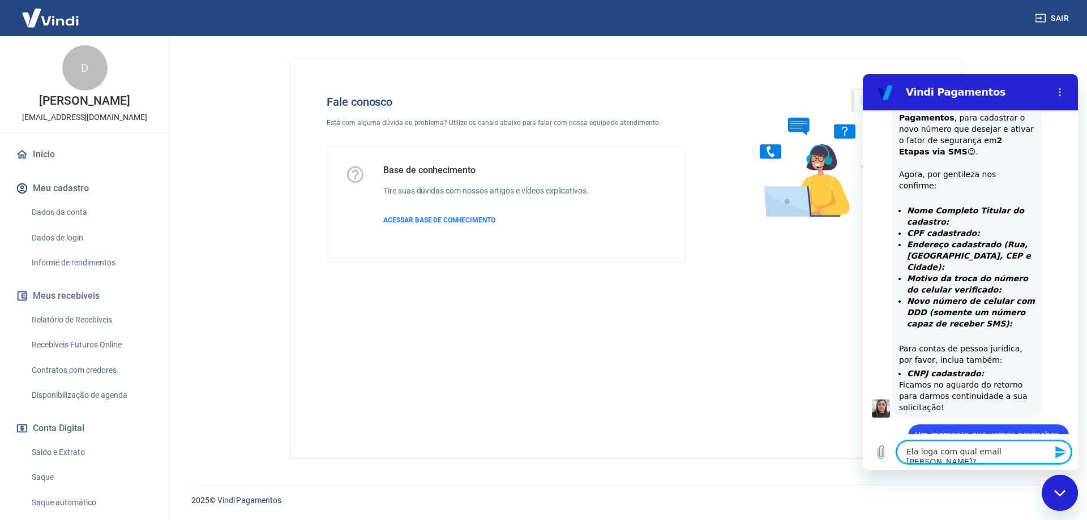
scroll to position [7282, 0]
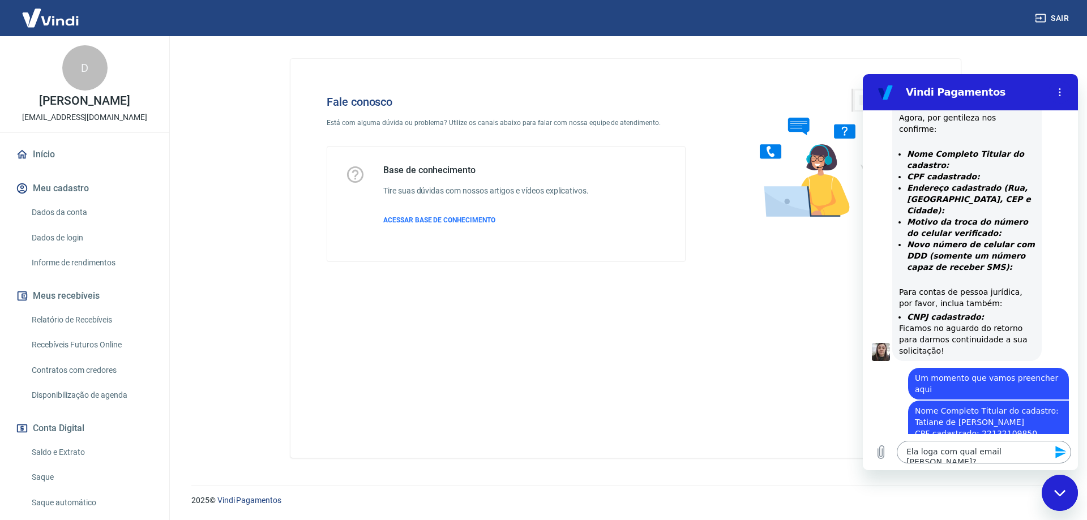
click at [1023, 451] on textarea "Ela loga com qual email [PERSON_NAME]?" at bounding box center [984, 452] width 174 height 23
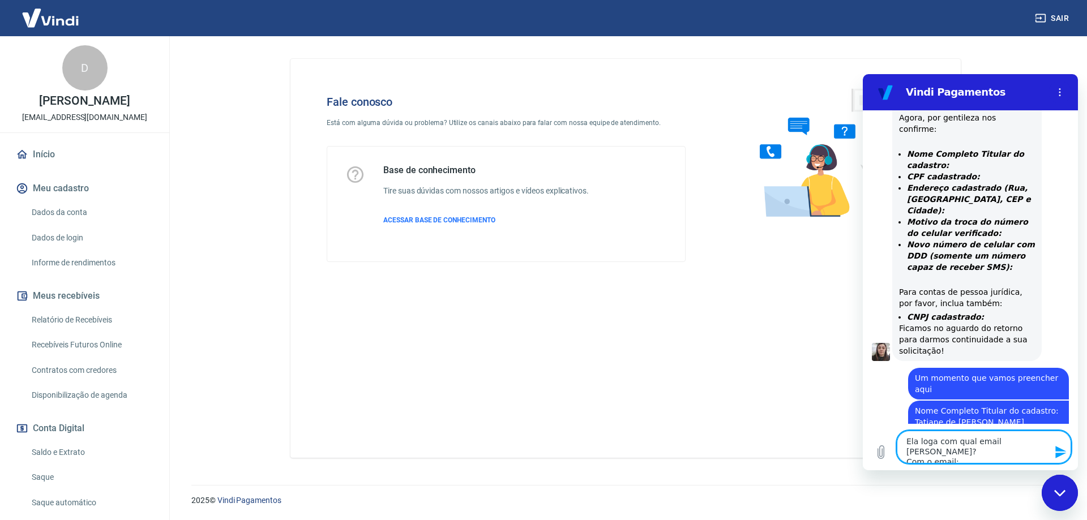
paste textarea "[EMAIL_ADDRESS][DOMAIN_NAME]"
click at [1016, 446] on textarea "Ela loga com qual email [PERSON_NAME]? Com o email: [EMAIL_ADDRESS][DOMAIN_NAME]" at bounding box center [984, 442] width 174 height 43
click at [1025, 455] on textarea "Ela loga com qual email [PERSON_NAME]? Com o email: [EMAIL_ADDRESS][DOMAIN_NAME]" at bounding box center [984, 442] width 174 height 43
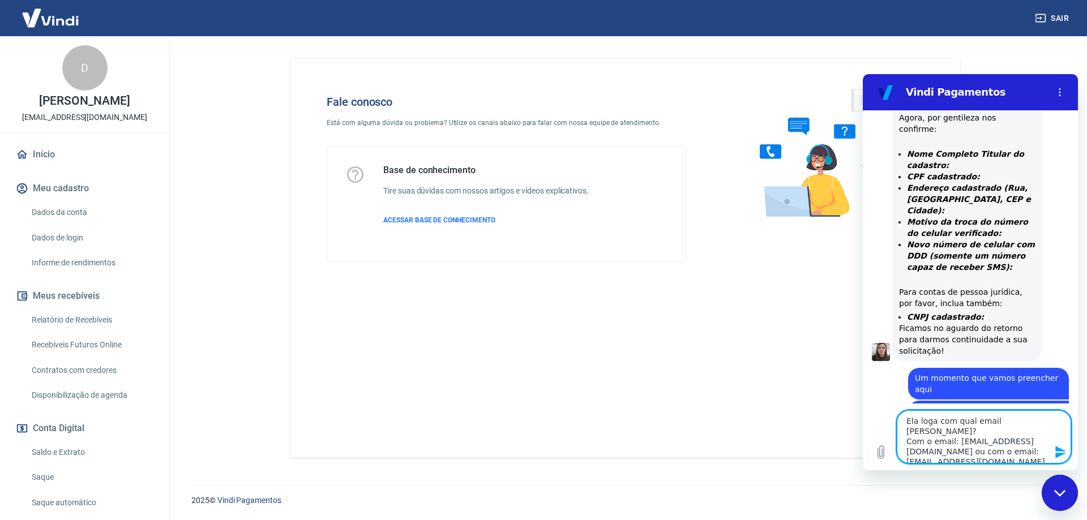
type textarea "Ela loga com qual email [PERSON_NAME]? Com o email: [EMAIL_ADDRESS][DOMAIN_NAME…"
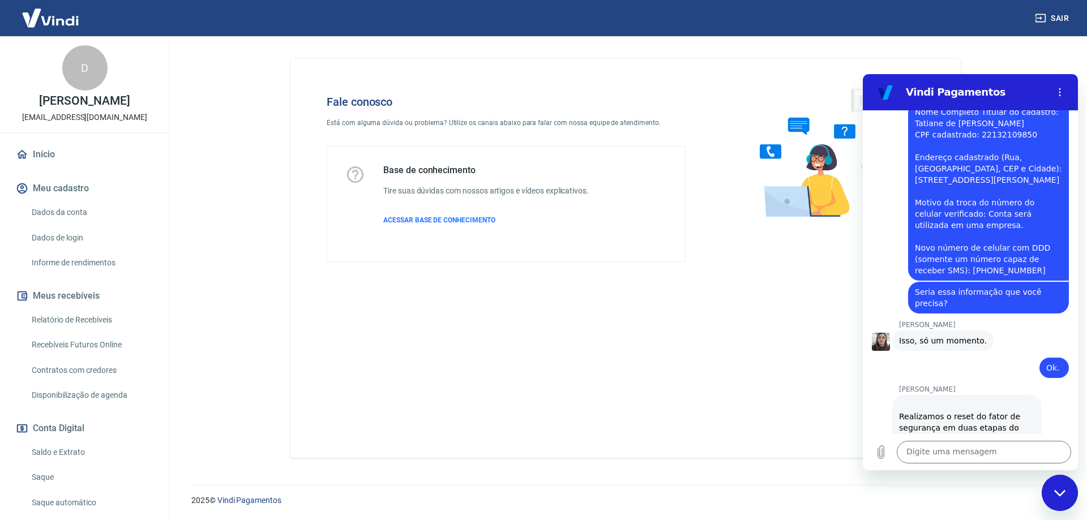
scroll to position [7630, 0]
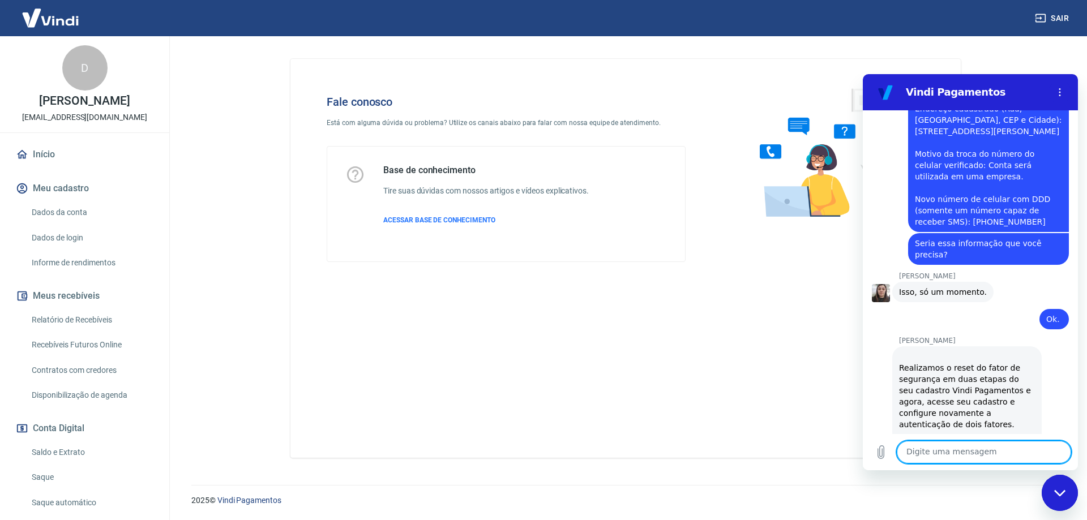
click at [980, 459] on textarea at bounding box center [984, 452] width 174 height 23
type textarea "C"
type textarea "Ela conseguiu logar, configurou o celular da empresa mas não deu certo aqui."
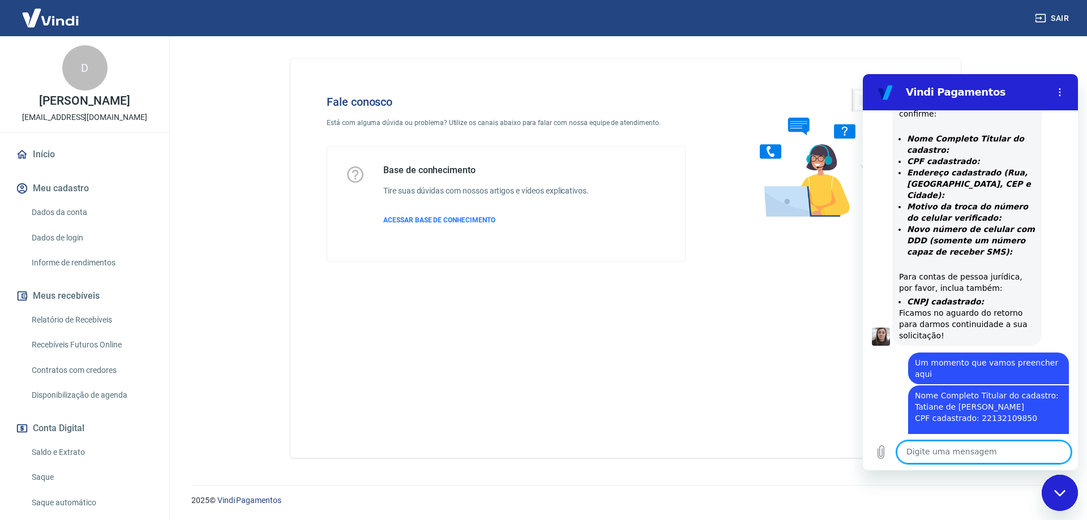
scroll to position [7283, 0]
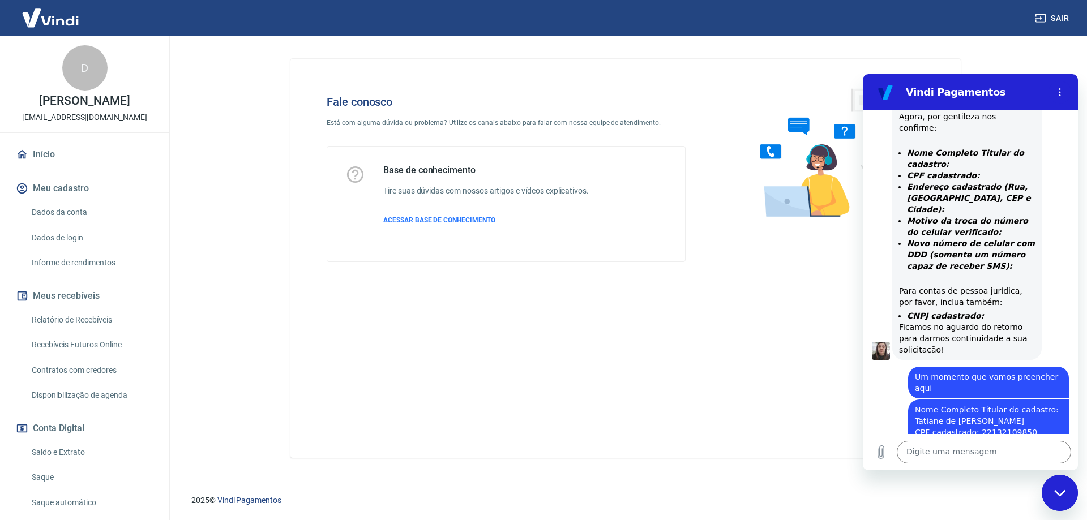
drag, startPoint x: 1001, startPoint y: 337, endPoint x: 936, endPoint y: 337, distance: 65.1
click at [936, 400] on div "diz: Nome Completo Titular do cadastro: Tatiane de [PERSON_NAME] CPF cadastrado…" at bounding box center [988, 489] width 161 height 179
copy span "[PHONE_NUMBER]"
click at [952, 448] on textarea at bounding box center [984, 452] width 174 height 23
paste textarea "[PHONE_NUMBER]"
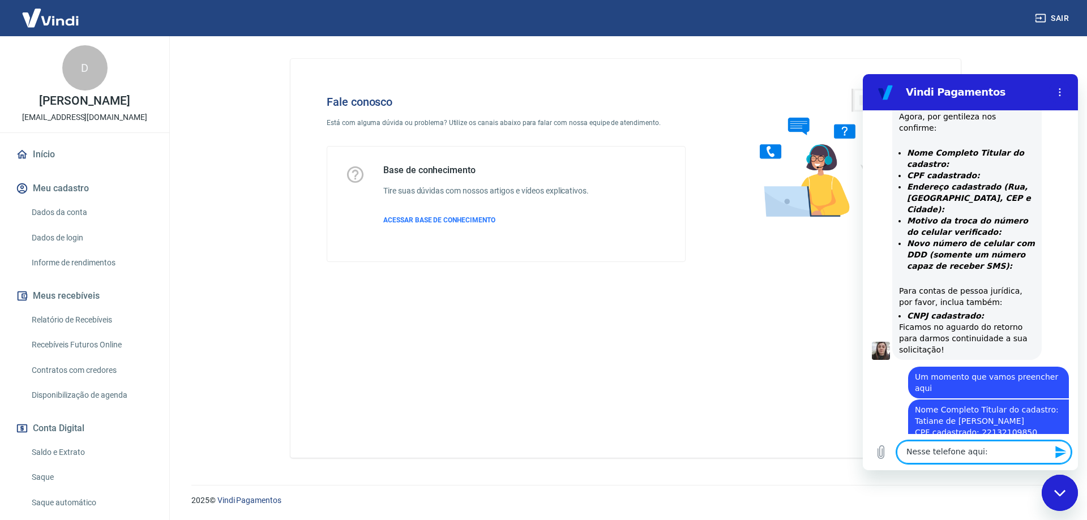
type textarea "Nesse telefone aqui: [PHONE_NUMBER]"
type textarea "E"
type textarea "C"
click at [944, 458] on textarea at bounding box center [984, 452] width 174 height 23
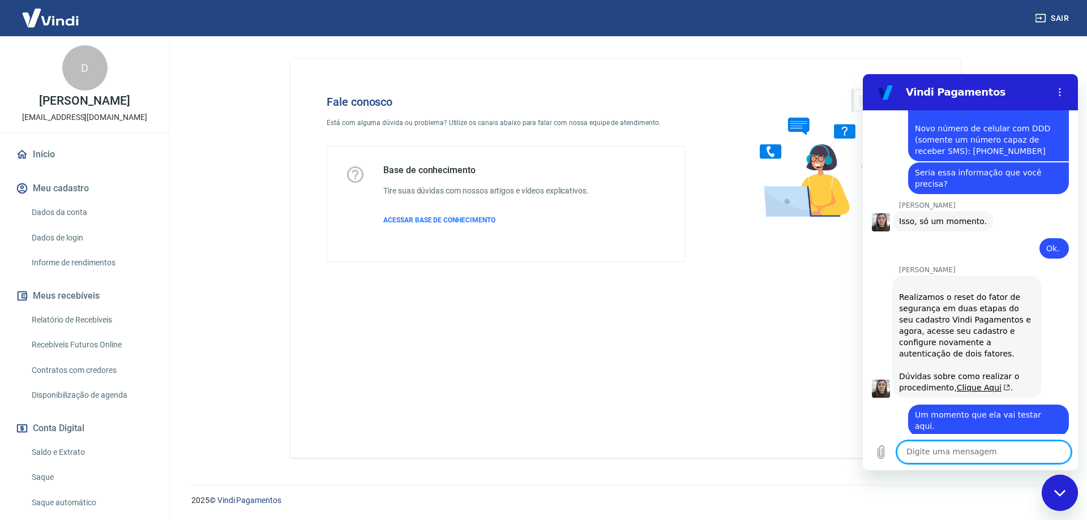
scroll to position [7701, 0]
click at [983, 459] on textarea at bounding box center [984, 452] width 174 height 23
click at [946, 454] on textarea at bounding box center [984, 452] width 174 height 23
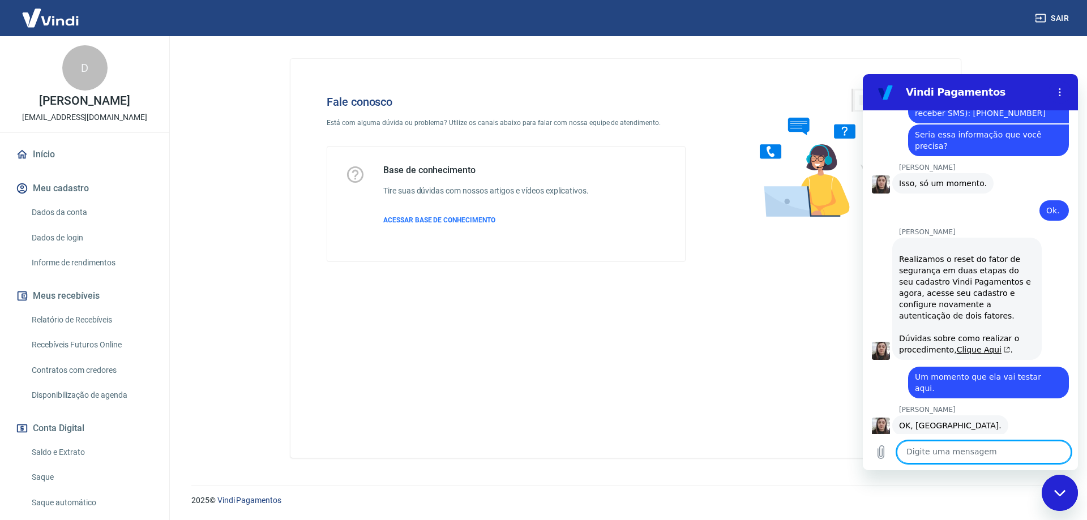
click at [985, 461] on textarea at bounding box center [984, 452] width 174 height 23
type textarea "Não está chegando sms"
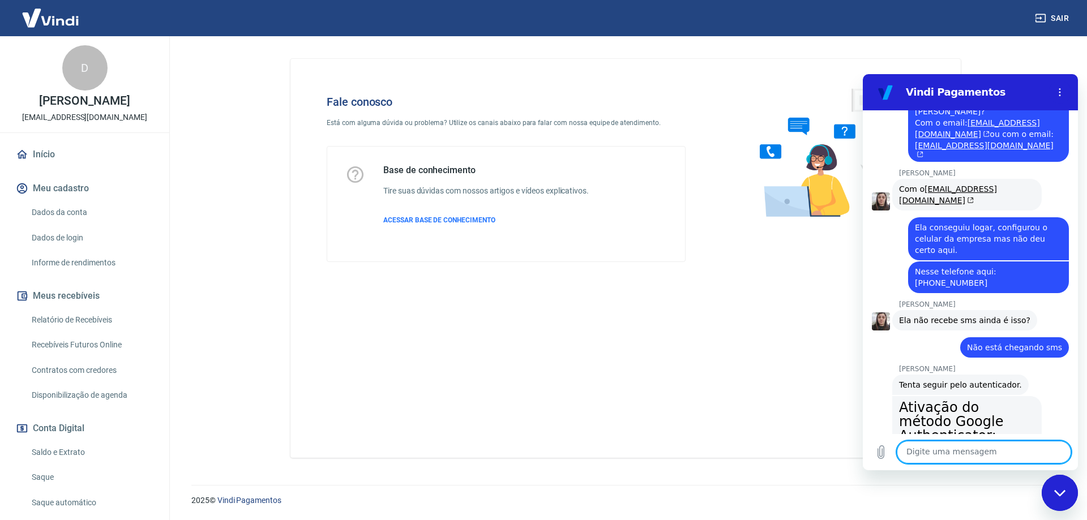
scroll to position [8117, 0]
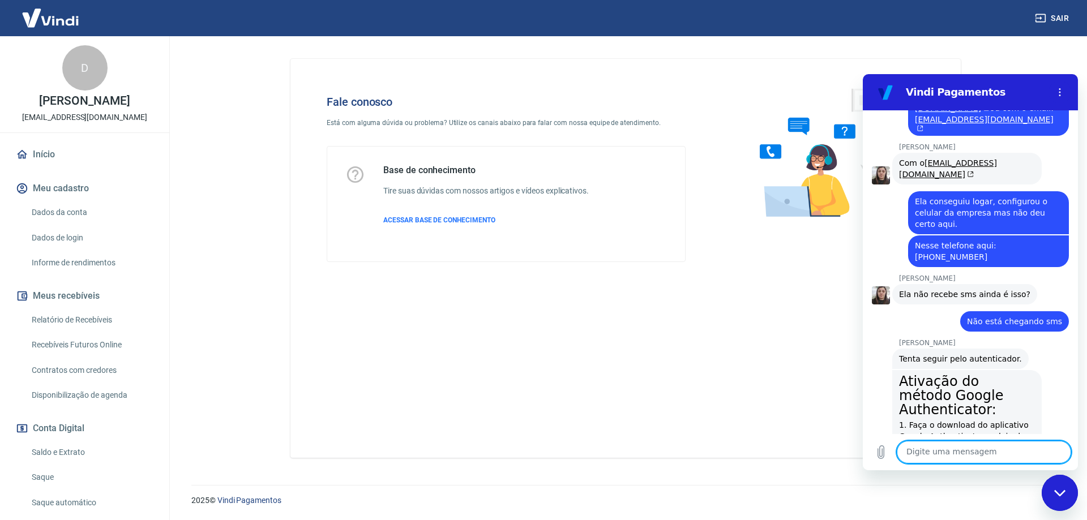
click at [954, 456] on textarea at bounding box center [984, 452] width 174 height 23
type textarea "Vou pedir pra ela fazer essa configuração."
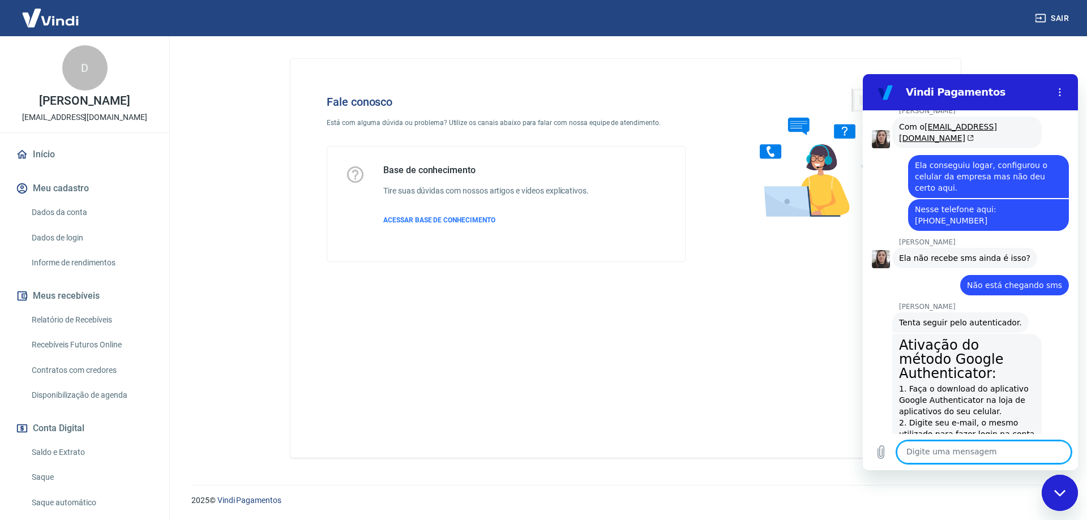
scroll to position [8156, 0]
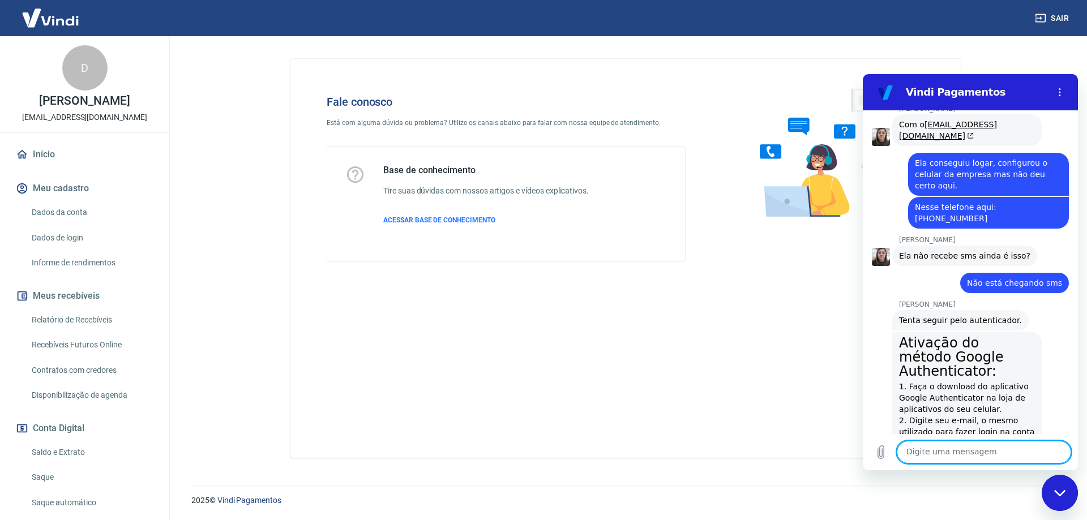
click at [974, 451] on textarea at bounding box center [984, 452] width 174 height 23
type textarea "Mais um momento."
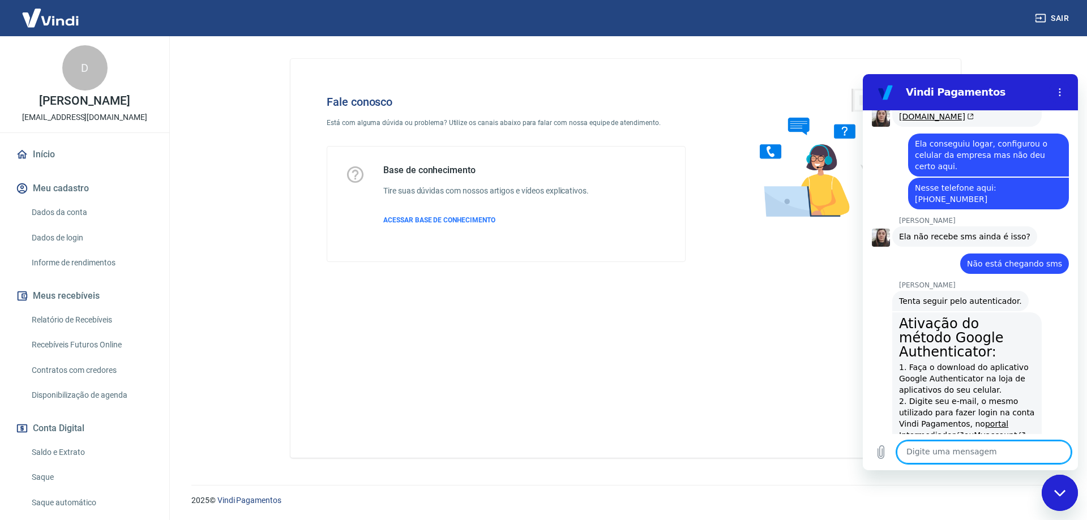
scroll to position [8177, 0]
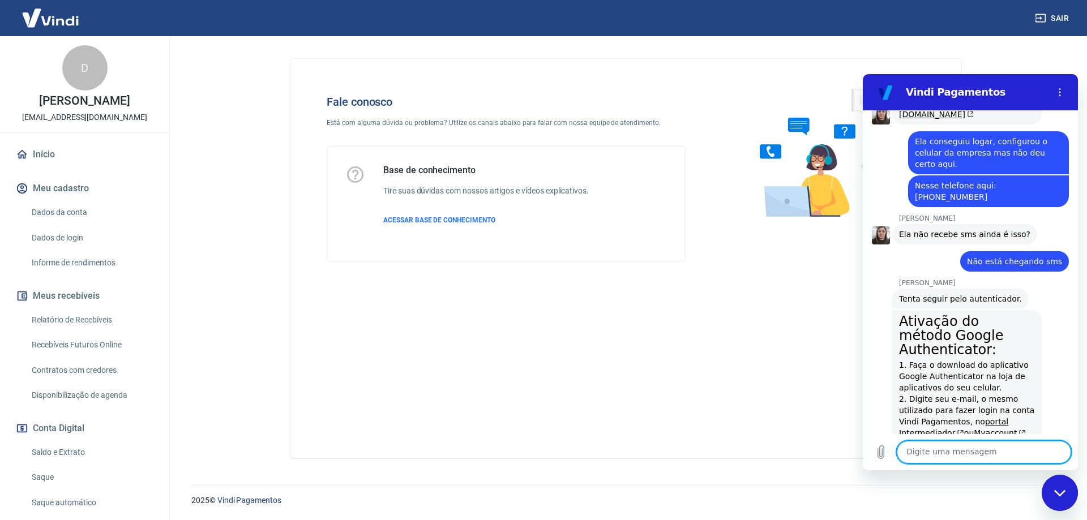
click at [985, 456] on textarea at bounding box center [984, 452] width 174 height 23
type textarea "N"
type textarea "C"
type textarea "Ela conseguiu configurar o Google Authenticator no celular pessoal dela, mas nã…"
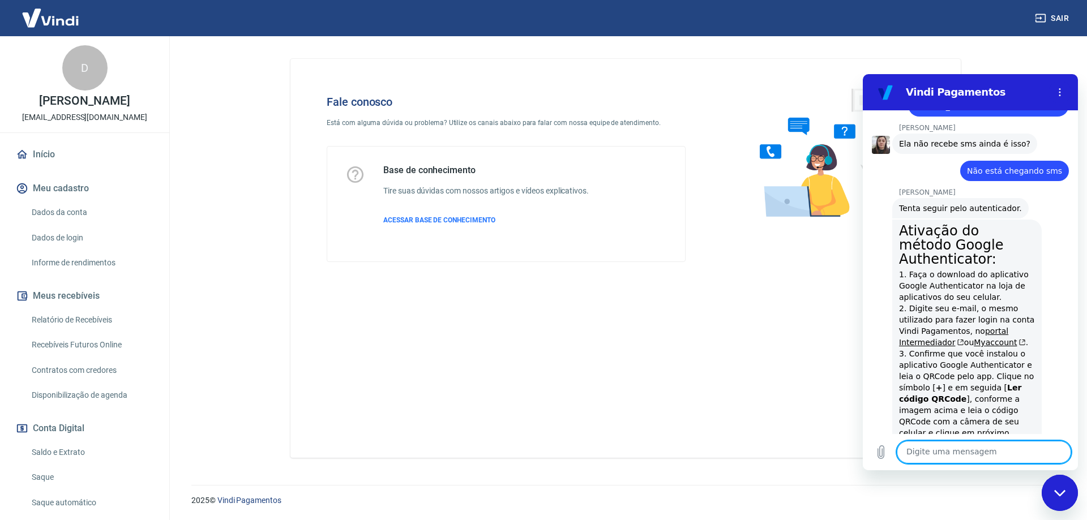
scroll to position [8270, 0]
click at [946, 458] on textarea at bounding box center [984, 452] width 174 height 23
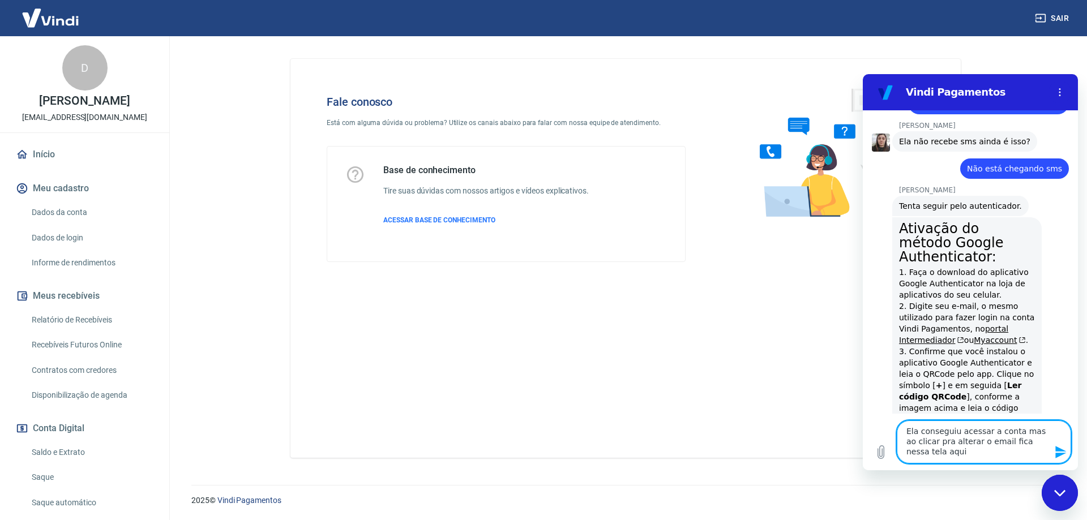
type textarea "Ela conseguiu acessar a conta mas ao clicar pra alterar o email fica nessa tela…"
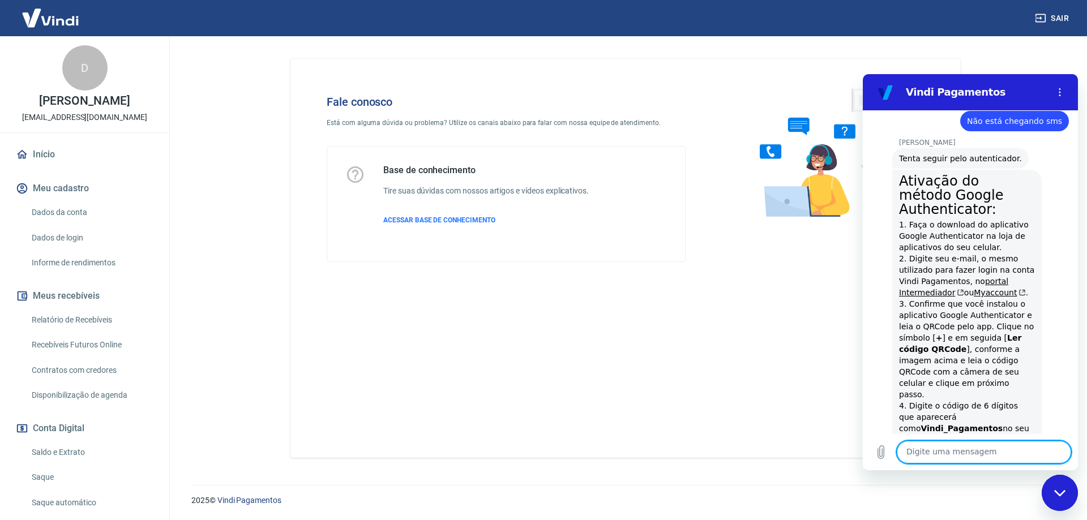
scroll to position [8320, 0]
click at [883, 457] on icon "Carregar arquivo" at bounding box center [881, 453] width 14 height 14
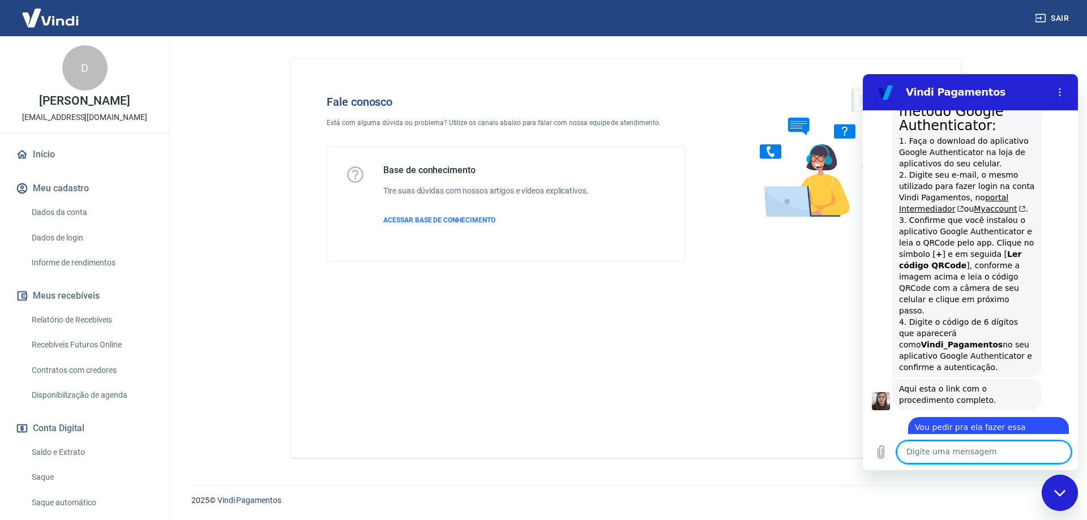
scroll to position [8404, 0]
click at [982, 456] on textarea at bounding box center [984, 452] width 174 height 23
type textarea "A"
type textarea "E o sms não chega"
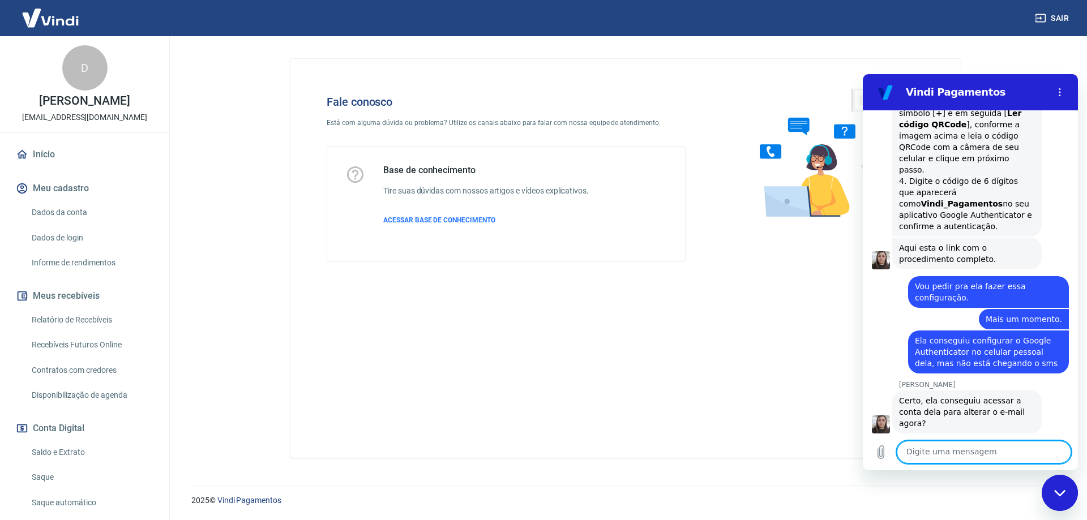
scroll to position [8575, 0]
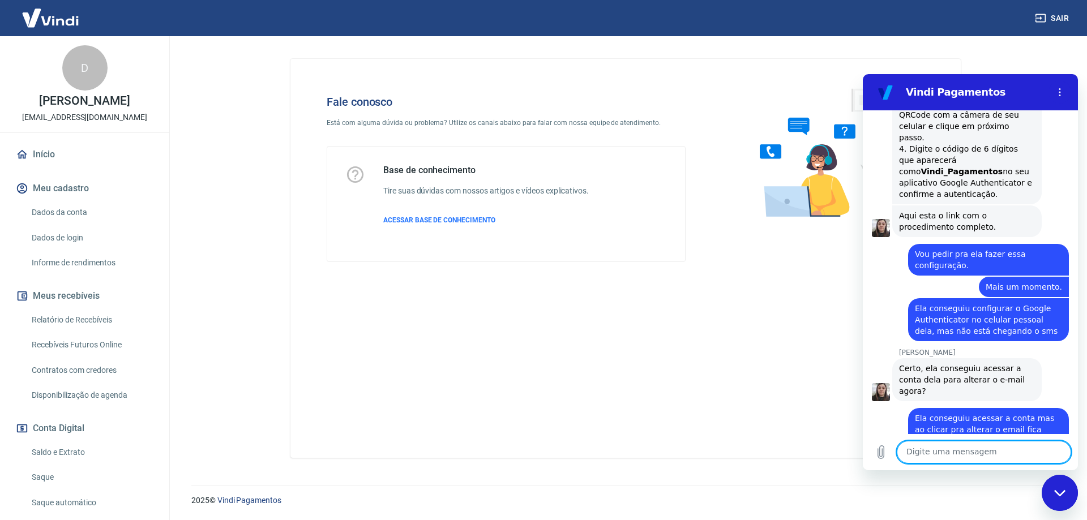
click at [952, 458] on textarea at bounding box center [984, 452] width 174 height 23
type textarea "Sim."
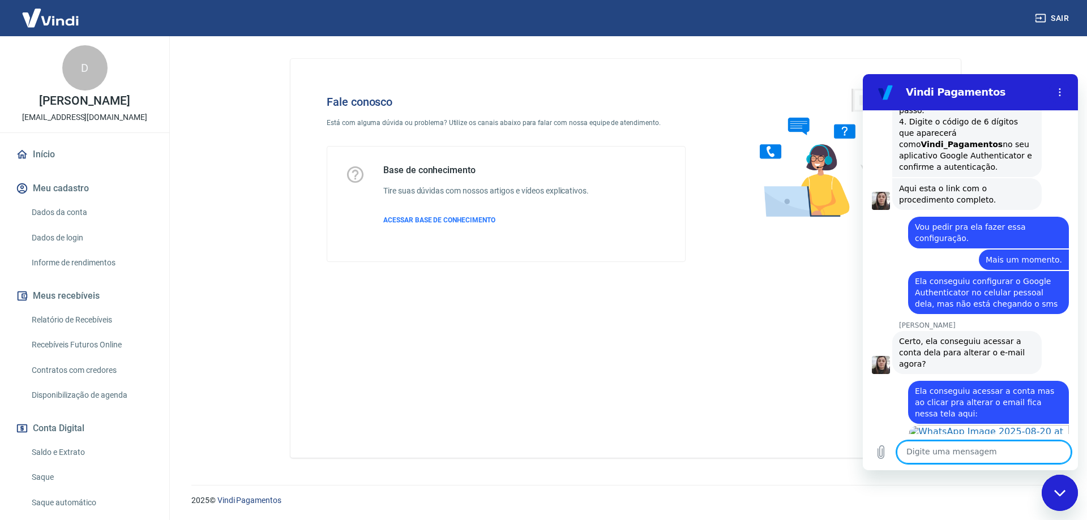
scroll to position [8651, 0]
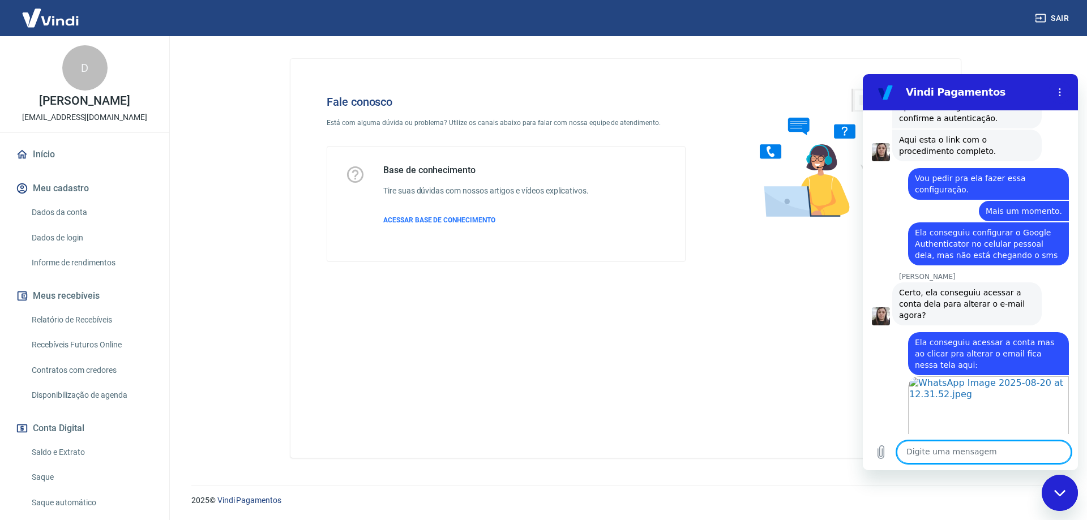
click at [966, 455] on textarea at bounding box center [984, 452] width 174 height 23
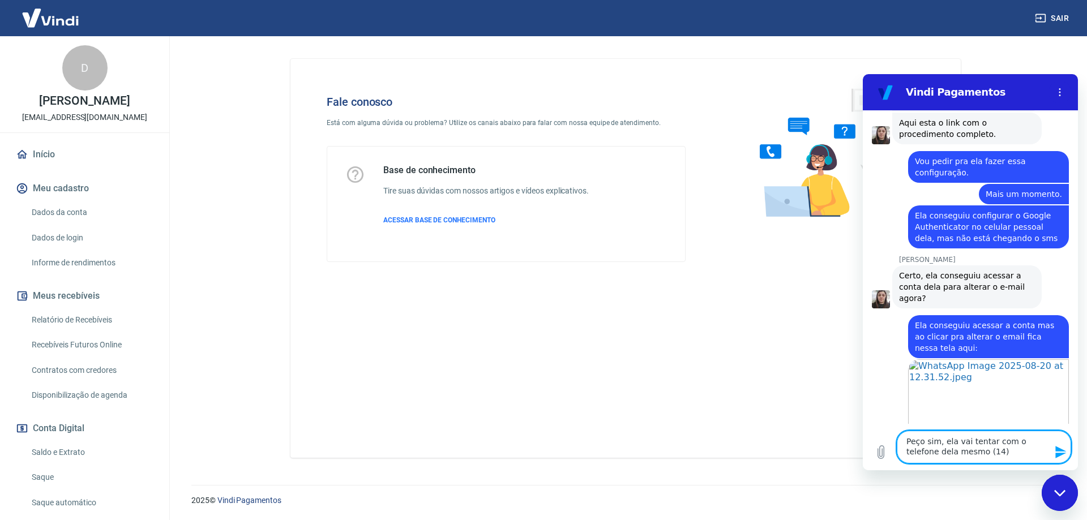
scroll to position [8666, 0]
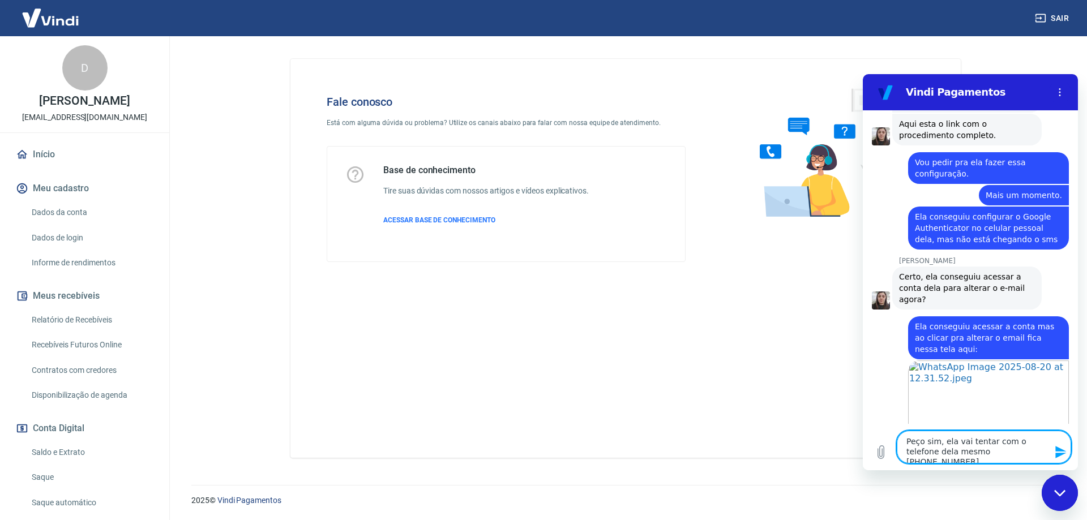
type textarea "Peço sim, ela vai tentar com o telefone dela mesmo [PHONE_NUMBER]"
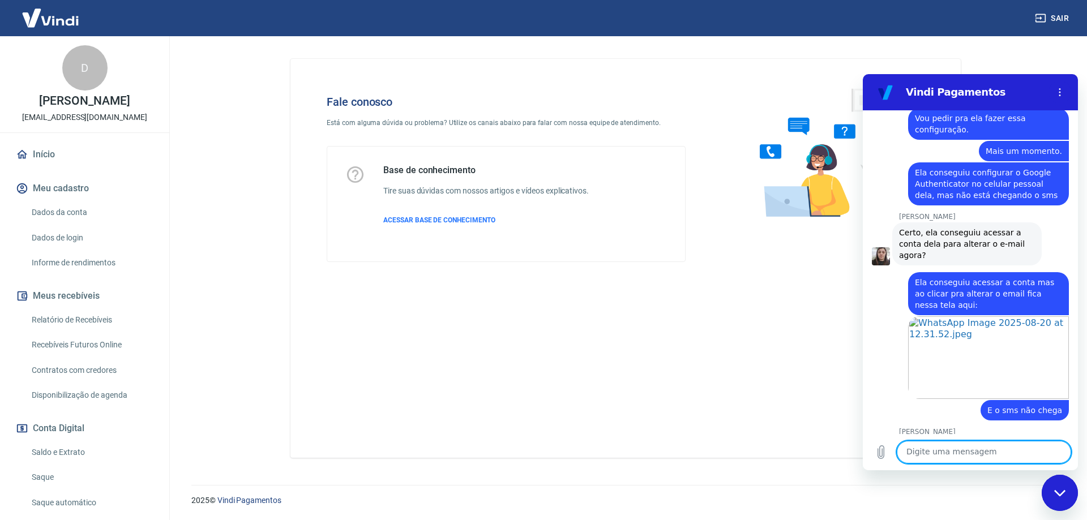
scroll to position [8748, 0]
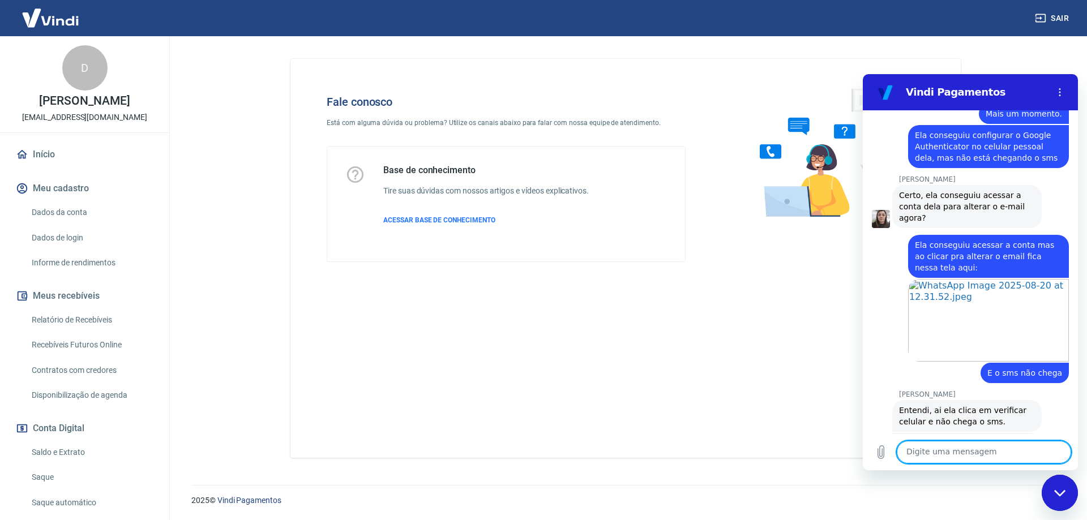
click at [974, 456] on textarea at bounding box center [984, 452] width 174 height 23
type textarea "Um momento [PERSON_NAME]"
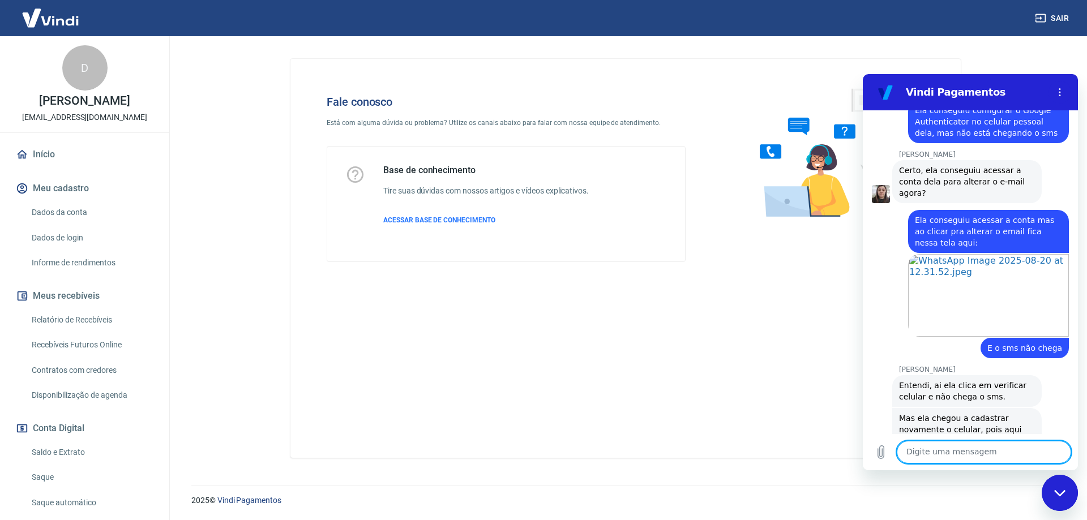
scroll to position [8775, 0]
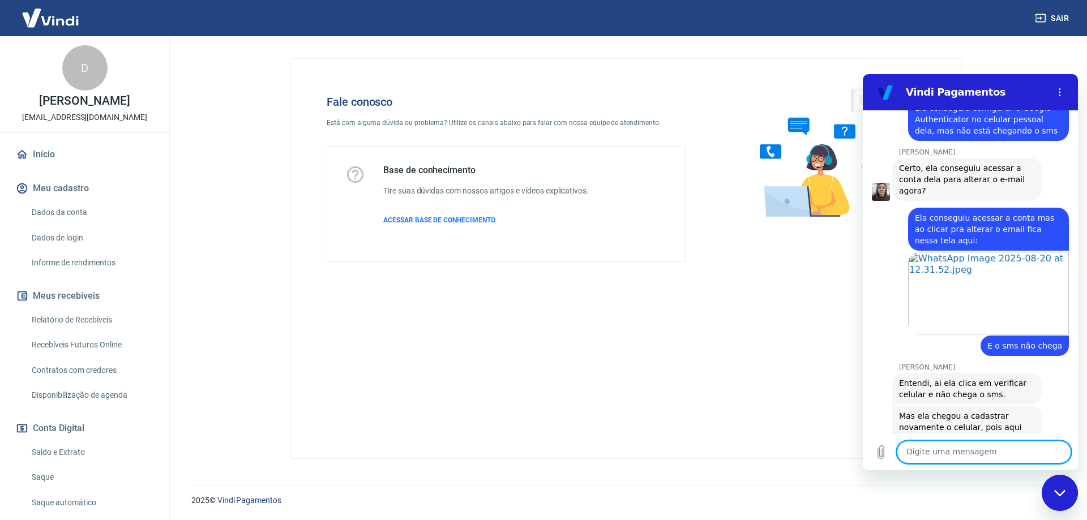
click at [938, 449] on textarea at bounding box center [984, 452] width 174 height 23
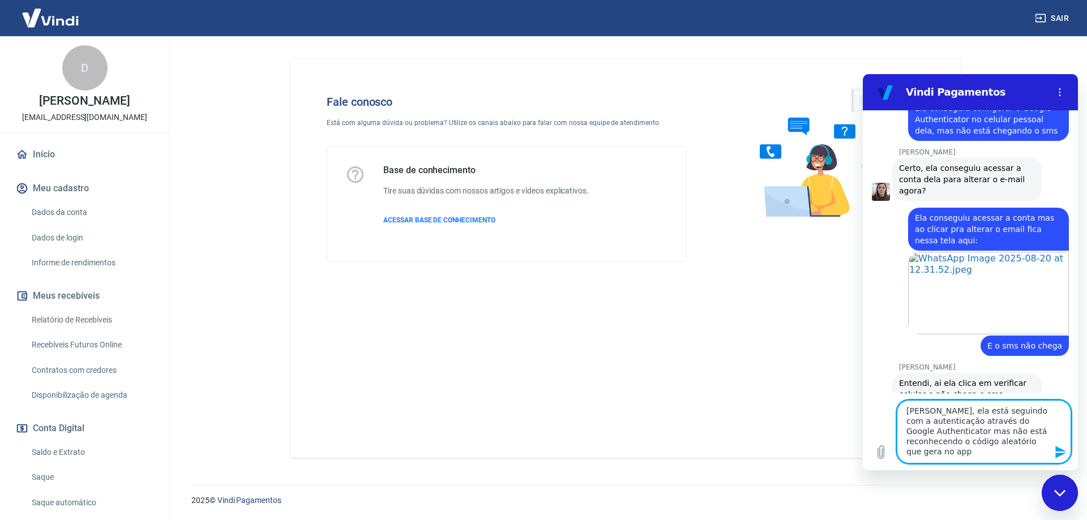
type textarea "[PERSON_NAME], ela está seguindo com a autenticação através do Google Authentic…"
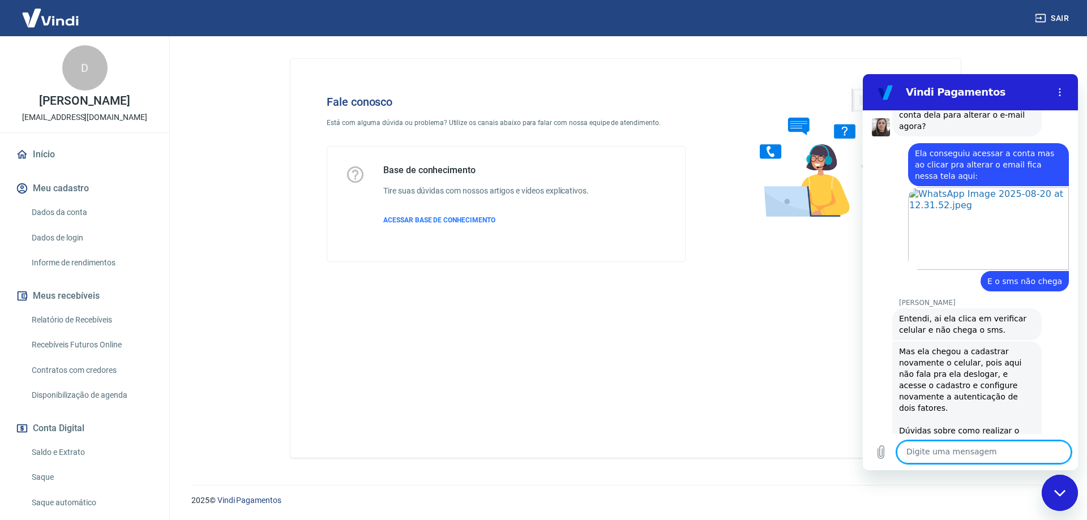
scroll to position [8842, 0]
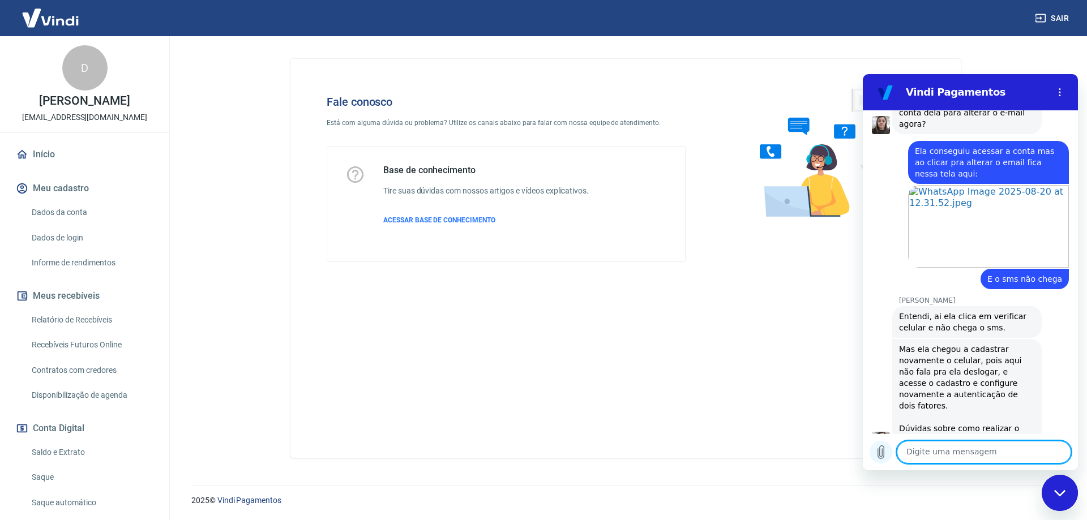
click at [877, 458] on icon "Carregar arquivo" at bounding box center [881, 453] width 14 height 14
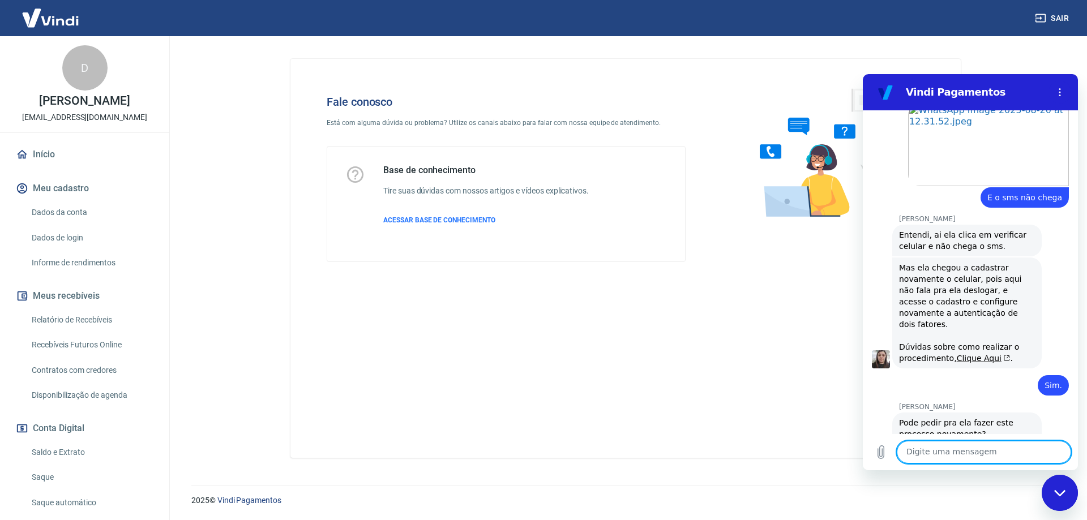
scroll to position [8926, 0]
click at [951, 452] on textarea at bounding box center [984, 452] width 174 height 23
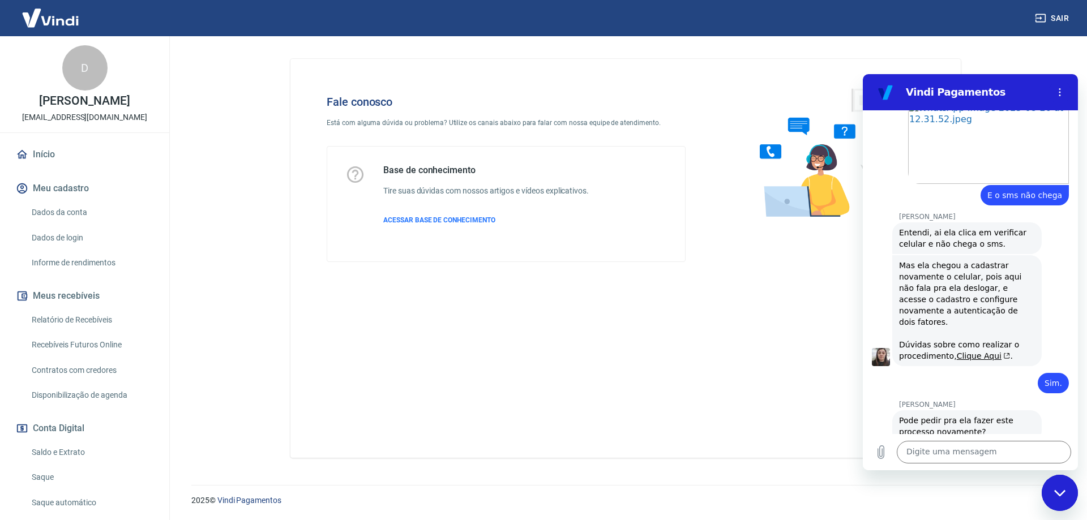
scroll to position [8947, 0]
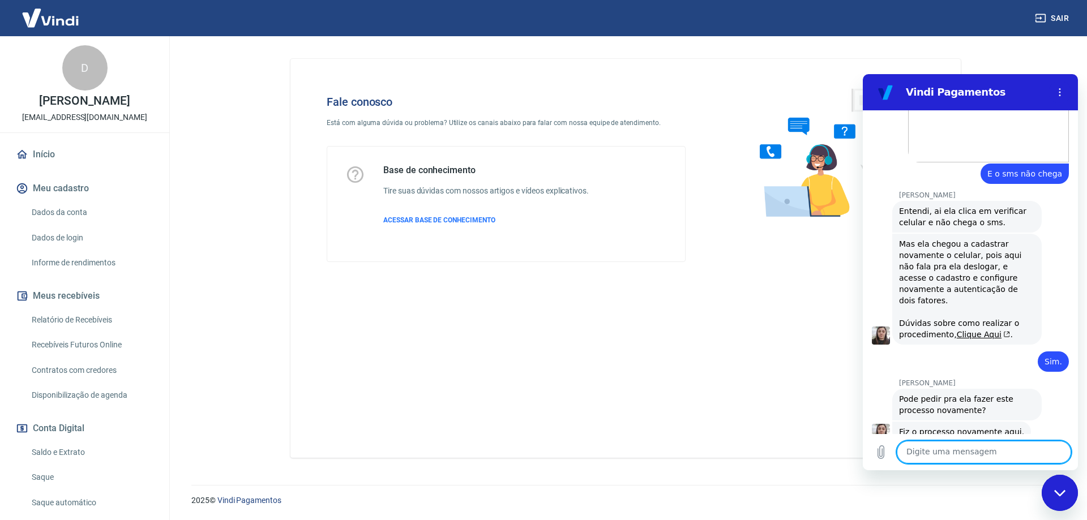
click at [989, 455] on textarea at bounding box center [984, 452] width 174 height 23
type textarea "g"
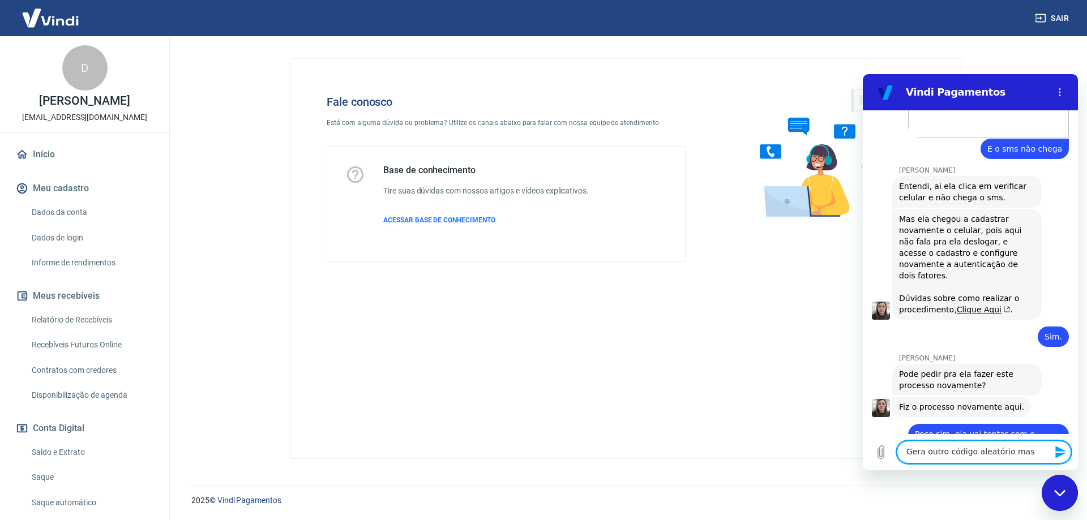
scroll to position [8974, 0]
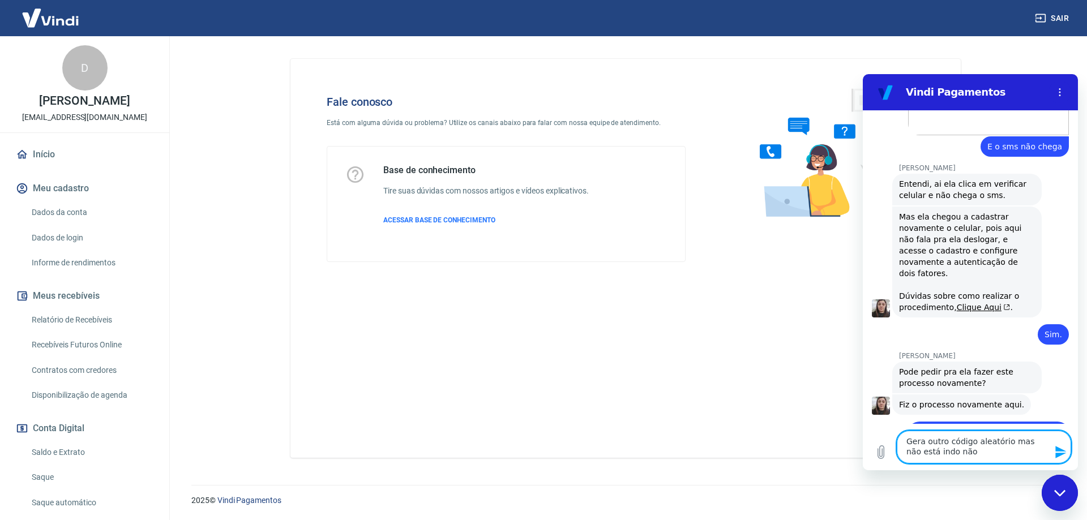
type textarea "Gera outro código aleatório mas não está indo não."
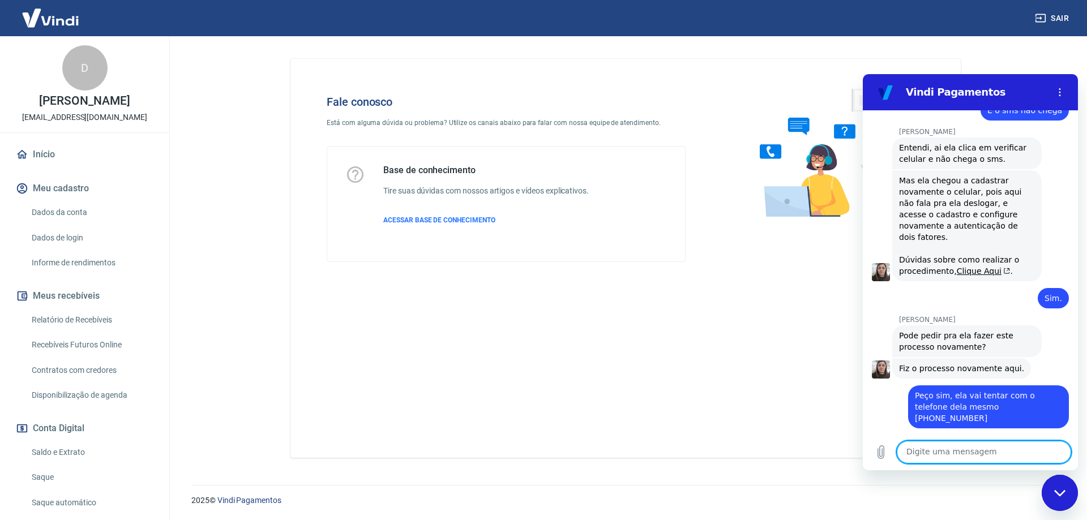
scroll to position [9013, 0]
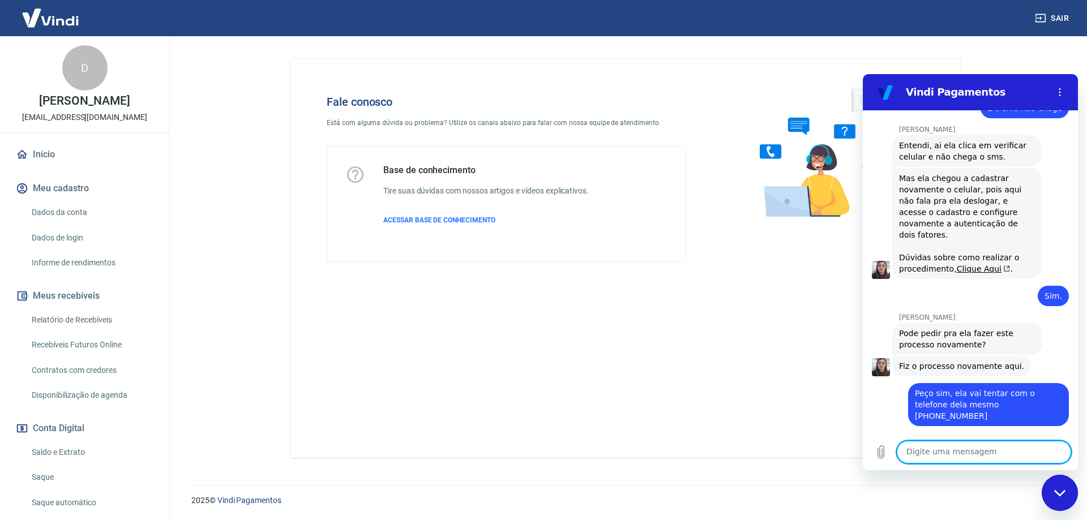
click at [959, 454] on textarea at bounding box center [984, 452] width 174 height 23
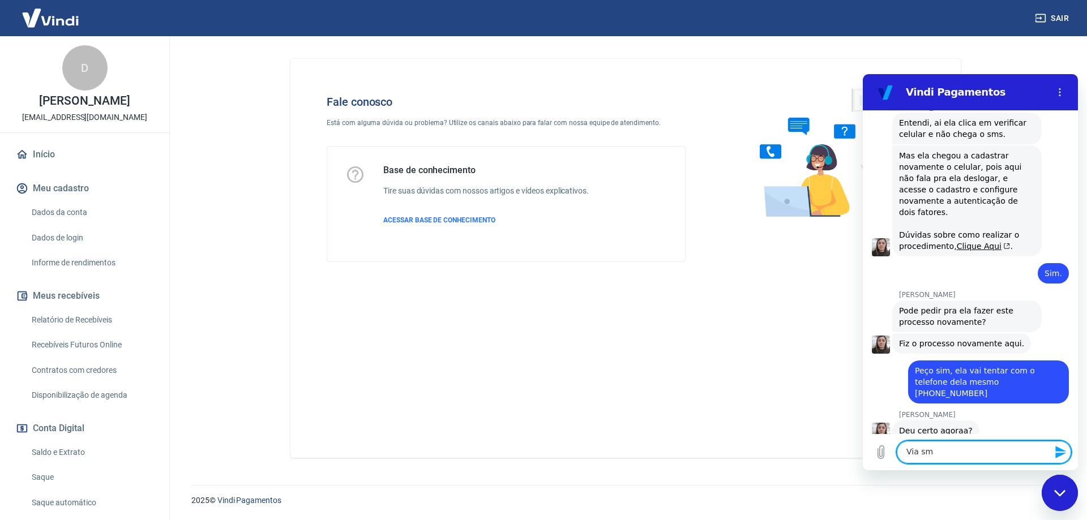
scroll to position [9034, 0]
type textarea "Via sms não está chegando."
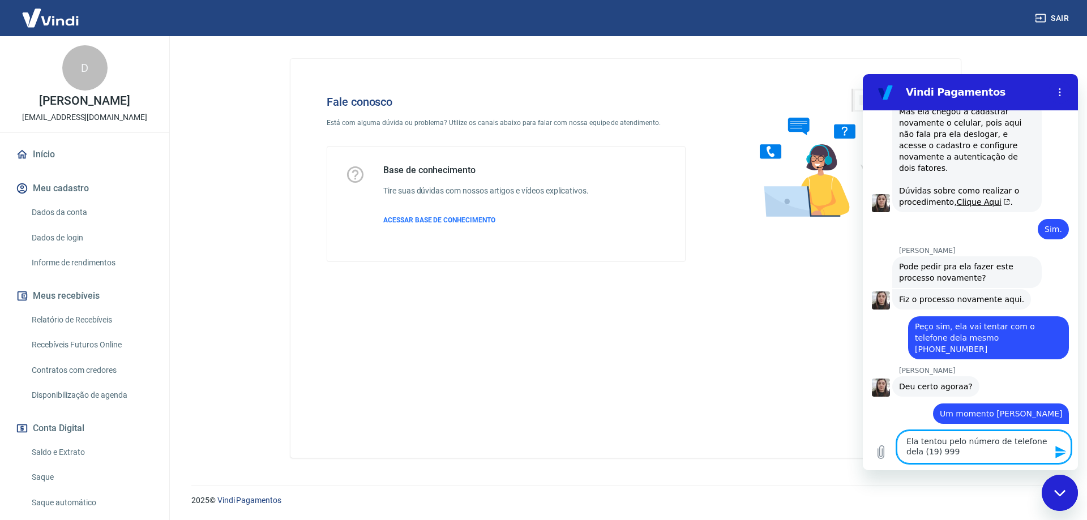
scroll to position [9082, 0]
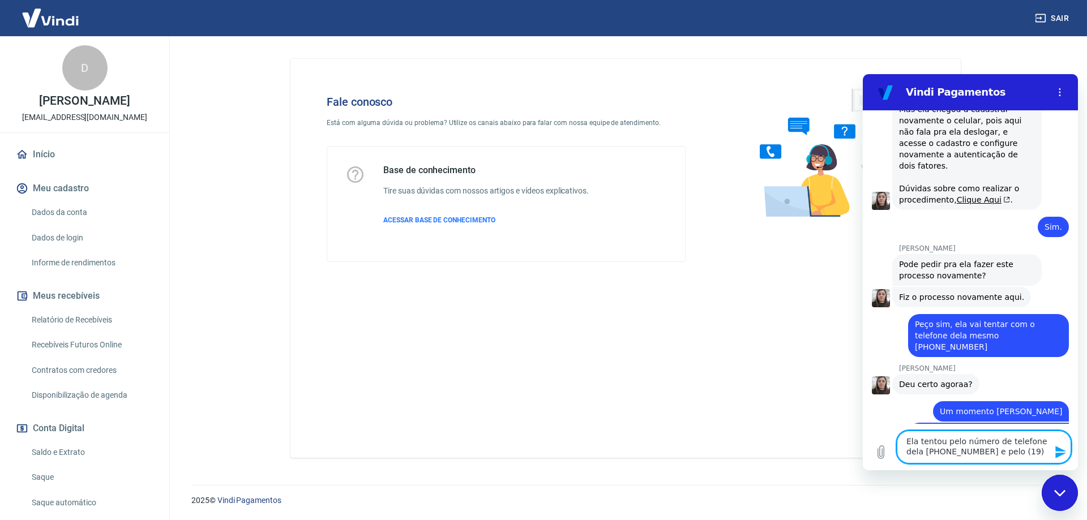
paste textarea "99465-0811"
type textarea "Ela tentou pelo número de telefone dela [PHONE_NUMBER] e pelo [PHONE_NUMBER]"
click at [1058, 493] on icon "Fechar janela de mensagens" at bounding box center [1059, 493] width 11 height 6
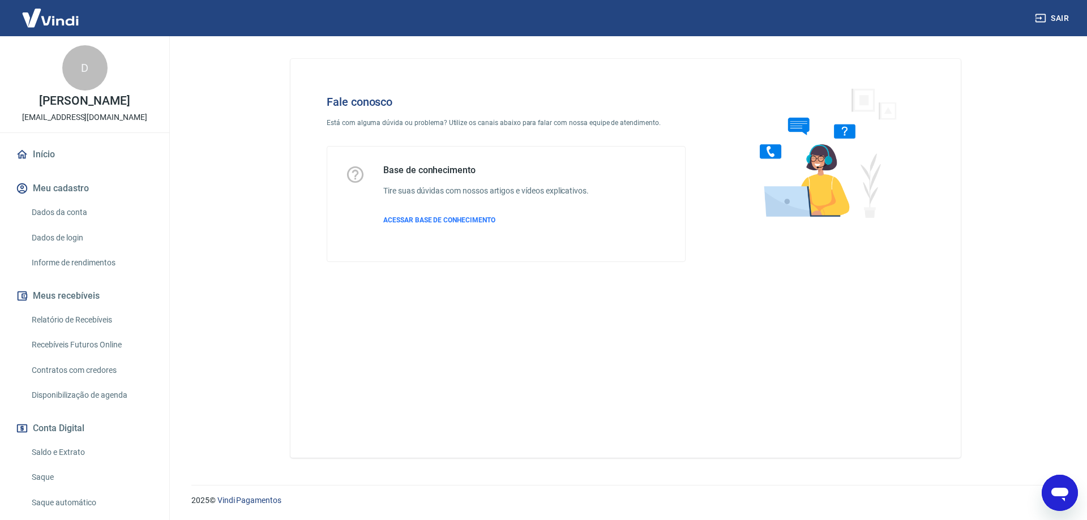
click at [1058, 493] on icon "Abrir janela de mensagens" at bounding box center [1060, 495] width 17 height 14
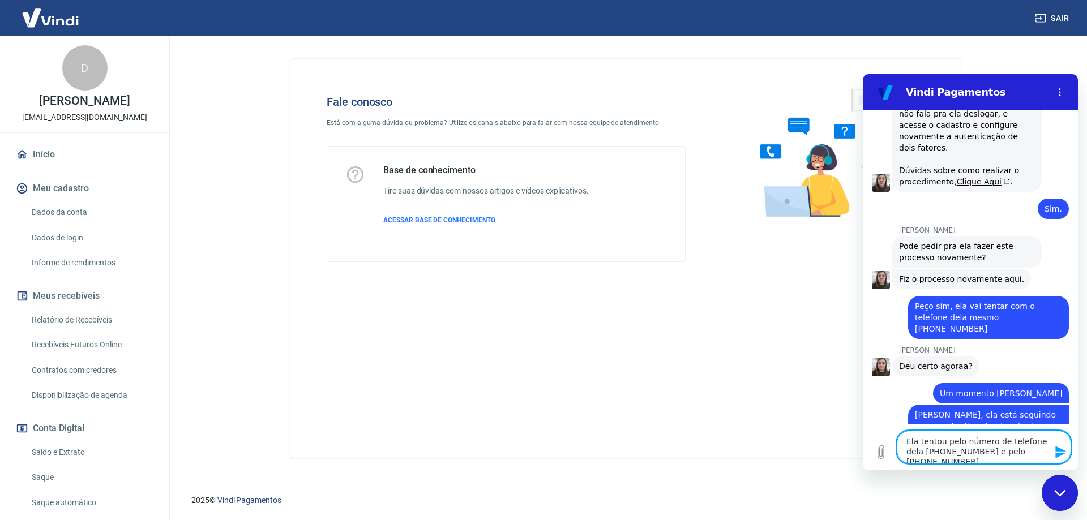
scroll to position [9064, 0]
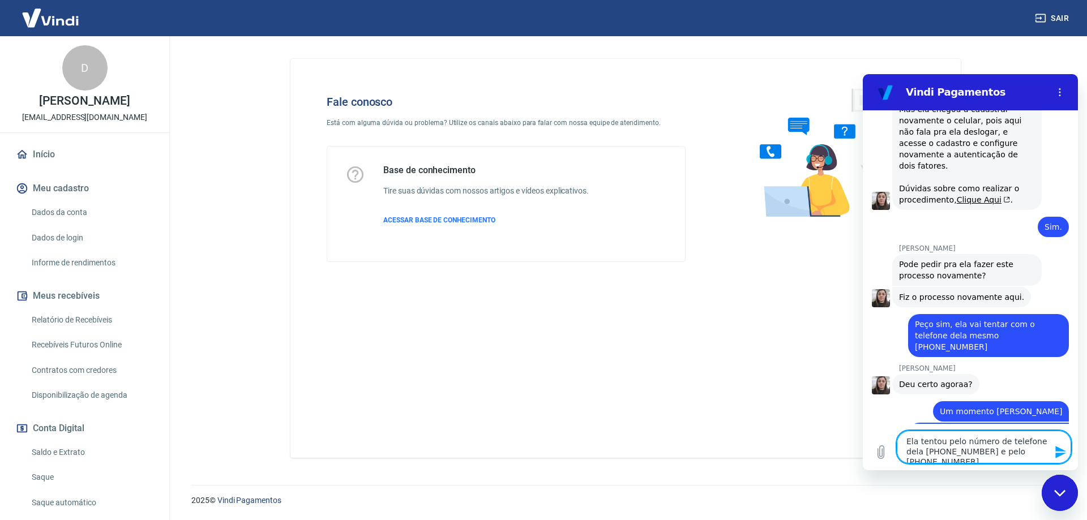
click at [1061, 452] on icon "Enviar mensagem" at bounding box center [1061, 453] width 14 height 14
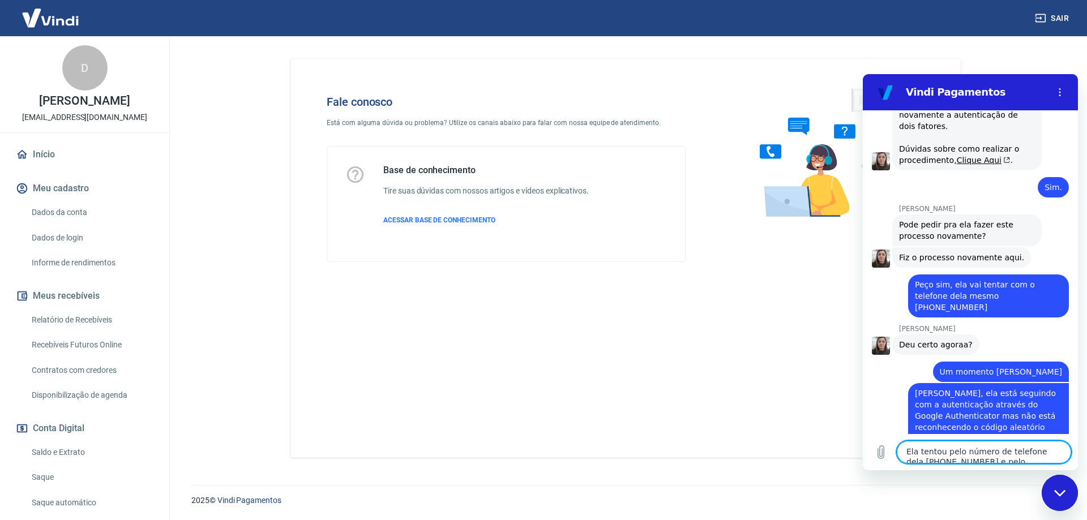
click at [997, 454] on textarea "Ela tentou pelo número de telefone dela [PHONE_NUMBER] e pelo [PHONE_NUMBER]" at bounding box center [984, 452] width 174 height 23
click at [974, 457] on textarea "Ela tentou pelo número de telefone dela [PHONE_NUMBER] e pelo [PHONE_NUMBER]" at bounding box center [984, 452] width 174 height 23
type textarea "o"
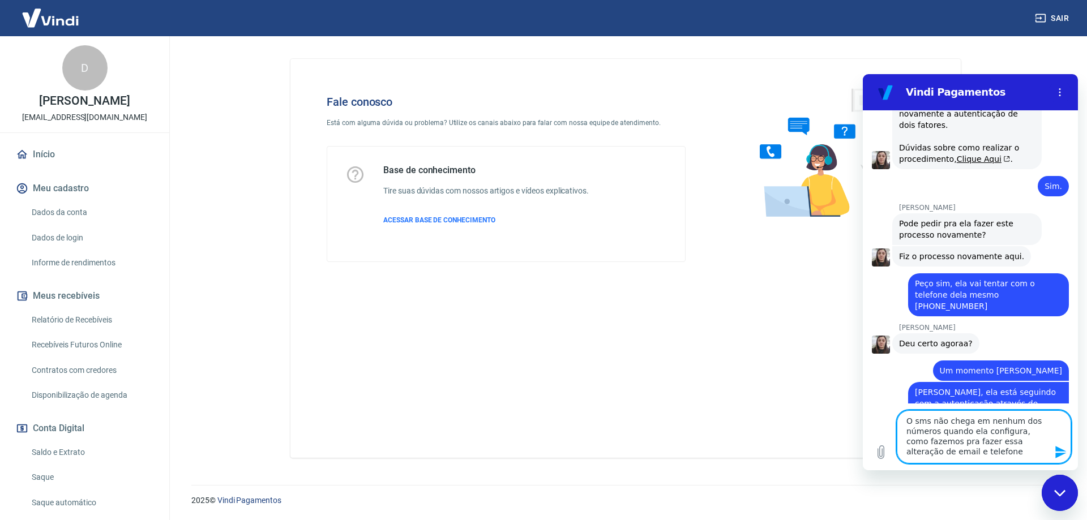
type textarea "O sms não chega em nenhum dos números quando ela configura, como fazemos pra fa…"
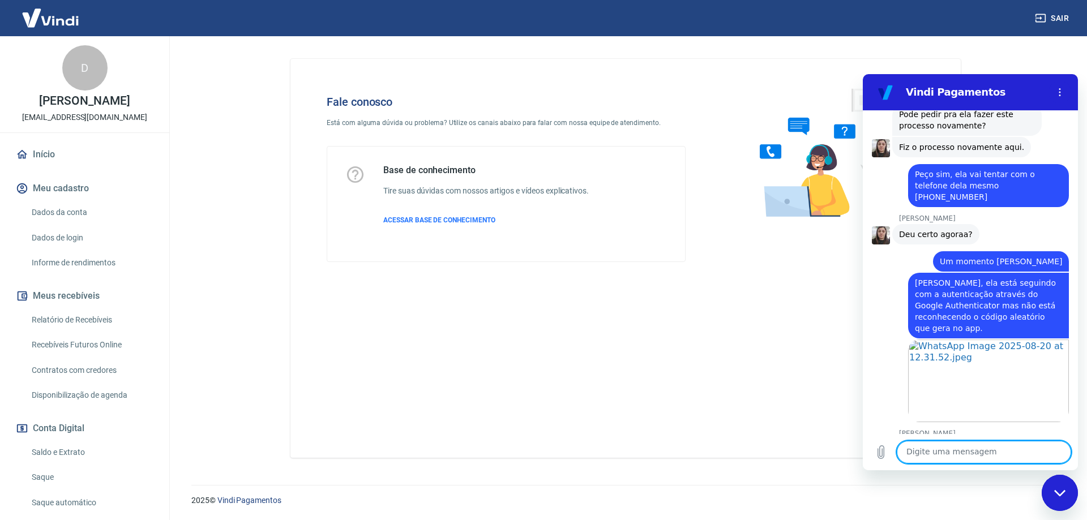
scroll to position [9252, 0]
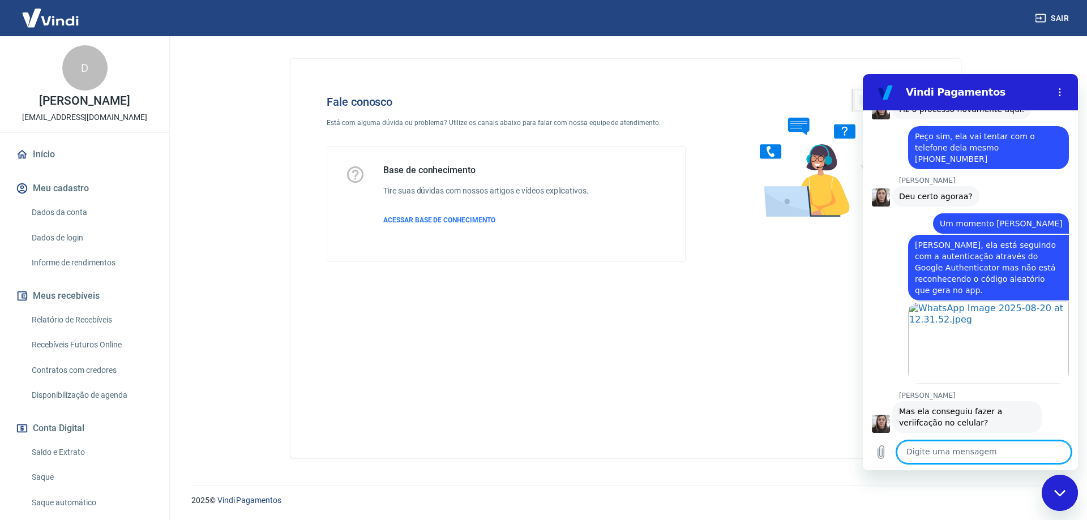
click at [958, 445] on textarea at bounding box center [984, 452] width 174 height 23
click at [991, 457] on textarea at bounding box center [984, 452] width 174 height 23
type textarea "Isso"
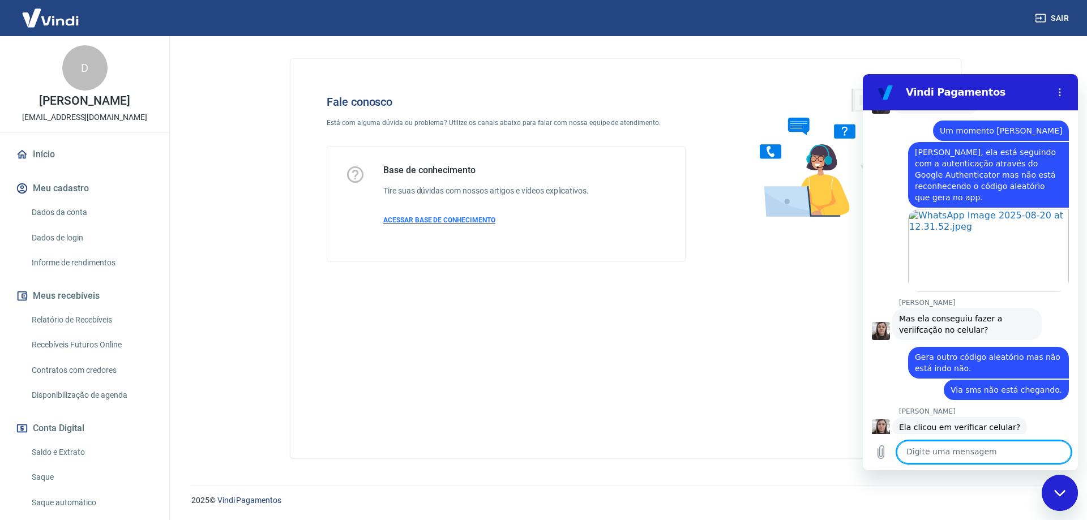
scroll to position [9372, 0]
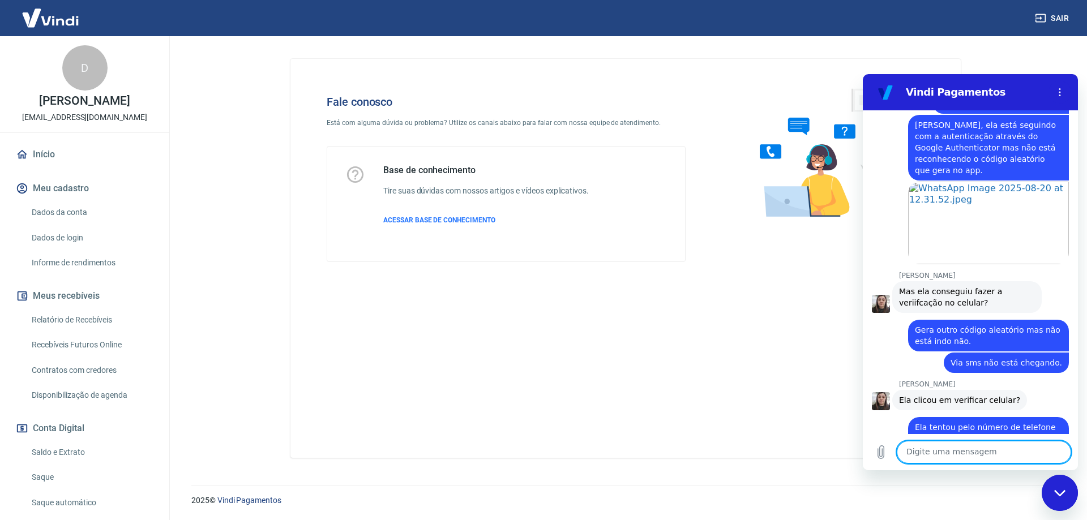
click at [982, 452] on textarea at bounding box center [984, 452] width 174 height 23
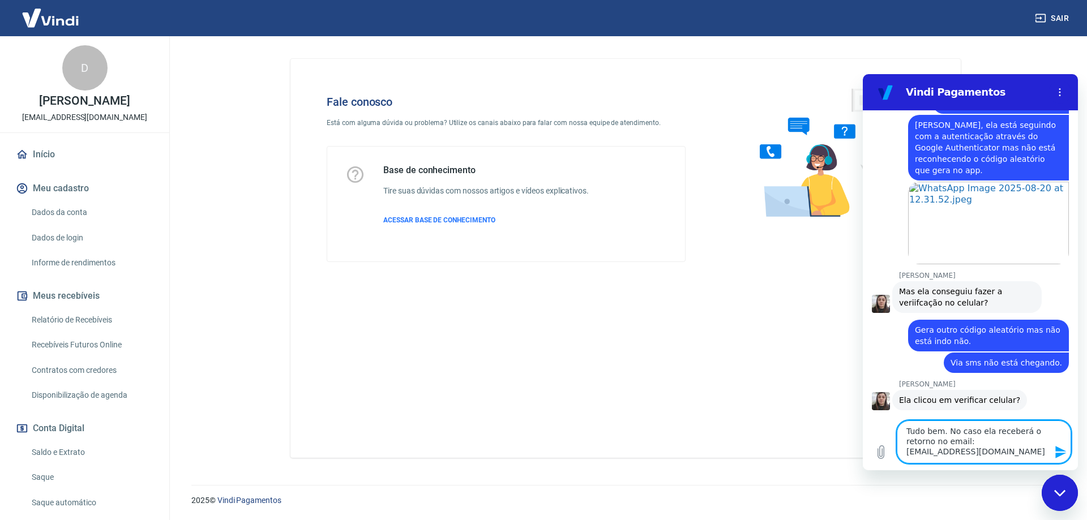
type textarea "Tudo bem. No caso ela receberá o retorno no email: [EMAIL_ADDRESS][DOMAIN_NAME]"
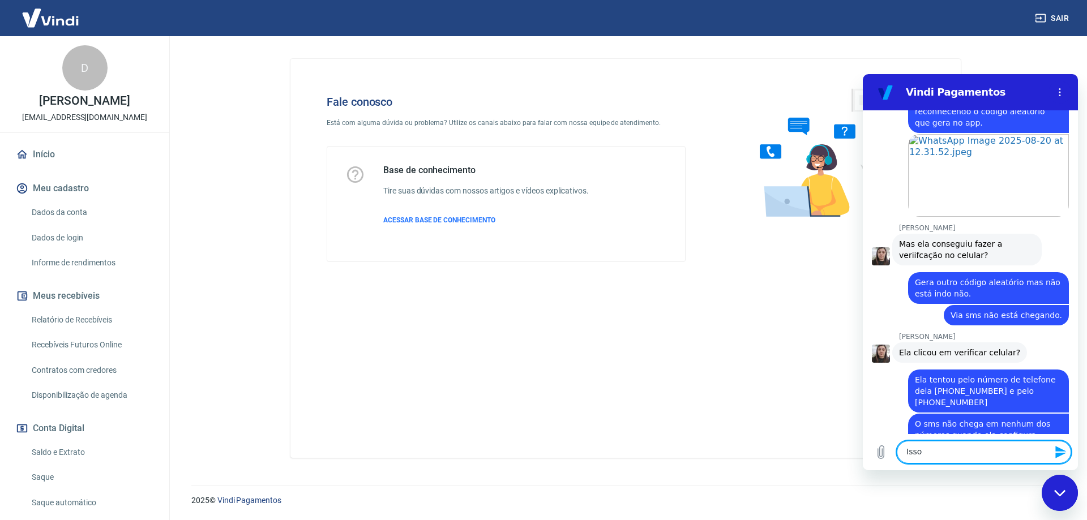
scroll to position [9422, 0]
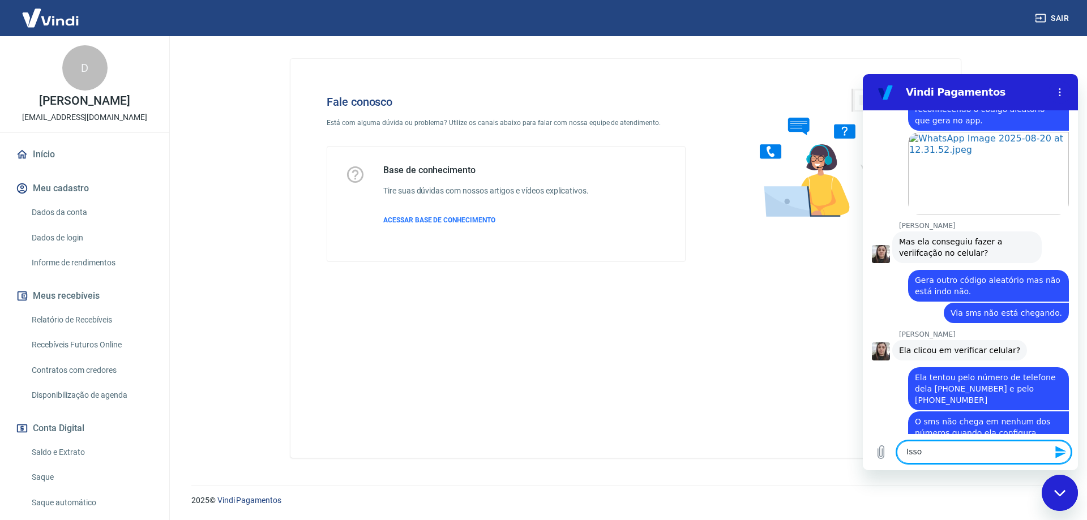
type textarea "Isso?"
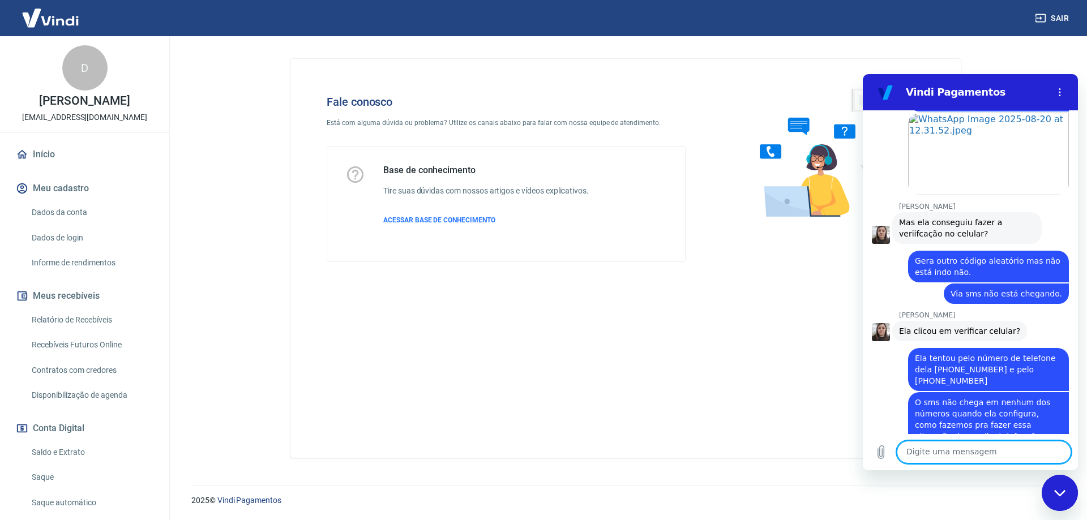
scroll to position [9443, 0]
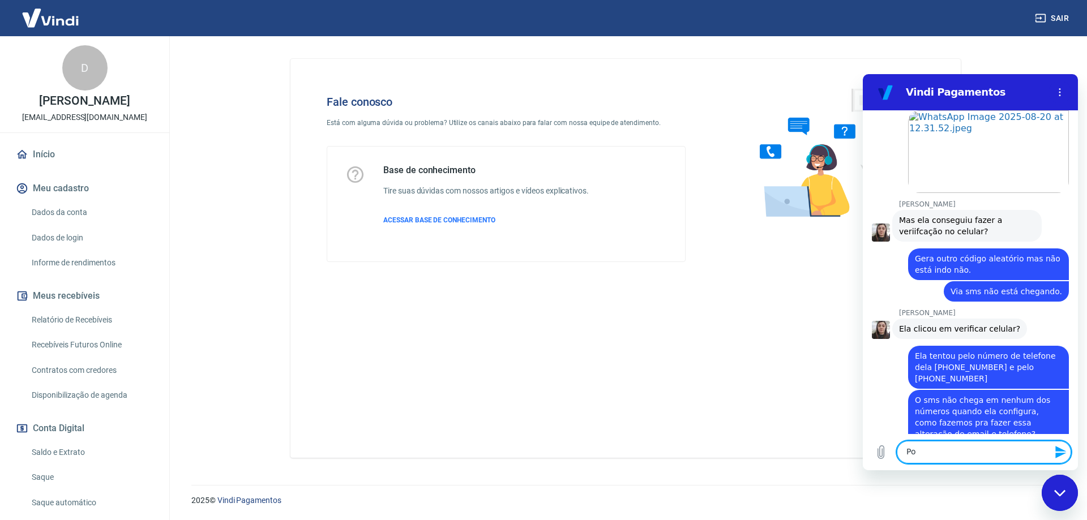
type textarea "P"
click at [494, 318] on div "Fale conosco Está com alguma dúvida ou problema? Utilize os canais abaixo para …" at bounding box center [625, 258] width 670 height 399
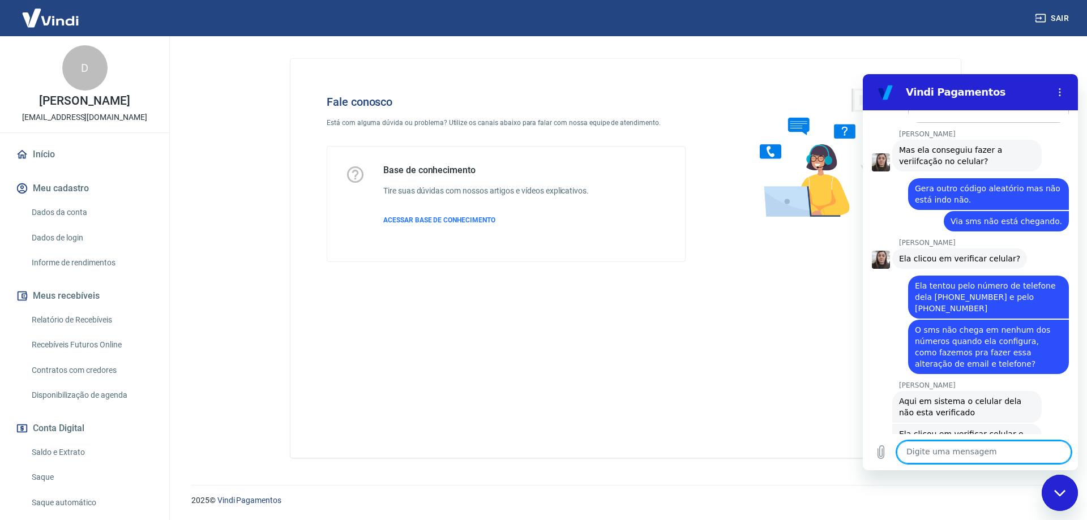
click at [964, 455] on textarea at bounding box center [984, 452] width 174 height 23
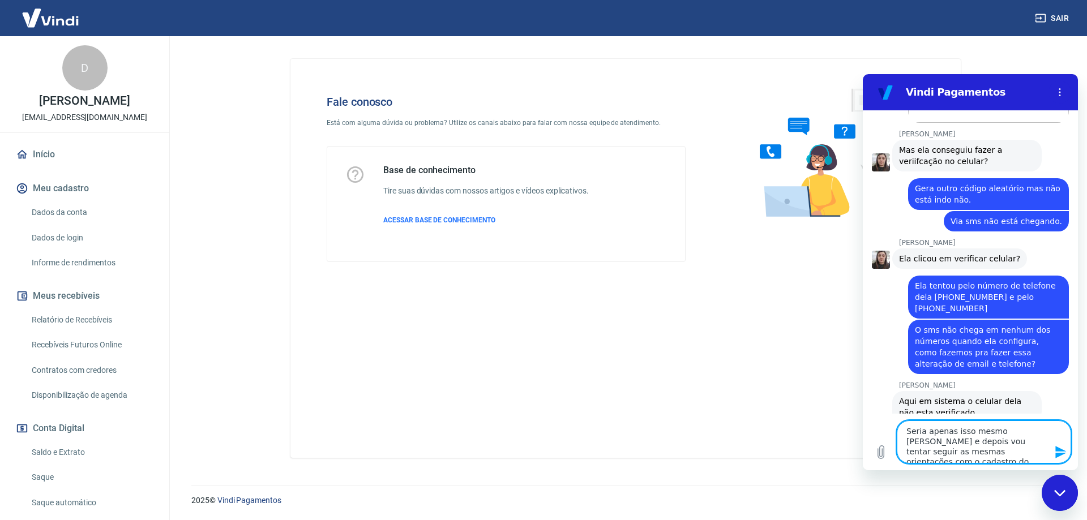
type textarea "Seria apenas isso mesmo [PERSON_NAME] e depois vou tentar seguir as mesmas orie…"
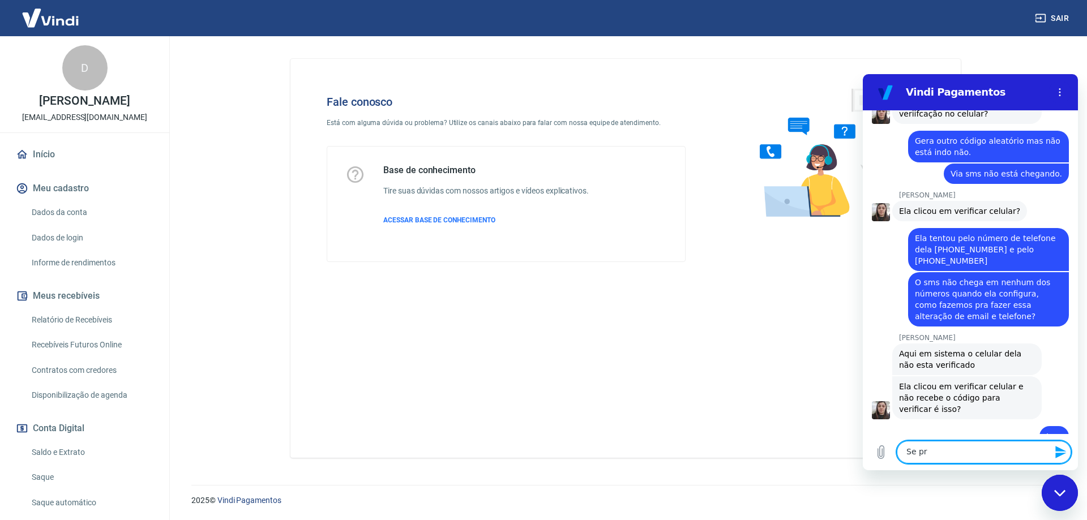
scroll to position [9563, 0]
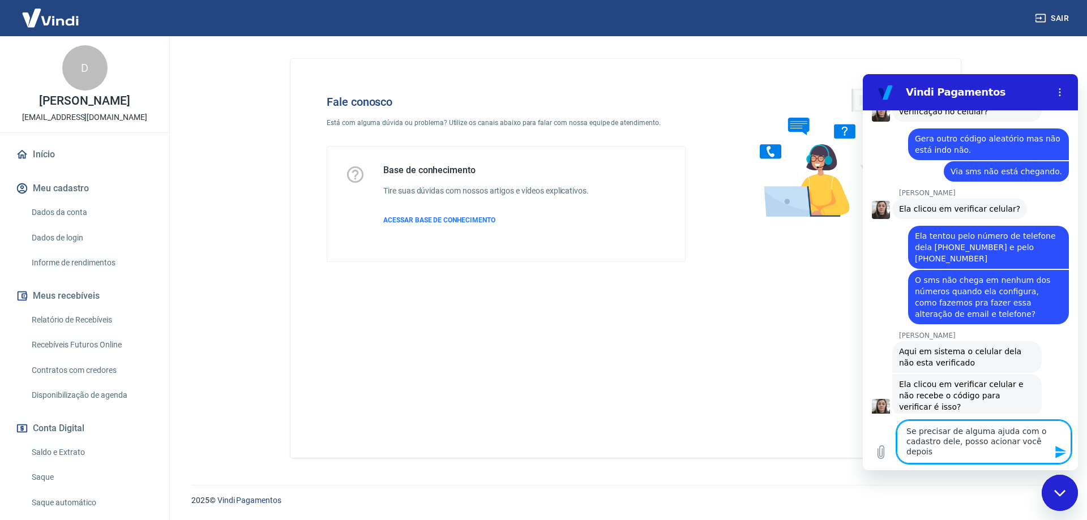
type textarea "Se precisar de alguma ajuda com o cadastro dele, posso acionar você depois?"
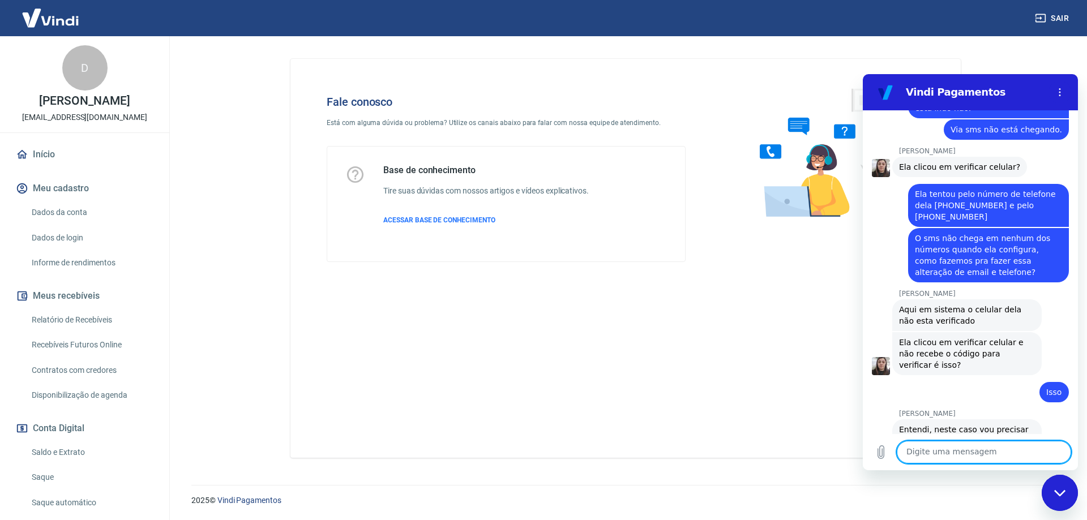
scroll to position [9607, 0]
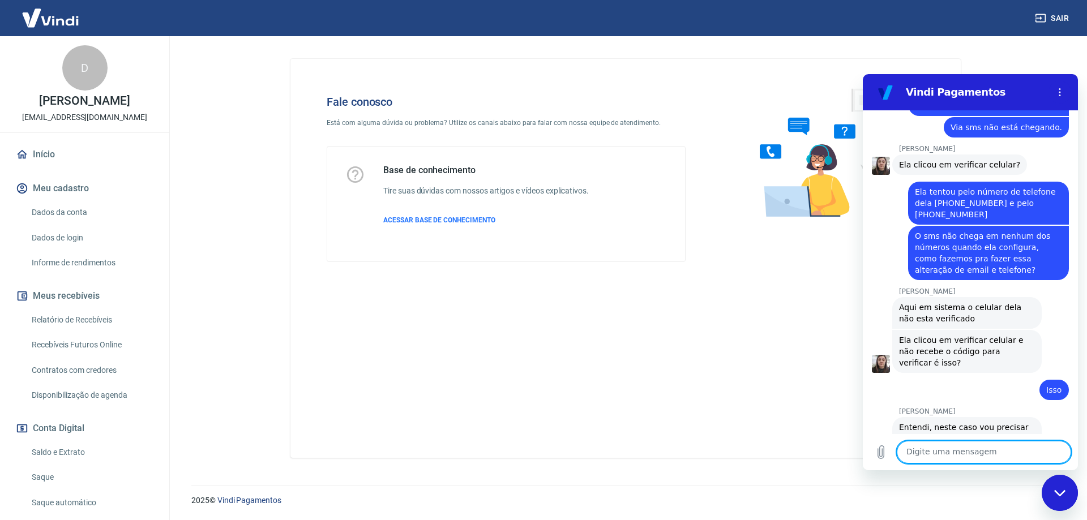
click at [964, 461] on textarea at bounding box center [984, 452] width 174 height 23
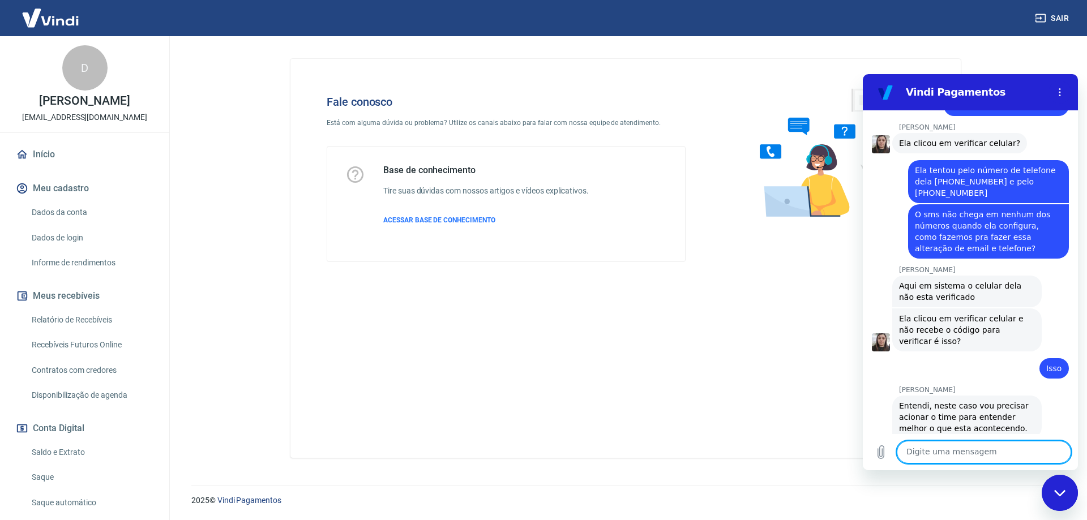
click at [961, 456] on textarea at bounding box center [984, 452] width 174 height 23
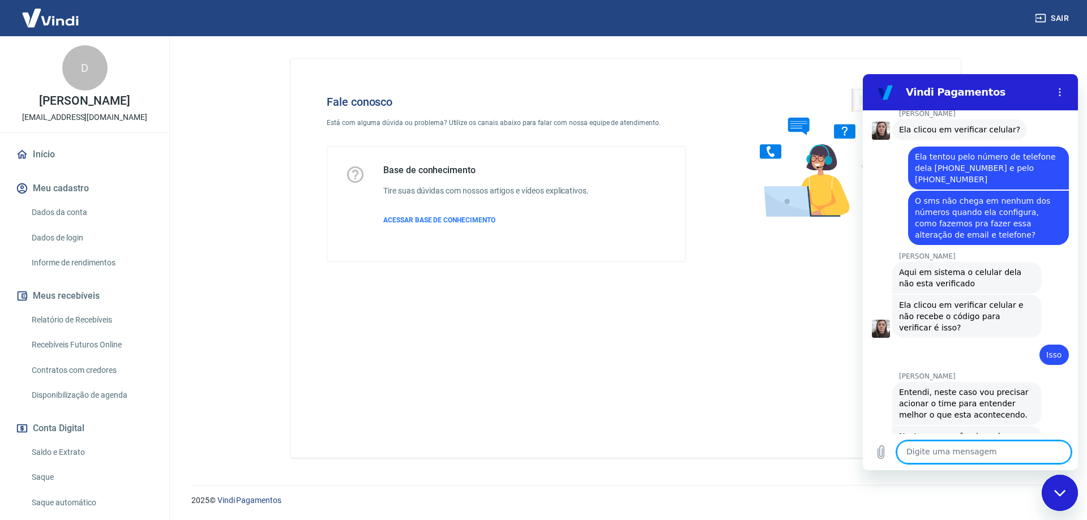
scroll to position [9645, 0]
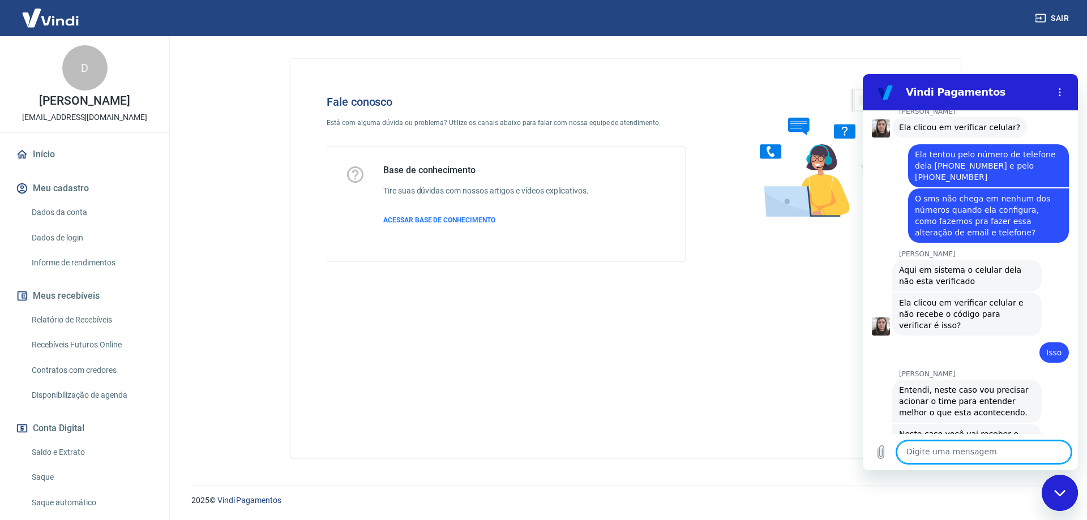
click at [961, 457] on textarea at bounding box center [984, 452] width 174 height 23
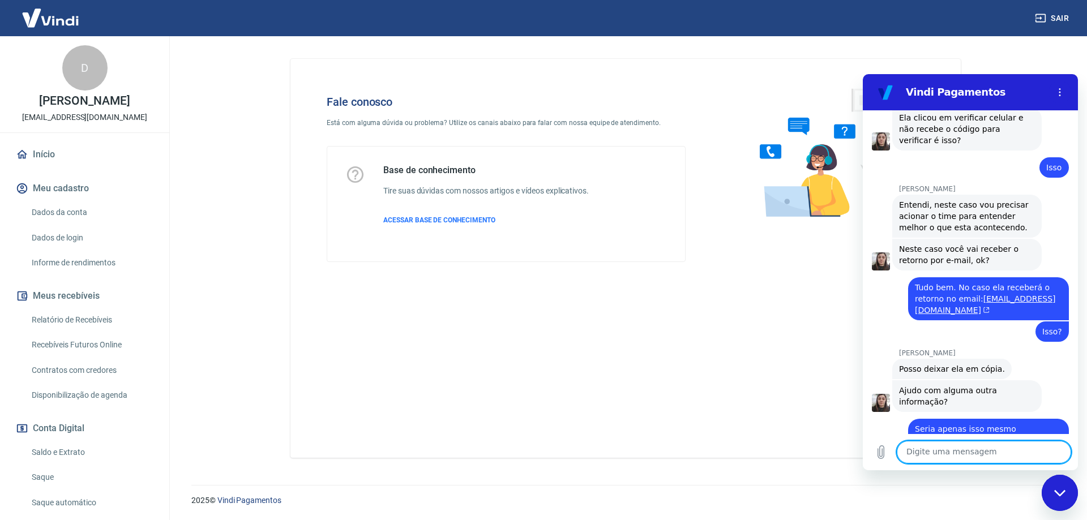
scroll to position [9848, 0]
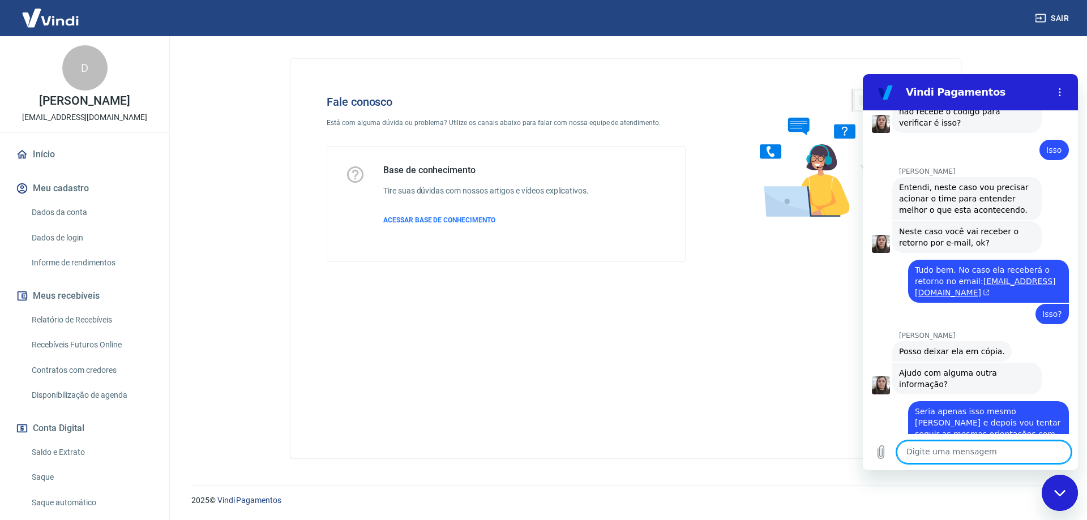
click at [1008, 458] on textarea at bounding box center [984, 452] width 174 height 23
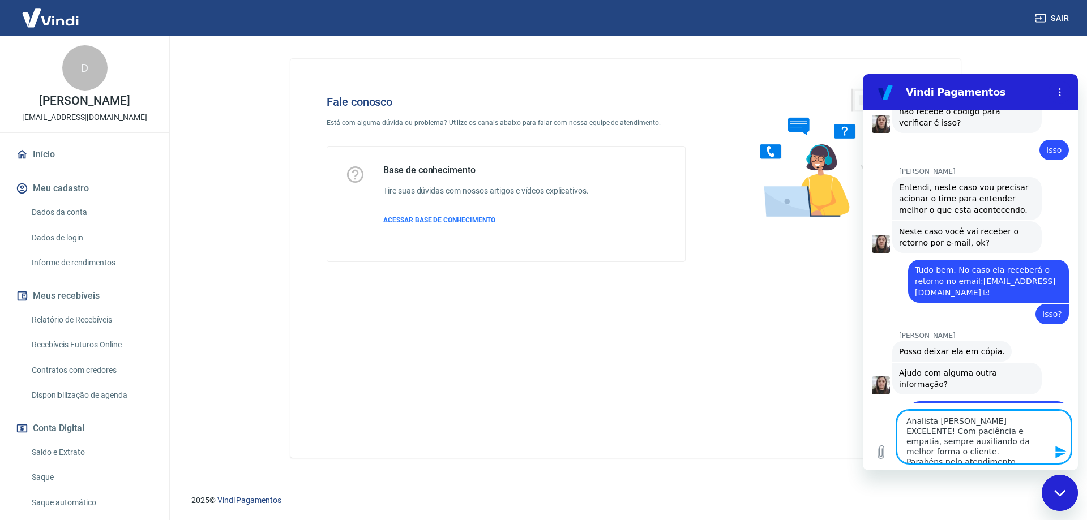
type textarea "Analista [PERSON_NAME] EXCELENTE! Com paciência e empatia, sempre auxiliando da…"
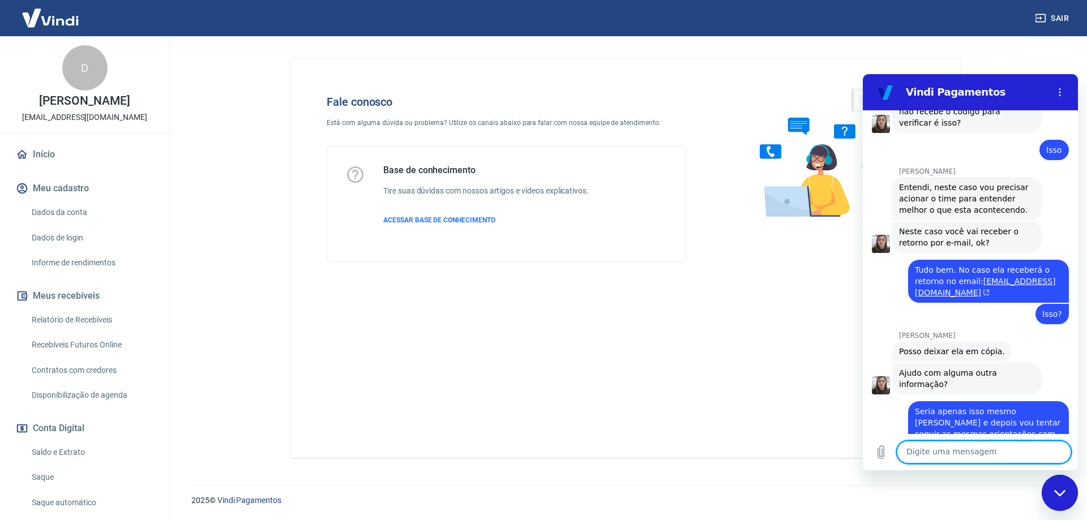
scroll to position [9965, 0]
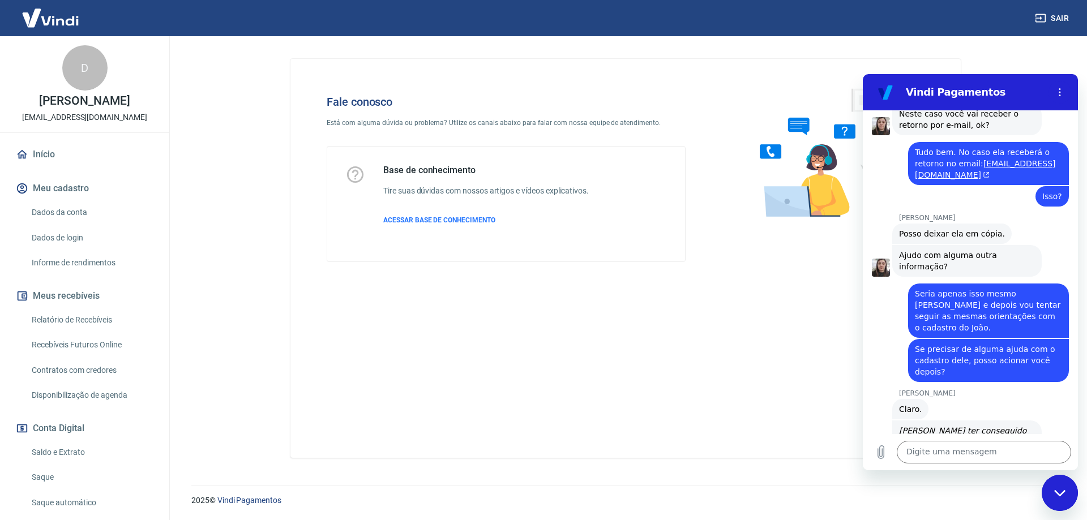
drag, startPoint x: 916, startPoint y: 378, endPoint x: 1019, endPoint y: 407, distance: 107.0
copy span "Analista [PERSON_NAME] EXCELENTE! Com paciência e empatia, sempre auxiliando da…"
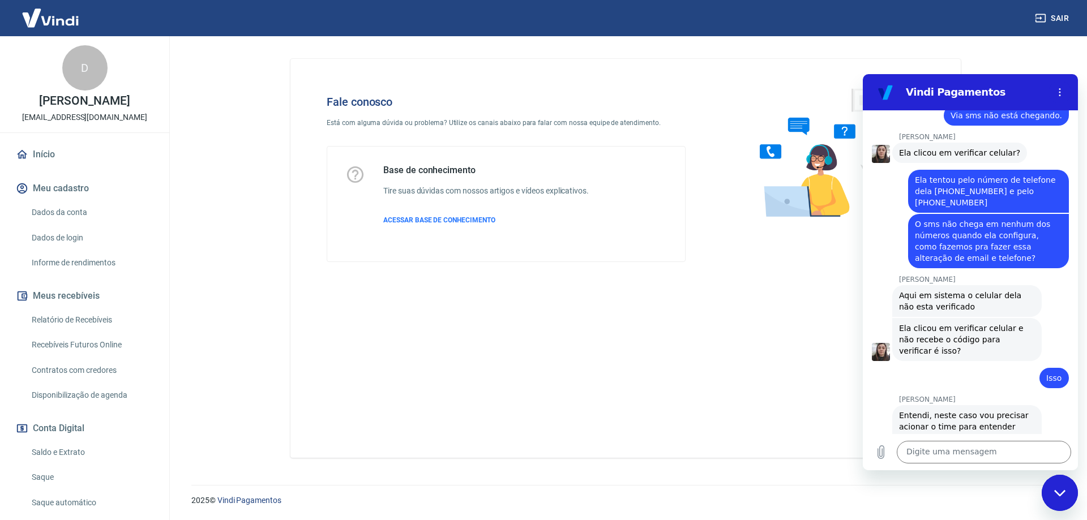
scroll to position [9512, 0]
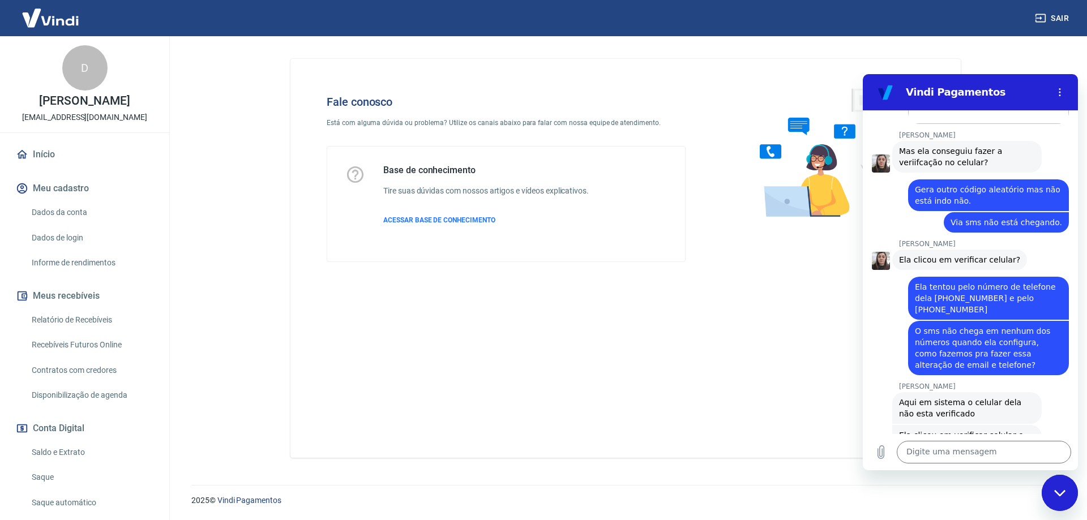
drag, startPoint x: 900, startPoint y: 213, endPoint x: 1021, endPoint y: 233, distance: 122.2
click at [952, 88] on h2 "Vindi Pagamentos" at bounding box center [975, 93] width 138 height 14
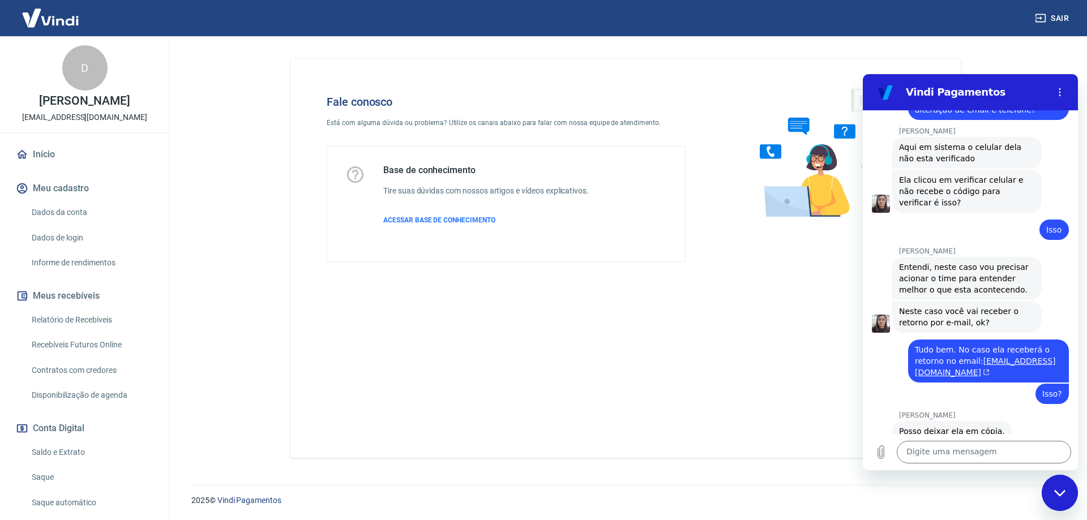
scroll to position [9739, 0]
